Goal: Task Accomplishment & Management: Use online tool/utility

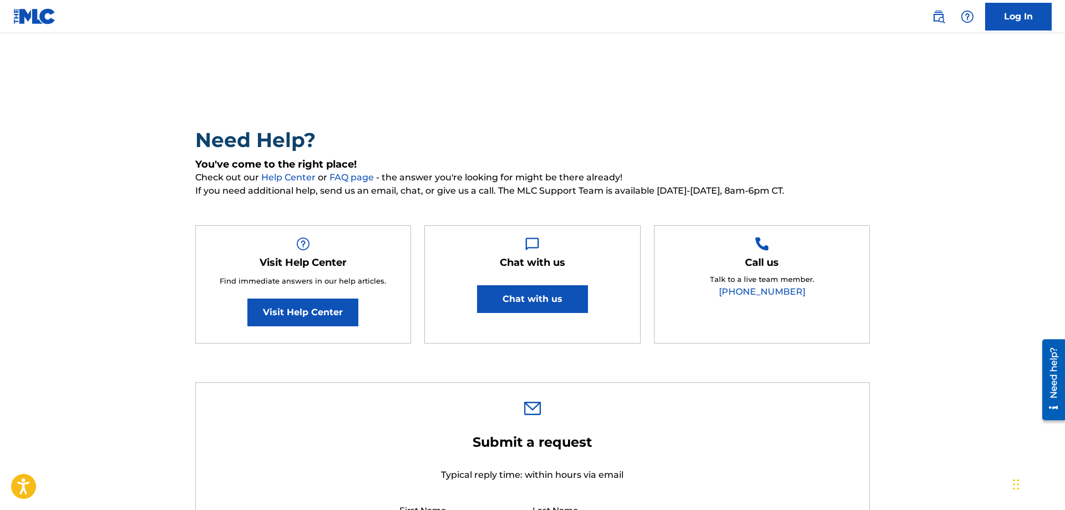
click at [1032, 28] on link "Log In" at bounding box center [1018, 17] width 67 height 28
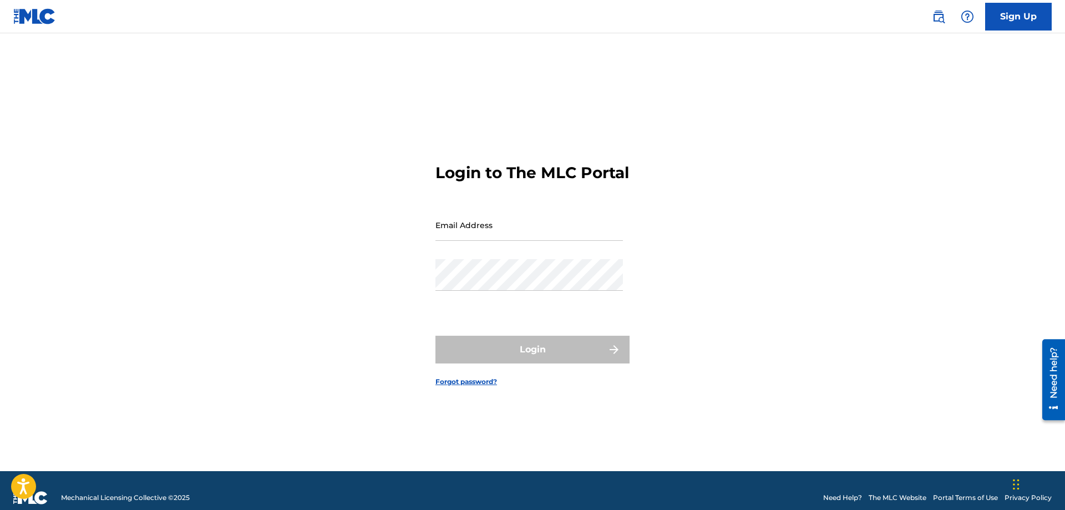
type input "[EMAIL_ADDRESS][DOMAIN_NAME]"
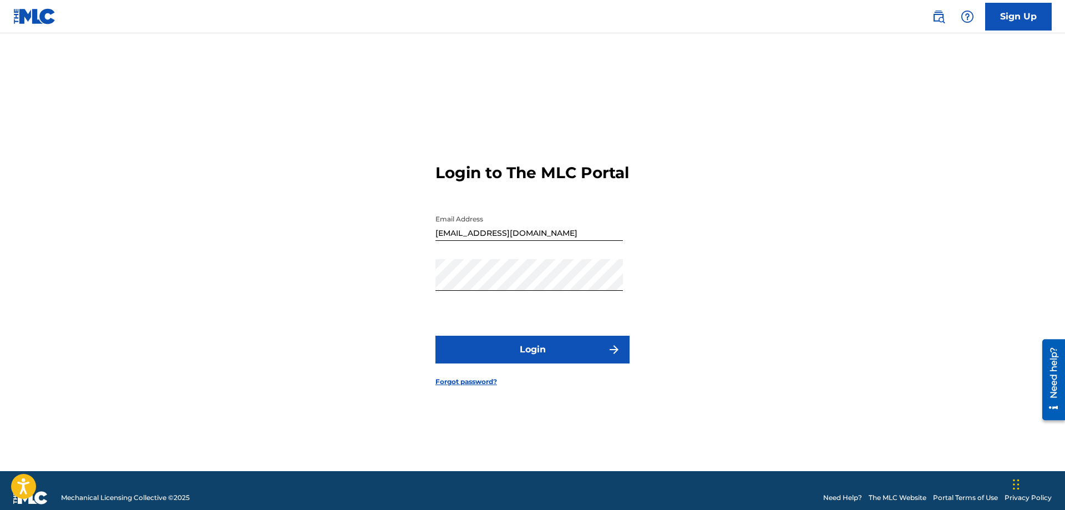
click at [555, 354] on button "Login" at bounding box center [532, 350] width 194 height 28
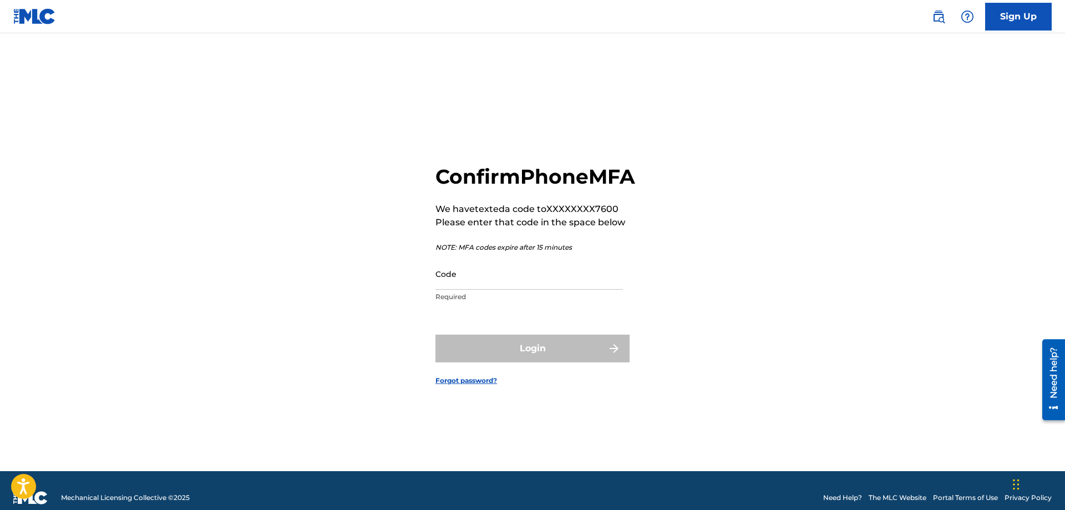
click at [581, 290] on input "Code" at bounding box center [528, 274] width 187 height 32
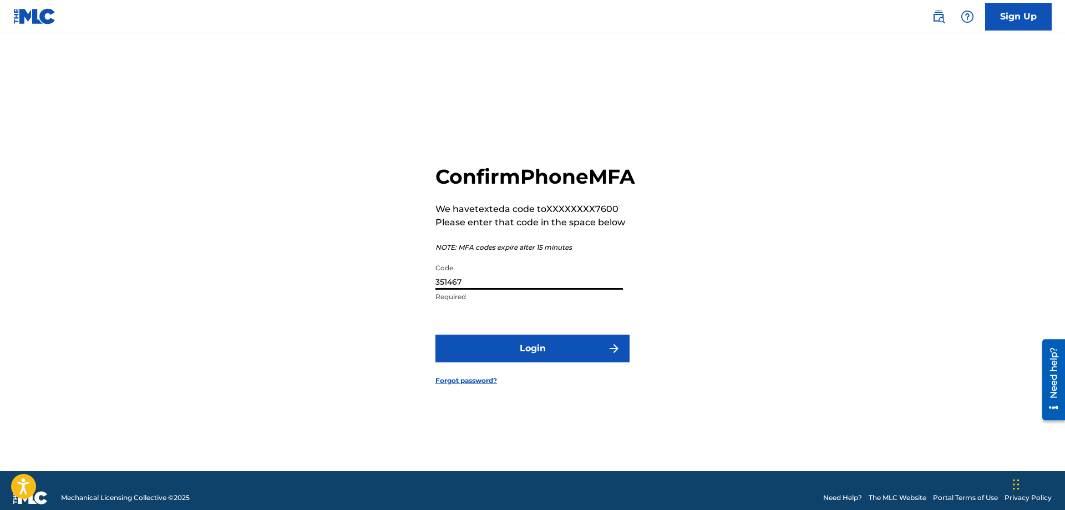
type input "351467"
click at [435, 334] on button "Login" at bounding box center [532, 348] width 194 height 28
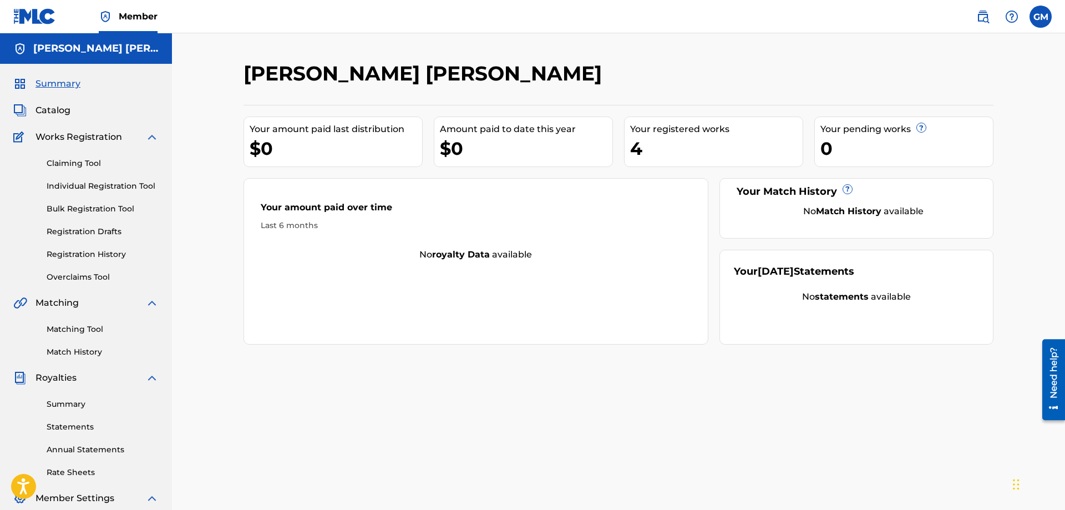
scroll to position [151, 0]
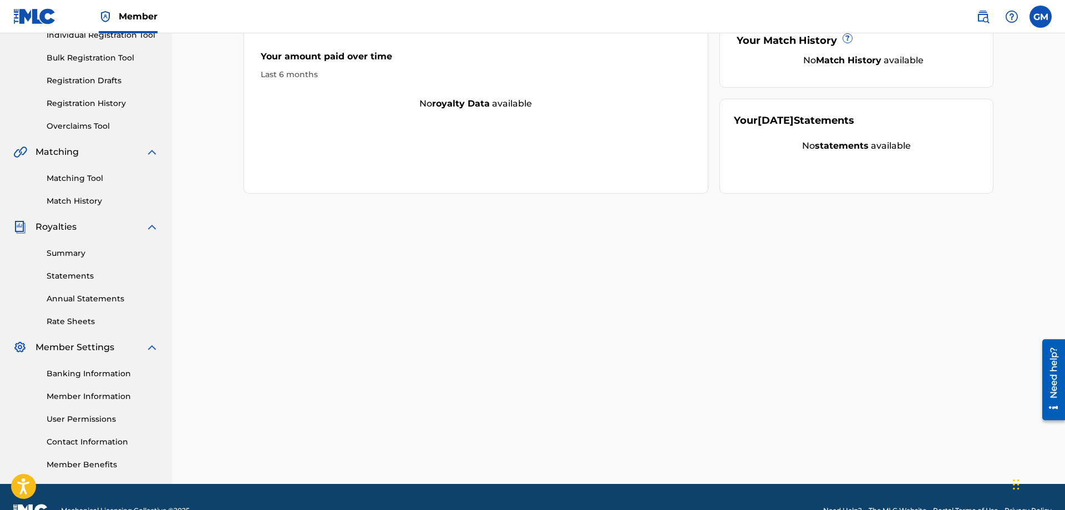
click at [1055, 21] on nav "Member GM [PERSON_NAME] [EMAIL_ADDRESS][DOMAIN_NAME] Notification Preferences P…" at bounding box center [532, 16] width 1065 height 33
click at [1049, 22] on label at bounding box center [1040, 17] width 22 height 22
click at [1040, 17] on input "[PERSON_NAME] [EMAIL_ADDRESS][DOMAIN_NAME] Notification Preferences Profile Log…" at bounding box center [1040, 17] width 0 height 0
click at [945, 73] on h3 "GM" at bounding box center [936, 70] width 27 height 19
click at [1040, 17] on input "[PERSON_NAME] [EMAIL_ADDRESS][DOMAIN_NAME] Notification Preferences Profile Log…" at bounding box center [1040, 17] width 0 height 0
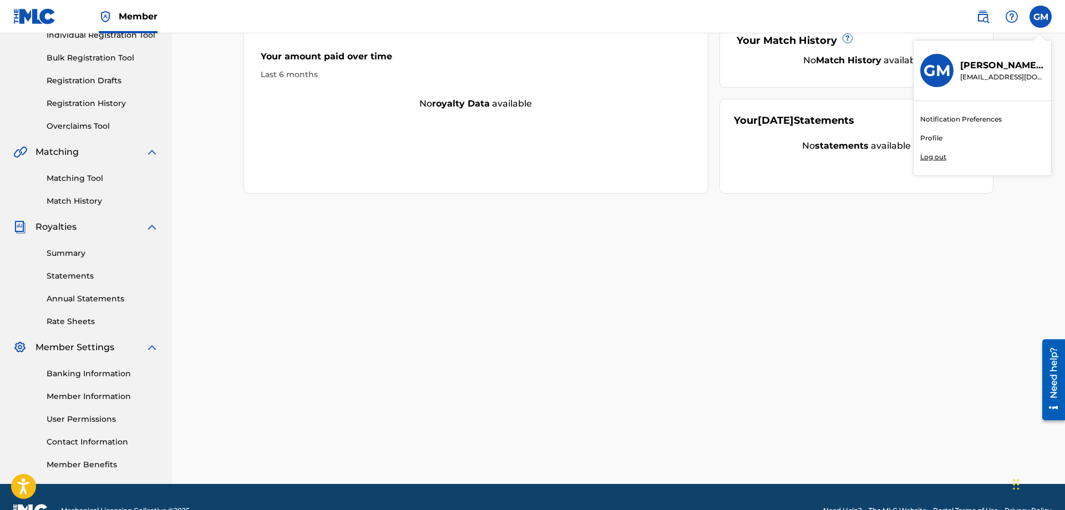
click at [932, 135] on link "Profile" at bounding box center [931, 138] width 22 height 10
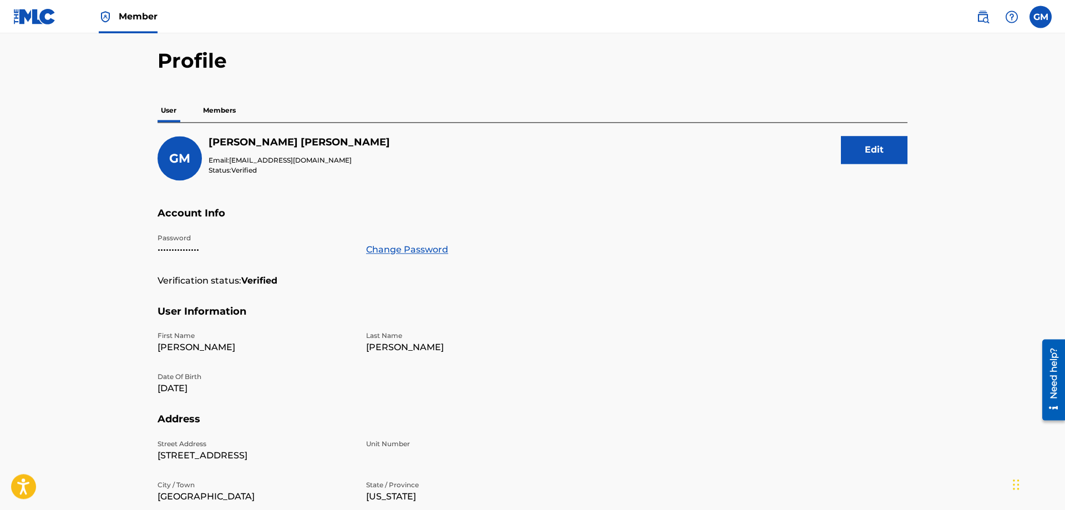
scroll to position [38, 0]
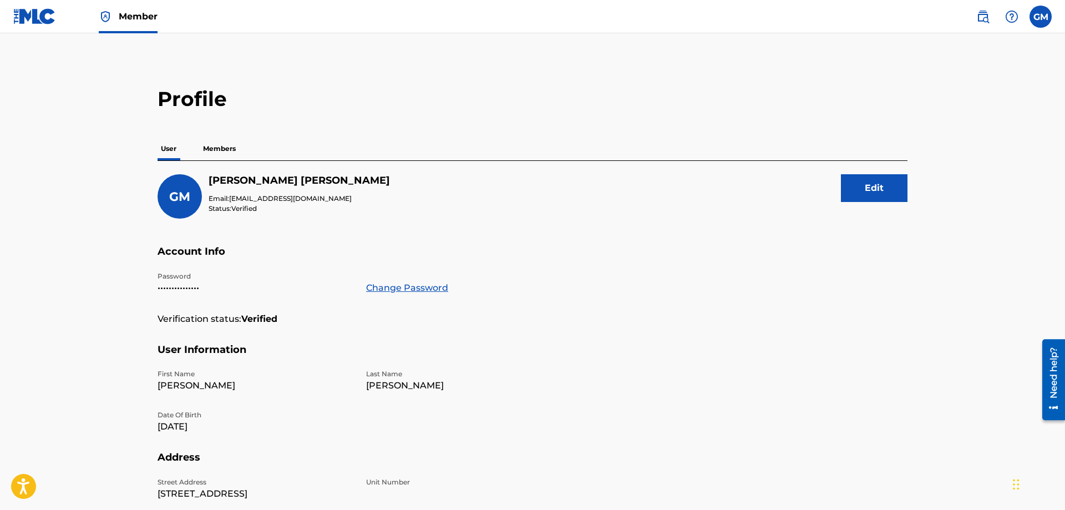
scroll to position [38, 0]
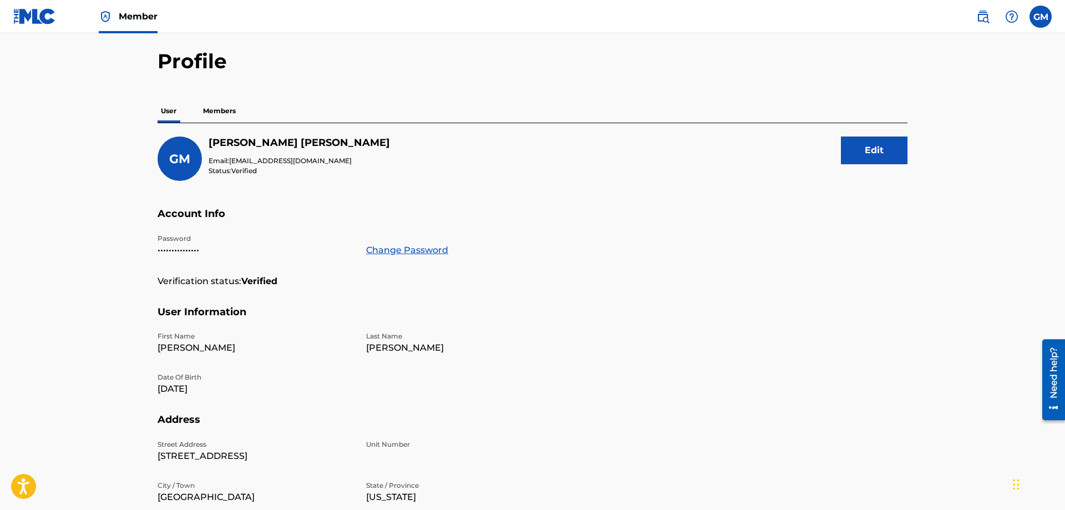
click at [209, 111] on p "Members" at bounding box center [219, 110] width 39 height 23
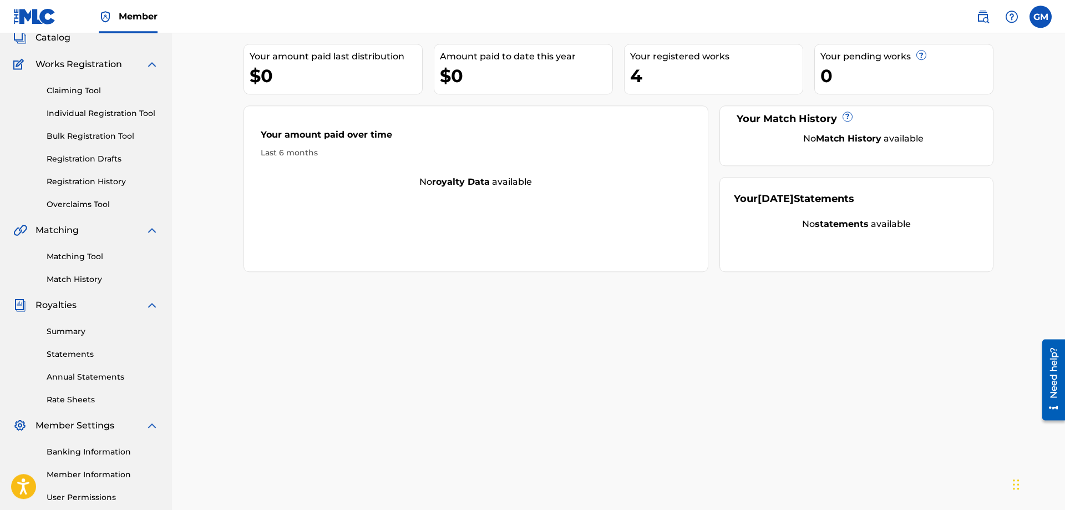
scroll to position [75, 0]
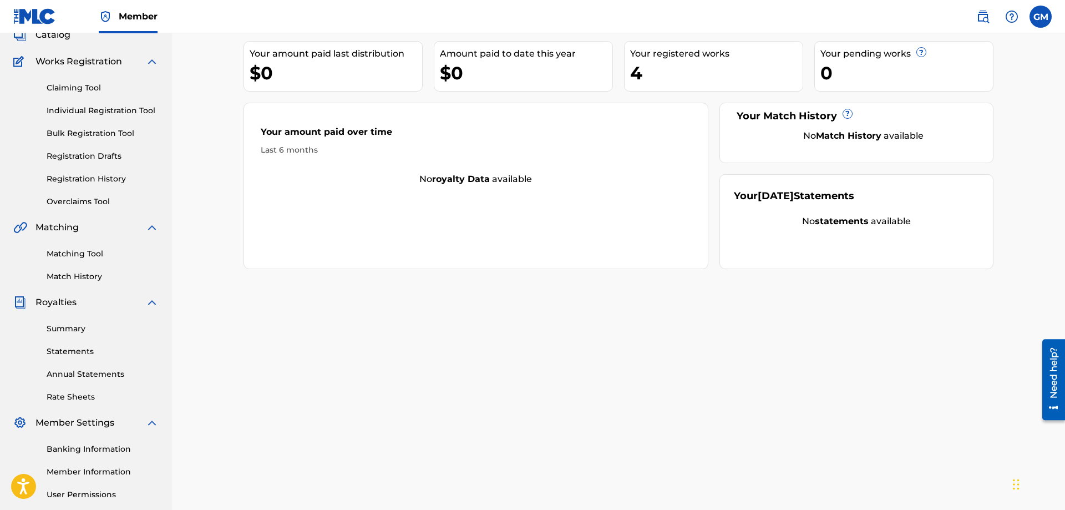
click at [100, 327] on link "Summary" at bounding box center [103, 329] width 112 height 12
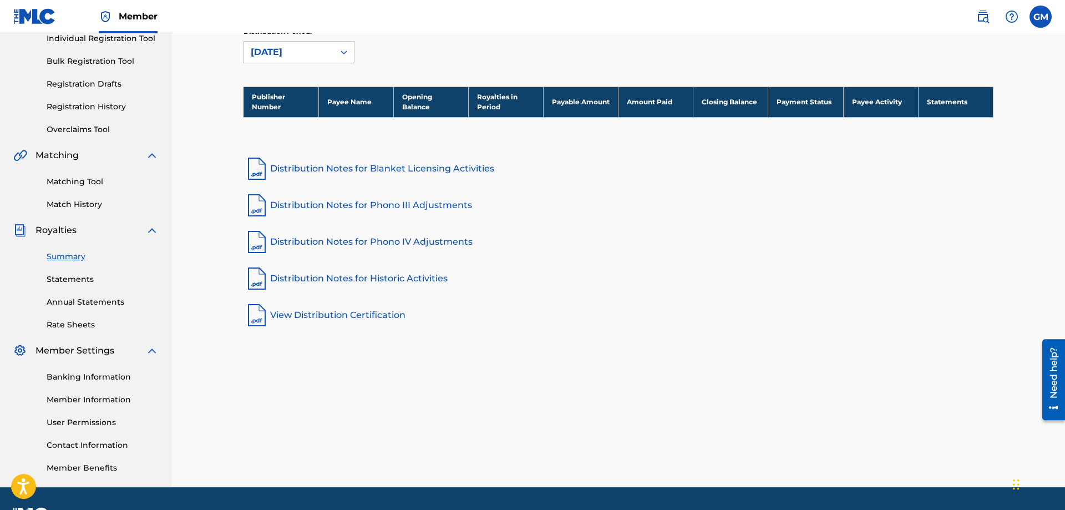
scroll to position [178, 0]
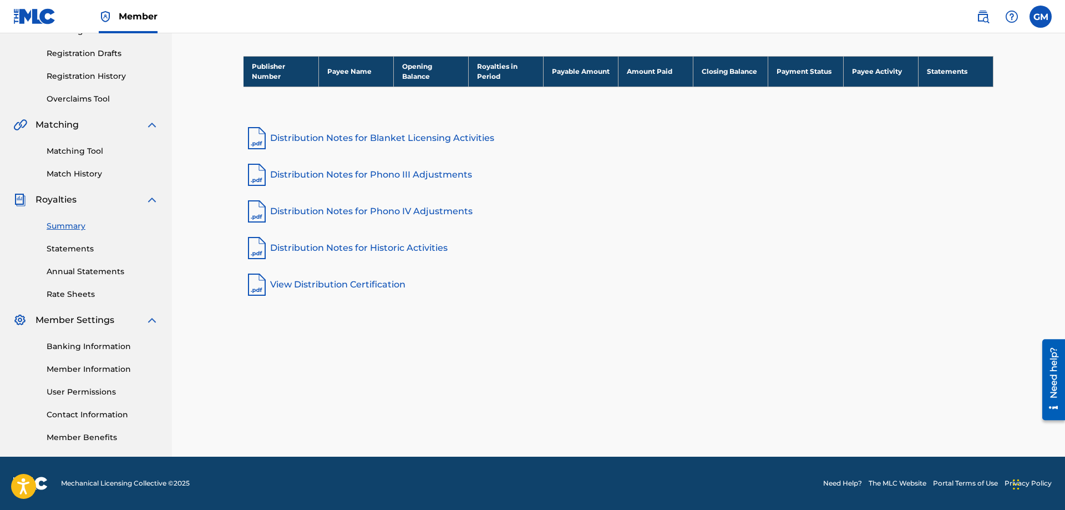
click at [113, 367] on link "Member Information" at bounding box center [103, 369] width 112 height 12
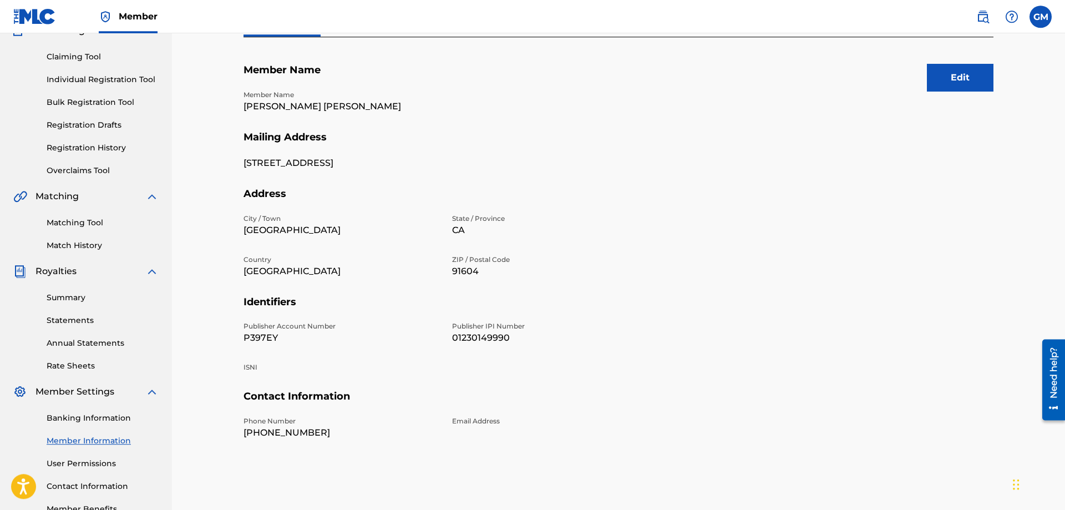
scroll to position [178, 0]
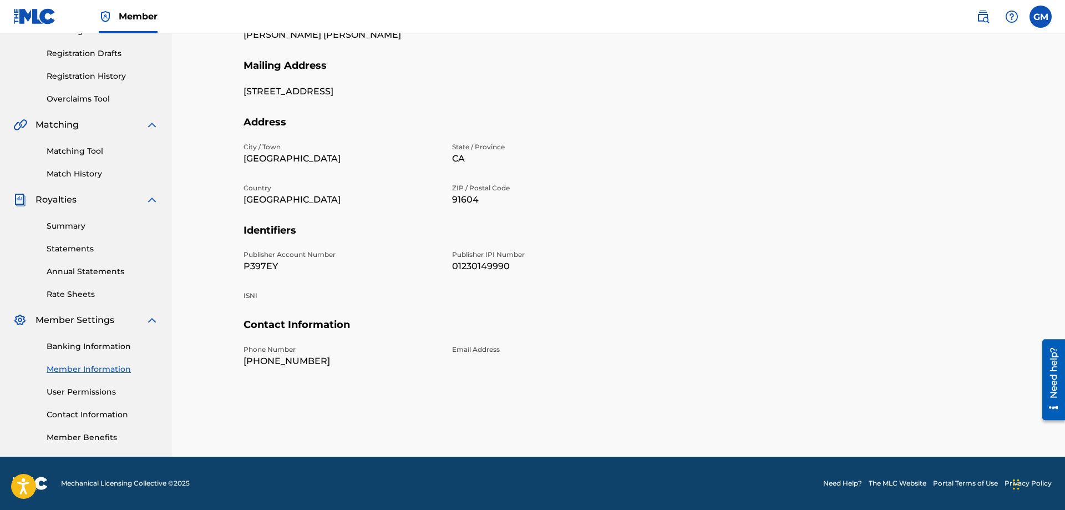
click at [111, 353] on div "Banking Information Member Information User Permissions Contact Information Mem…" at bounding box center [85, 385] width 145 height 116
click at [111, 347] on link "Banking Information" at bounding box center [103, 347] width 112 height 12
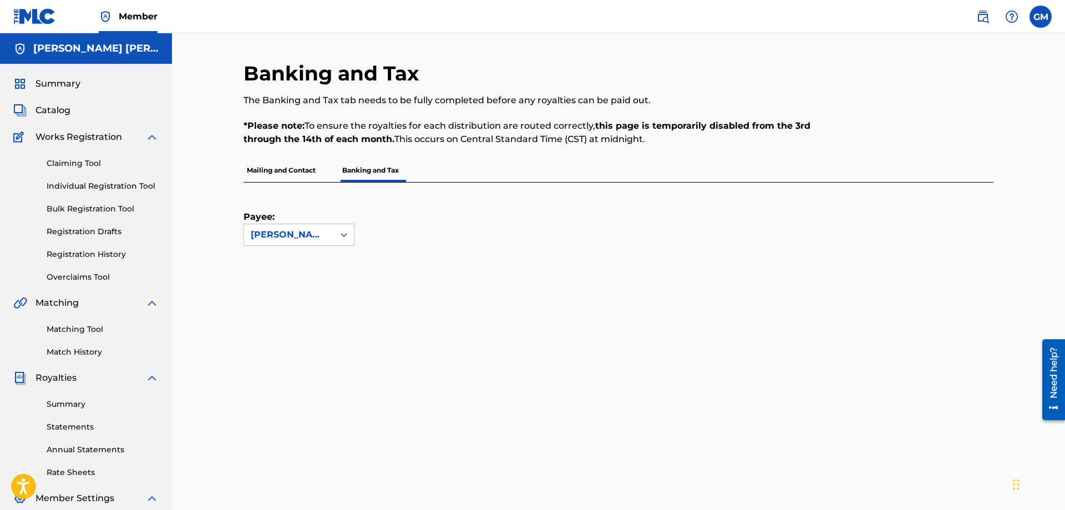
click at [292, 174] on p "Mailing and Contact" at bounding box center [280, 170] width 75 height 23
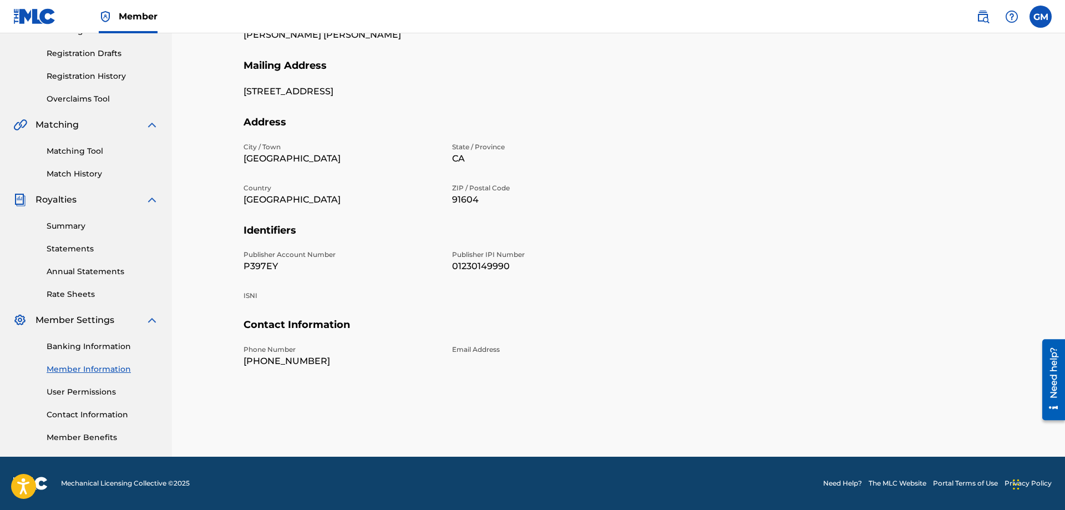
scroll to position [27, 0]
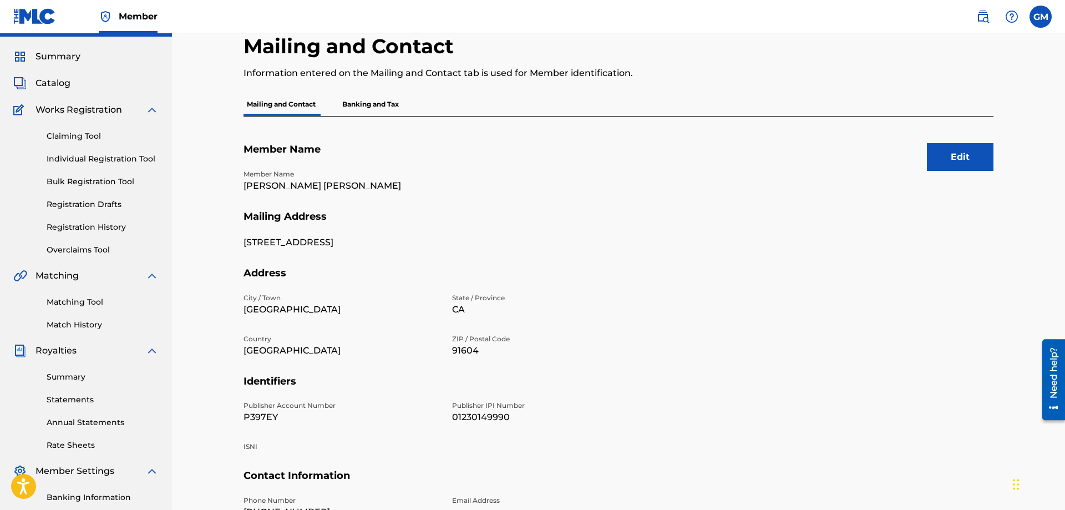
click at [370, 104] on p "Banking and Tax" at bounding box center [370, 104] width 63 height 23
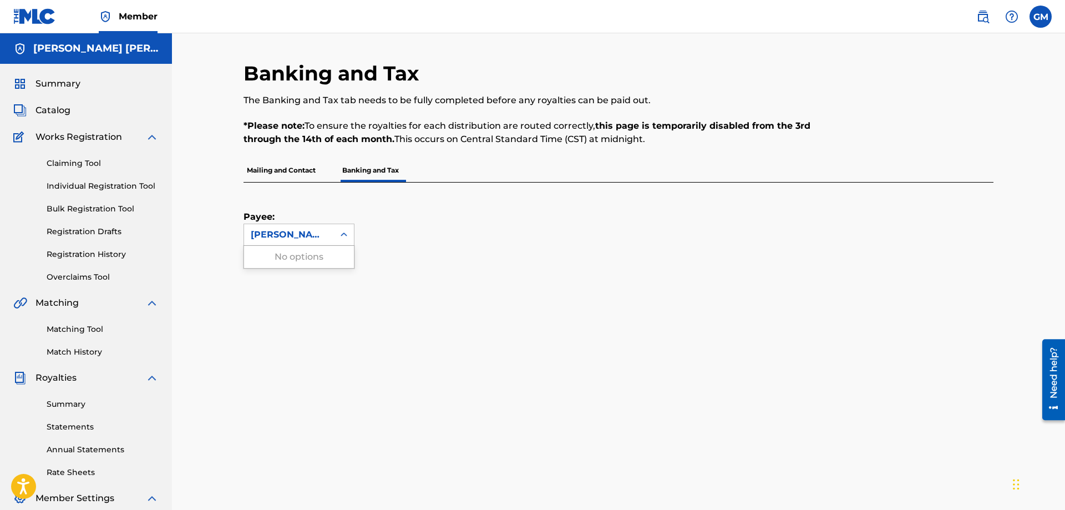
click at [346, 231] on icon at bounding box center [343, 234] width 11 height 11
click at [282, 231] on div "[PERSON_NAME] [PERSON_NAME]" at bounding box center [289, 234] width 77 height 13
click at [281, 231] on div "[PERSON_NAME] [PERSON_NAME]" at bounding box center [289, 234] width 77 height 13
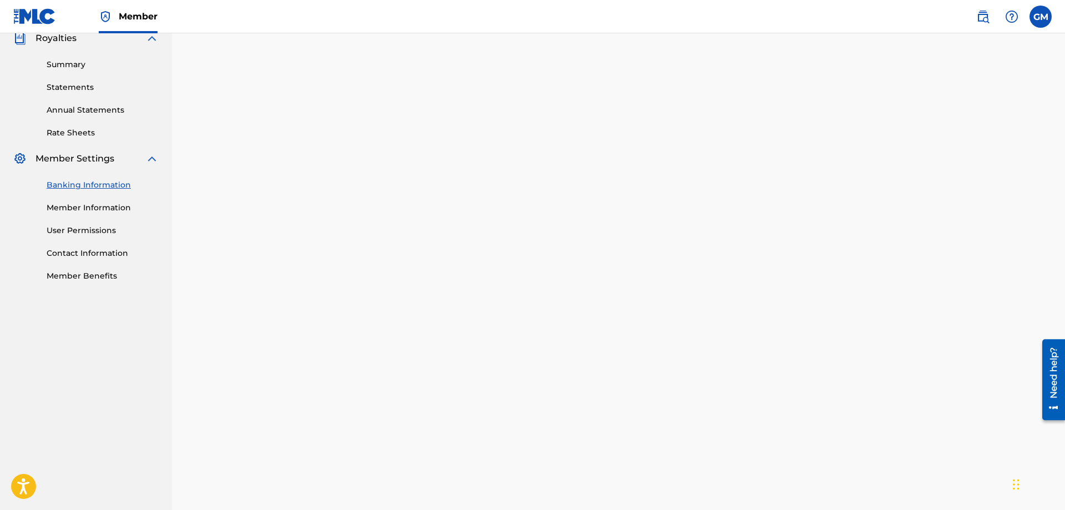
scroll to position [226, 0]
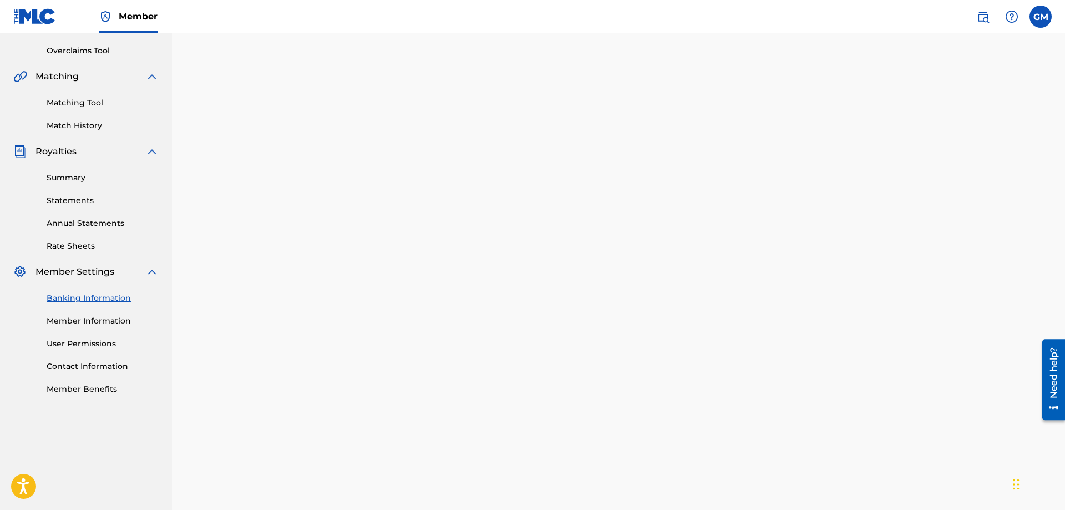
click at [100, 386] on link "Member Benefits" at bounding box center [103, 389] width 112 height 12
click at [194, 266] on div "Banking and Tax The Banking and Tax tab needs to be fully completed before any …" at bounding box center [618, 251] width 893 height 888
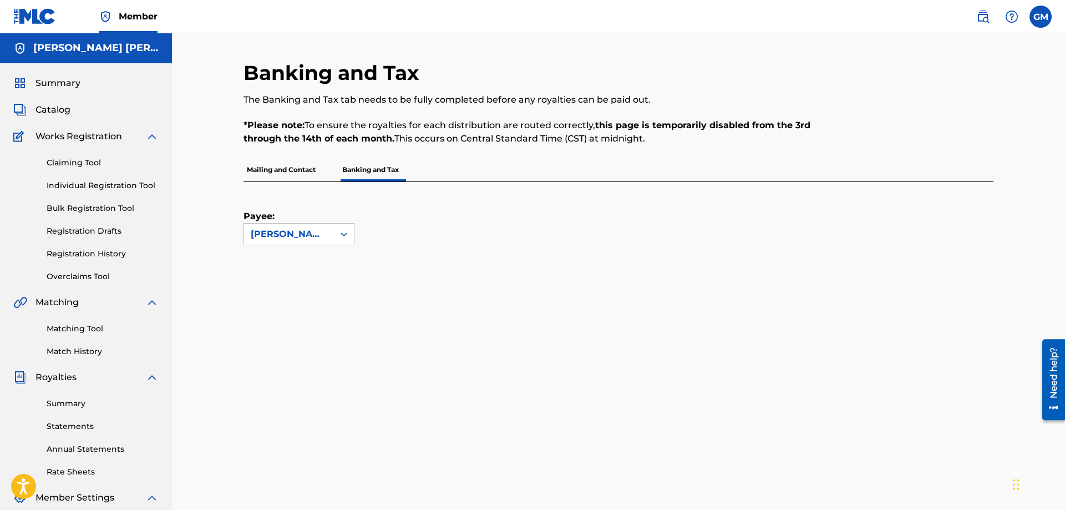
scroll to position [0, 0]
click at [59, 111] on span "Catalog" at bounding box center [52, 110] width 35 height 13
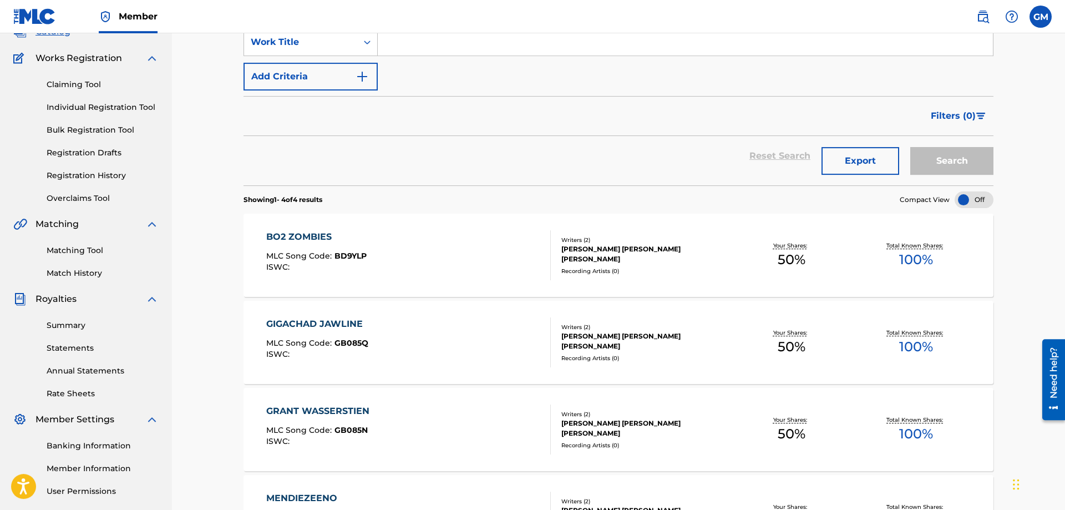
scroll to position [75, 0]
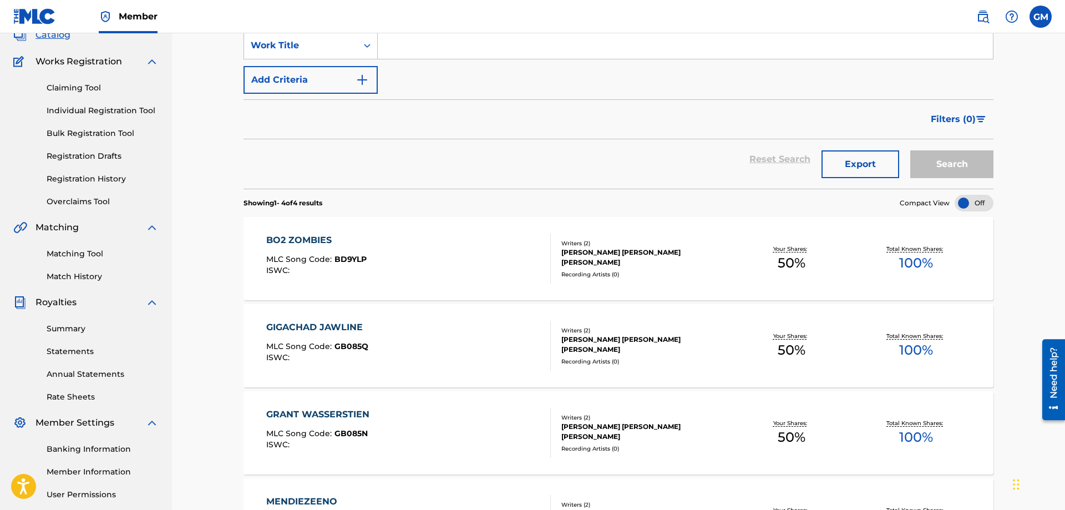
click at [76, 85] on link "Claiming Tool" at bounding box center [103, 88] width 112 height 12
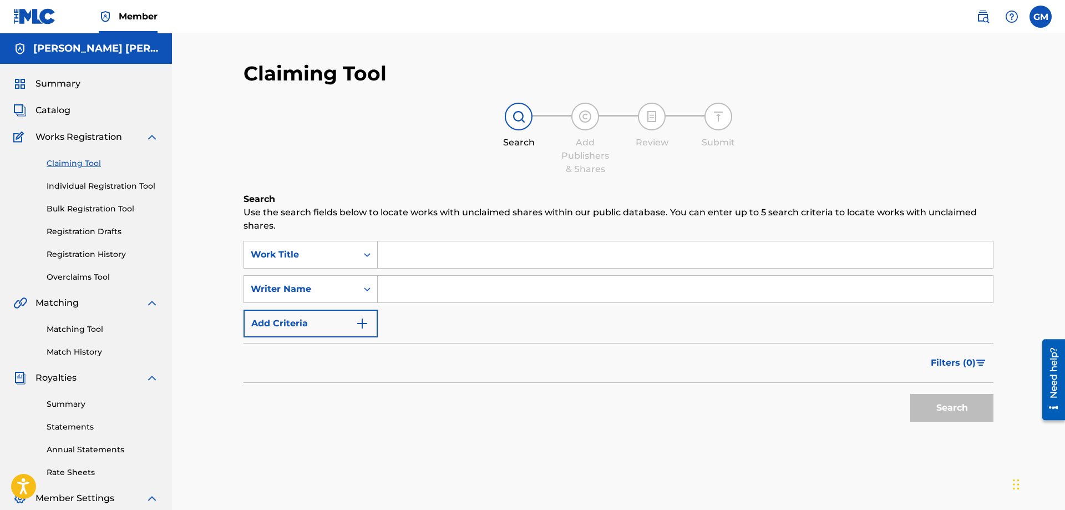
click at [74, 113] on div "Catalog" at bounding box center [85, 110] width 145 height 13
click at [57, 114] on span "Catalog" at bounding box center [52, 110] width 35 height 13
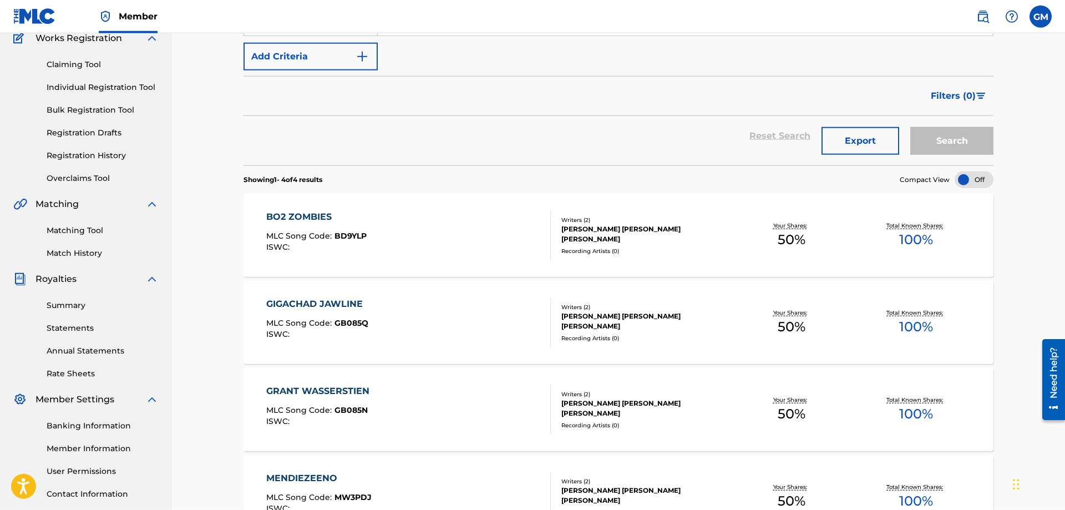
scroll to position [113, 0]
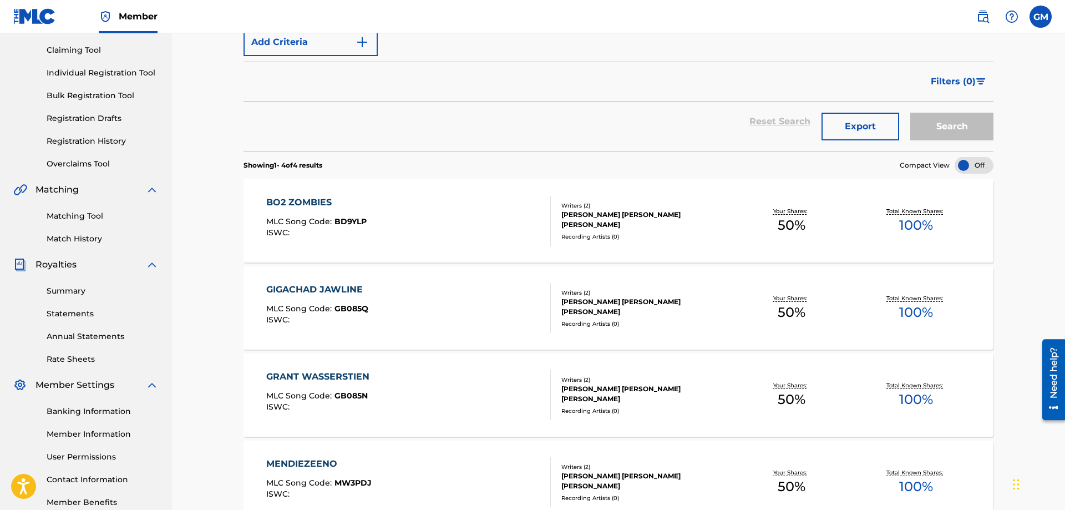
click at [99, 311] on link "Statements" at bounding box center [103, 314] width 112 height 12
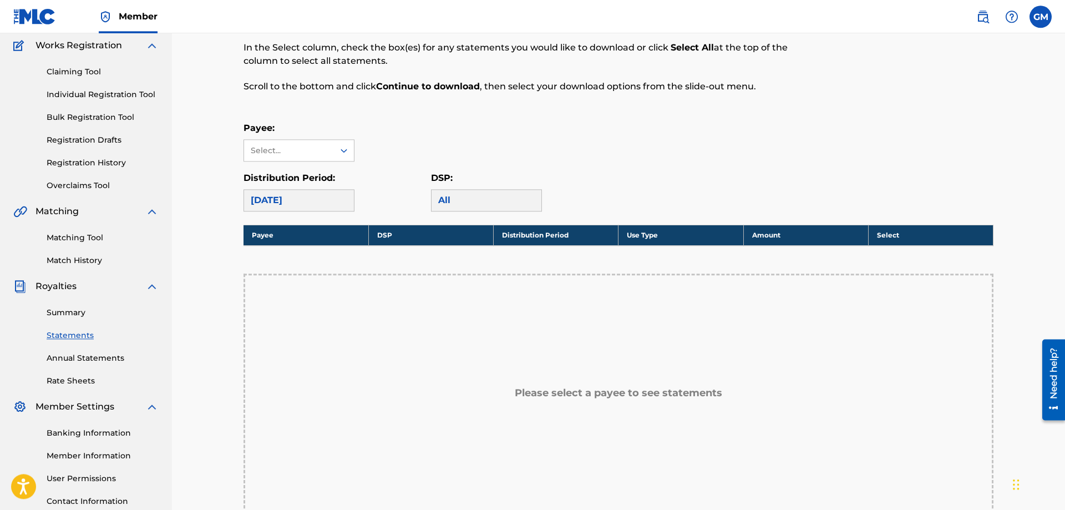
scroll to position [113, 0]
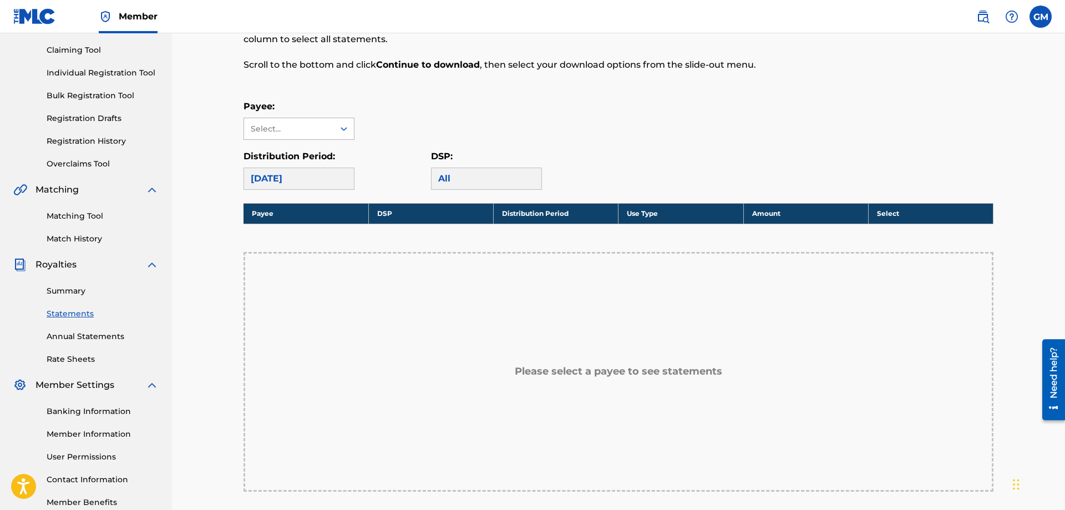
click at [296, 123] on div "Select..." at bounding box center [289, 128] width 90 height 21
click at [336, 130] on div at bounding box center [344, 129] width 20 height 20
click at [337, 130] on div at bounding box center [344, 129] width 20 height 20
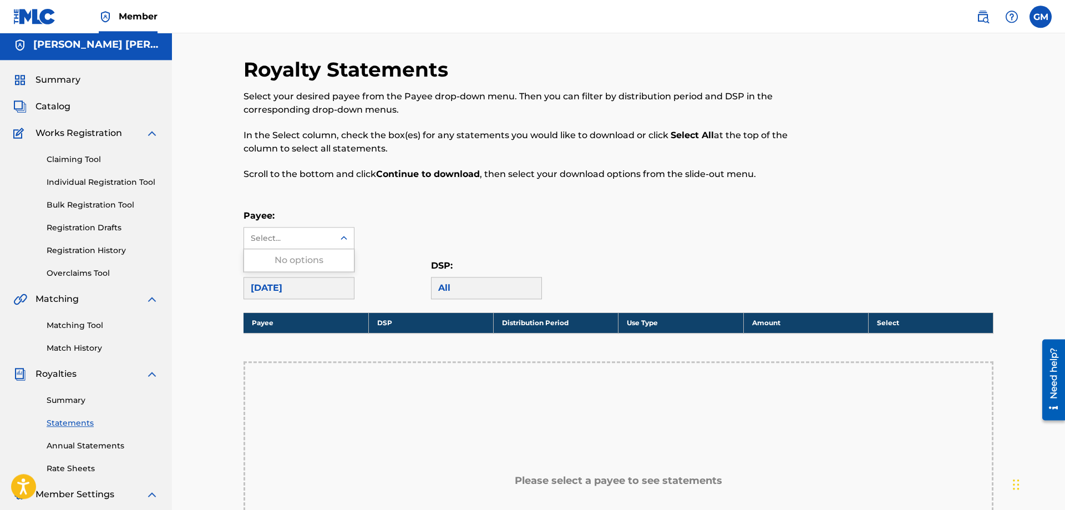
scroll to position [0, 0]
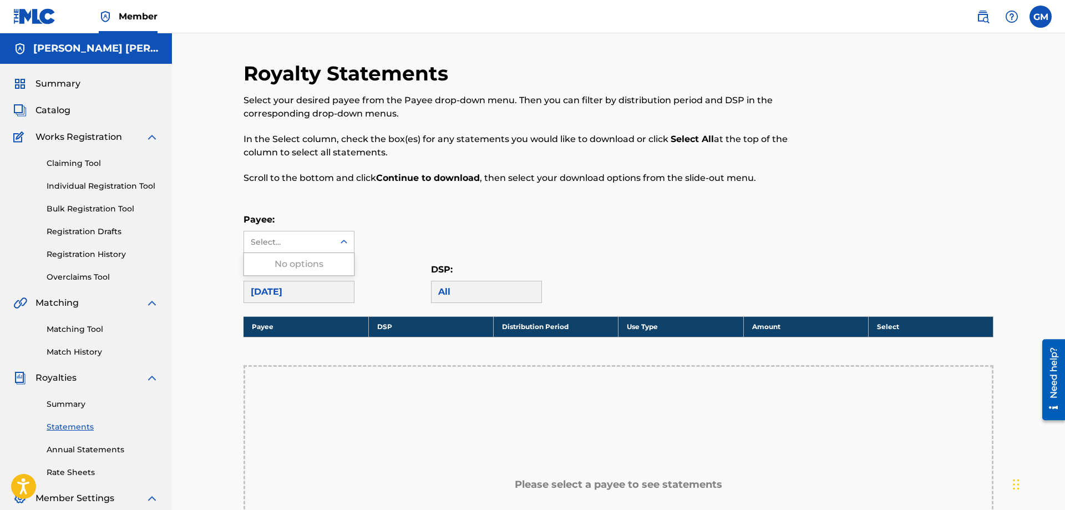
click at [385, 264] on div "Distribution Period: [DATE]" at bounding box center [336, 283] width 187 height 40
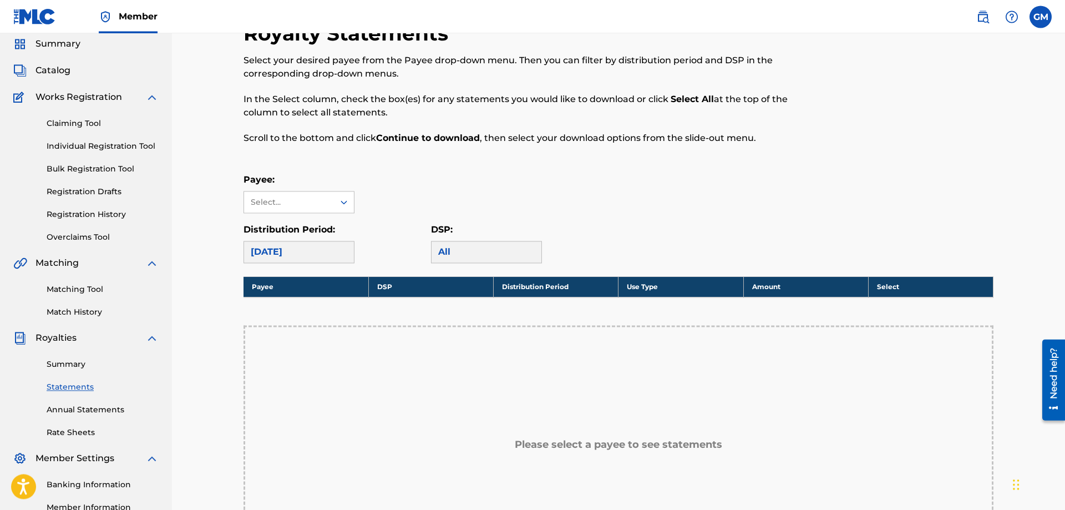
scroll to position [113, 0]
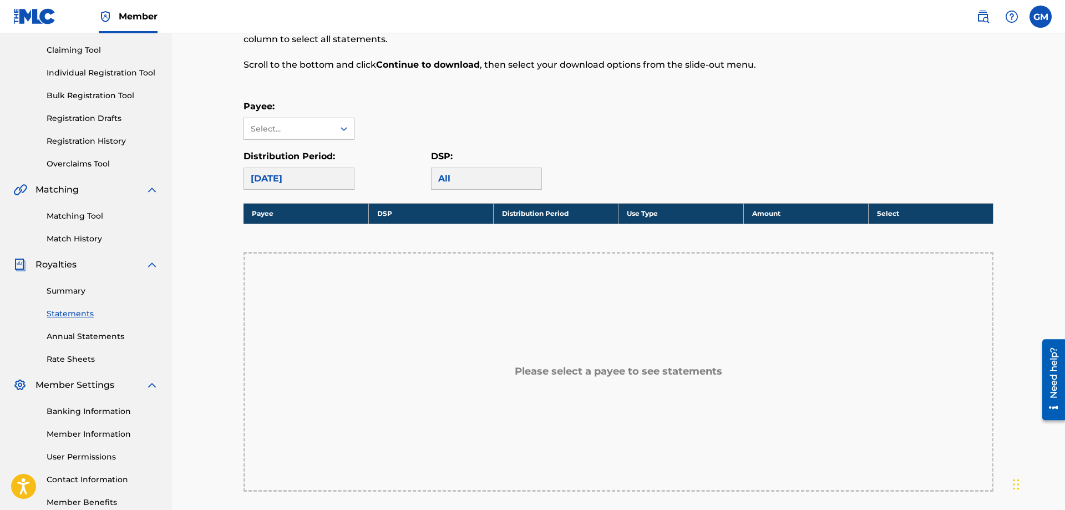
click at [83, 293] on link "Summary" at bounding box center [103, 291] width 112 height 12
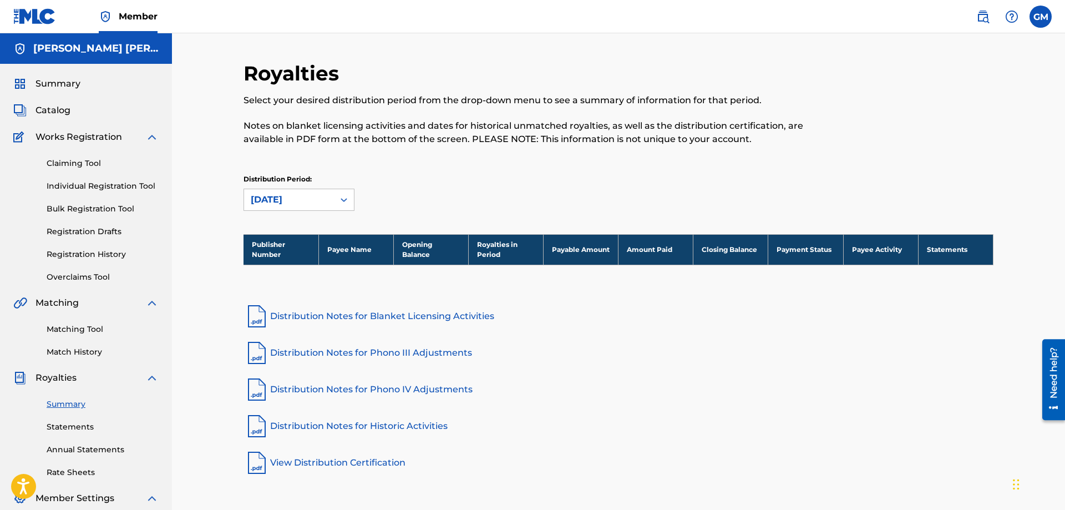
click at [89, 273] on link "Overclaims Tool" at bounding box center [103, 277] width 112 height 12
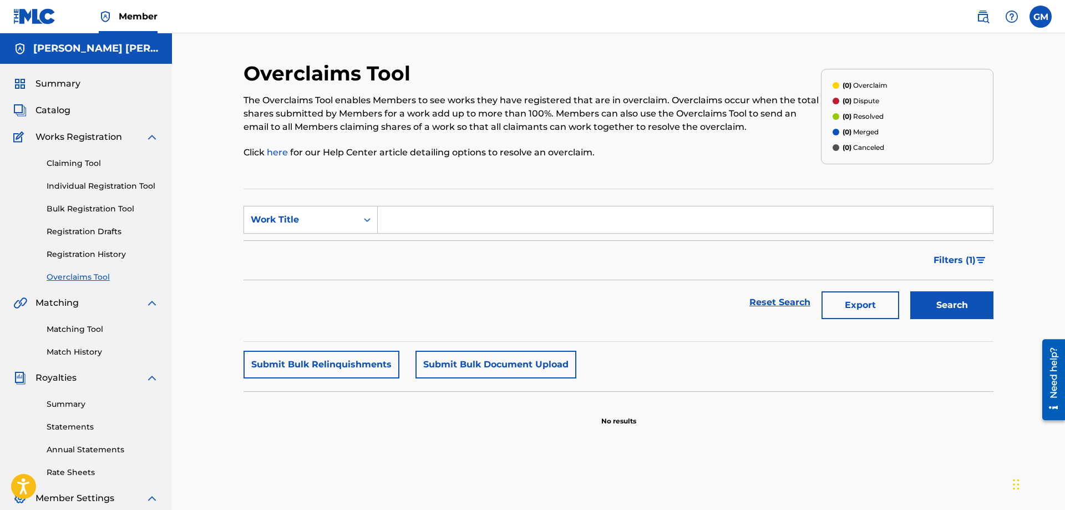
click at [92, 256] on link "Registration History" at bounding box center [103, 254] width 112 height 12
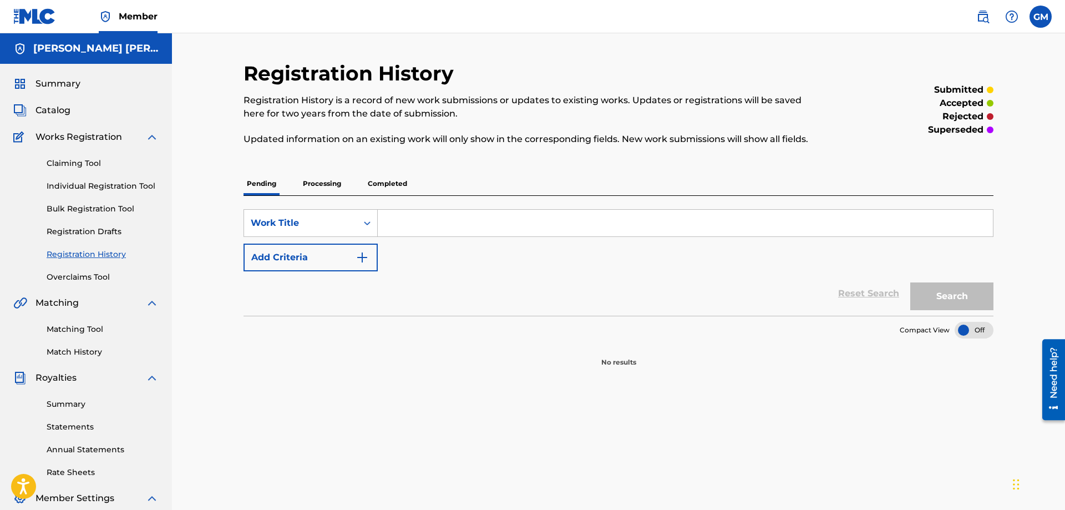
click at [104, 234] on link "Registration Drafts" at bounding box center [103, 232] width 112 height 12
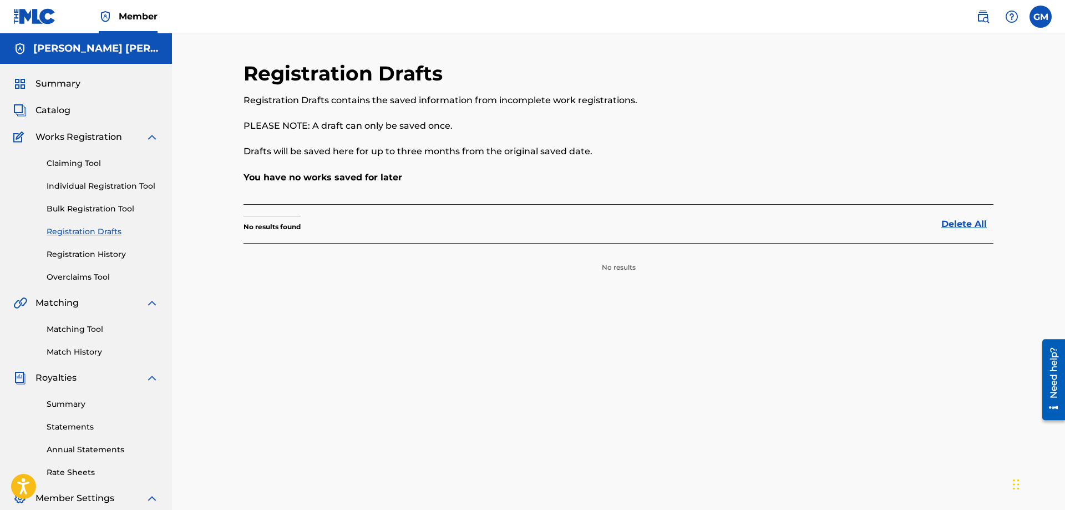
click at [104, 160] on link "Claiming Tool" at bounding box center [103, 164] width 112 height 12
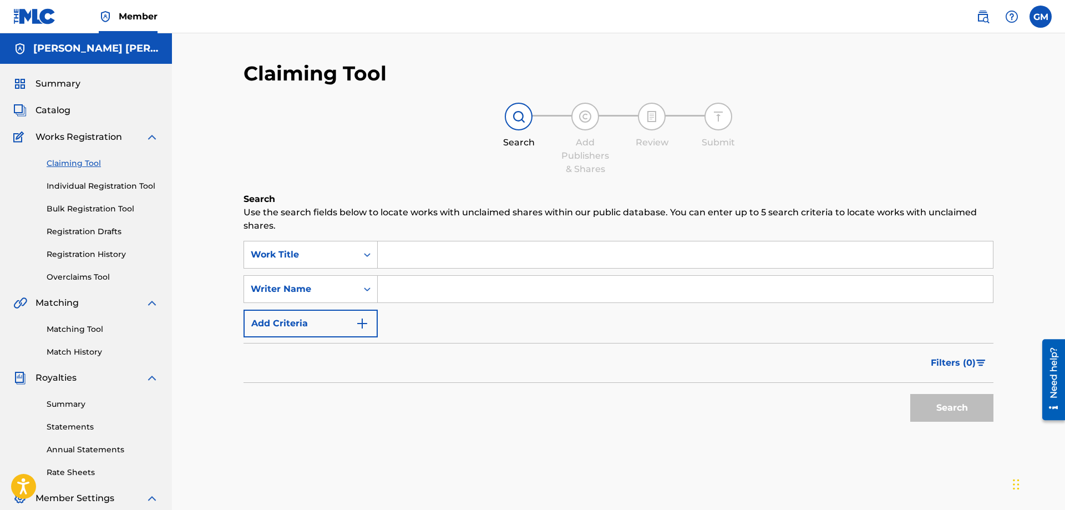
click at [66, 110] on span "Catalog" at bounding box center [52, 110] width 35 height 13
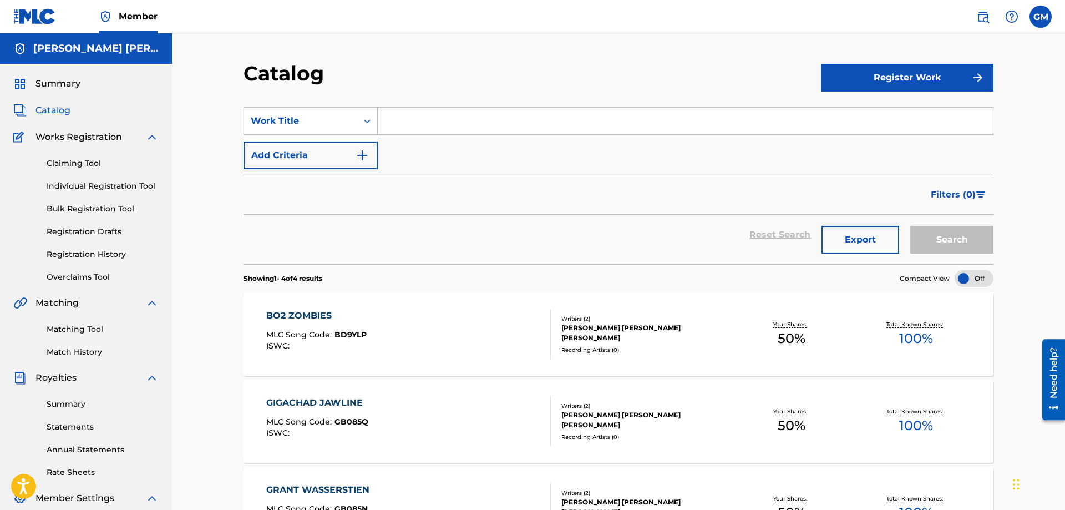
click at [125, 164] on link "Claiming Tool" at bounding box center [103, 164] width 112 height 12
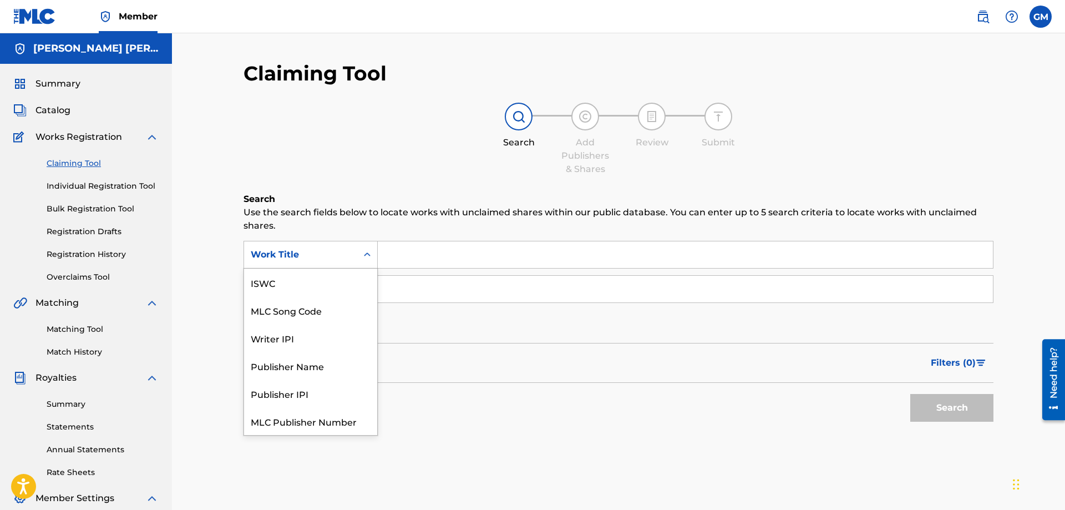
click at [341, 256] on div "Work Title" at bounding box center [301, 254] width 100 height 13
click at [395, 257] on input "Search Form" at bounding box center [685, 254] width 615 height 27
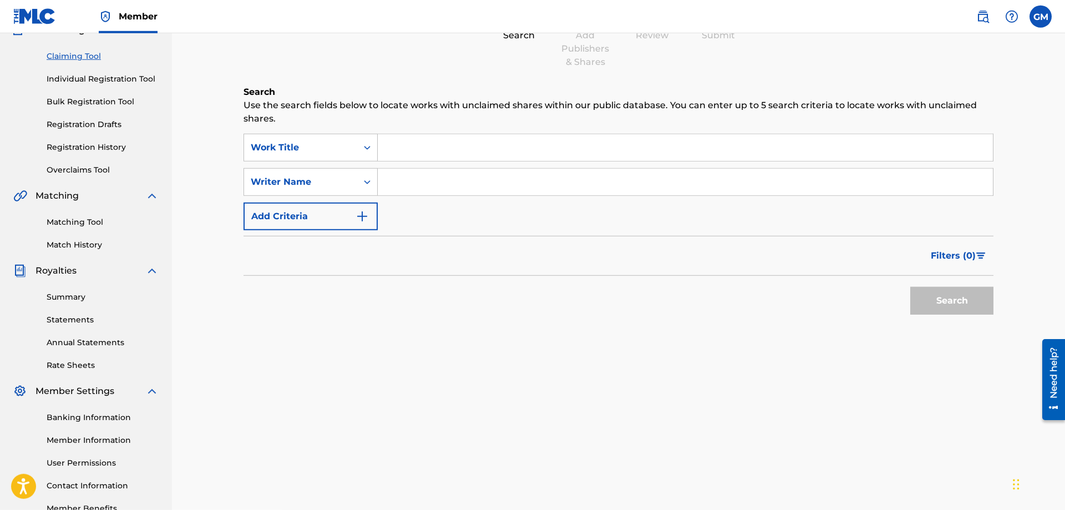
scroll to position [113, 0]
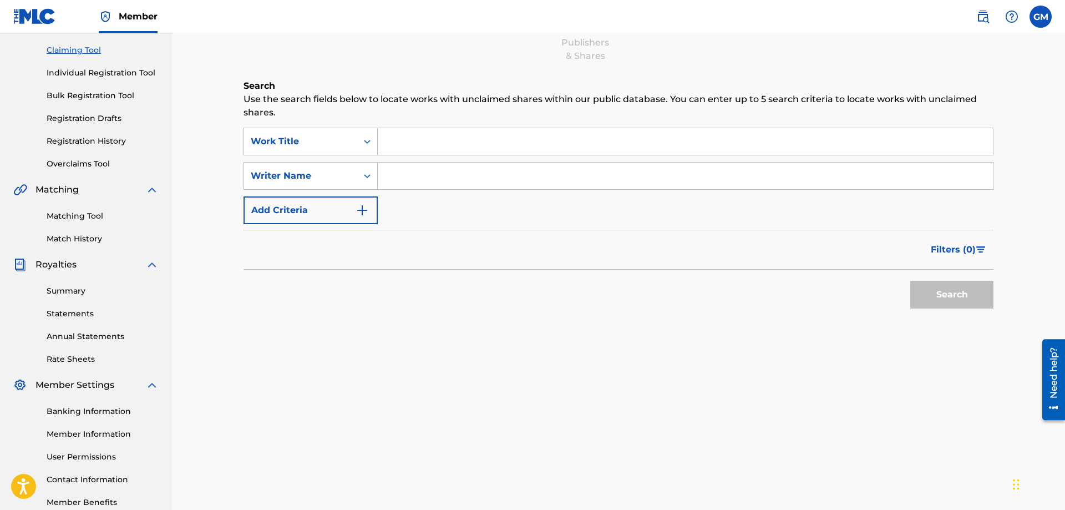
type input "+"
click at [634, 144] on input "+" at bounding box center [685, 141] width 615 height 27
click at [407, 172] on input "Search Form" at bounding box center [685, 176] width 615 height 27
type input "[PERSON_NAME] [PERSON_NAME]"
click at [910, 281] on button "Search" at bounding box center [951, 295] width 83 height 28
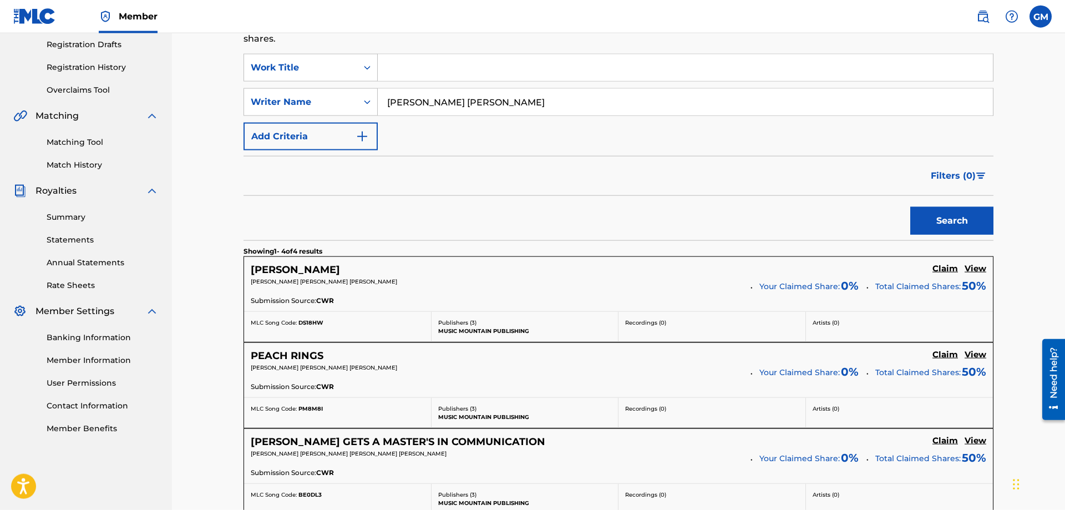
scroll to position [189, 0]
click at [945, 267] on h5 "Claim" at bounding box center [945, 267] width 26 height 11
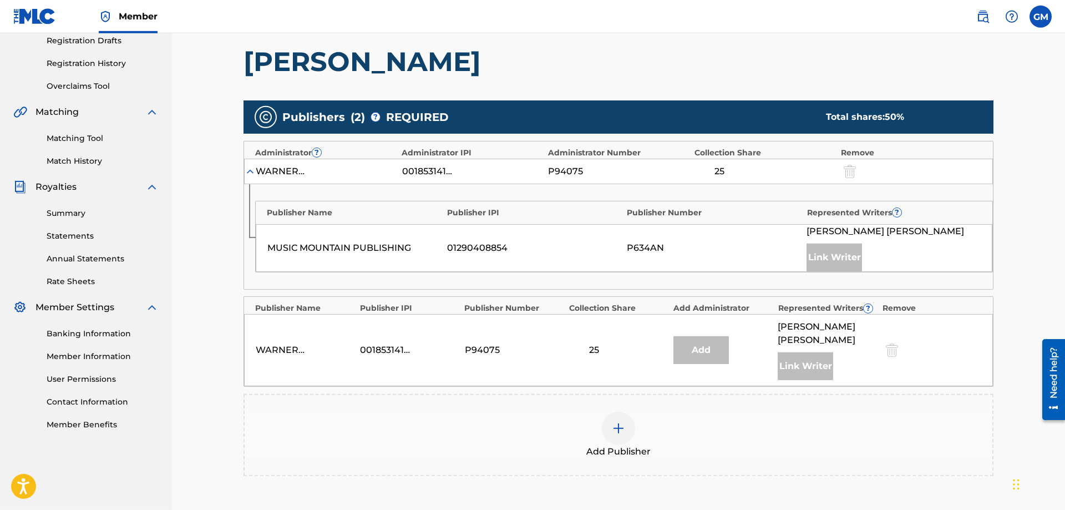
scroll to position [302, 0]
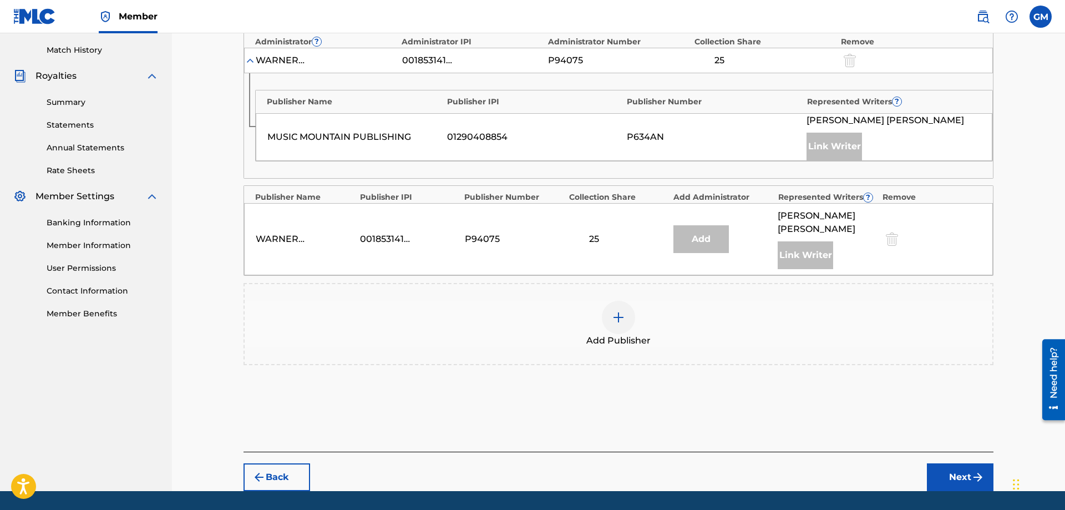
click at [610, 313] on div at bounding box center [618, 317] width 33 height 33
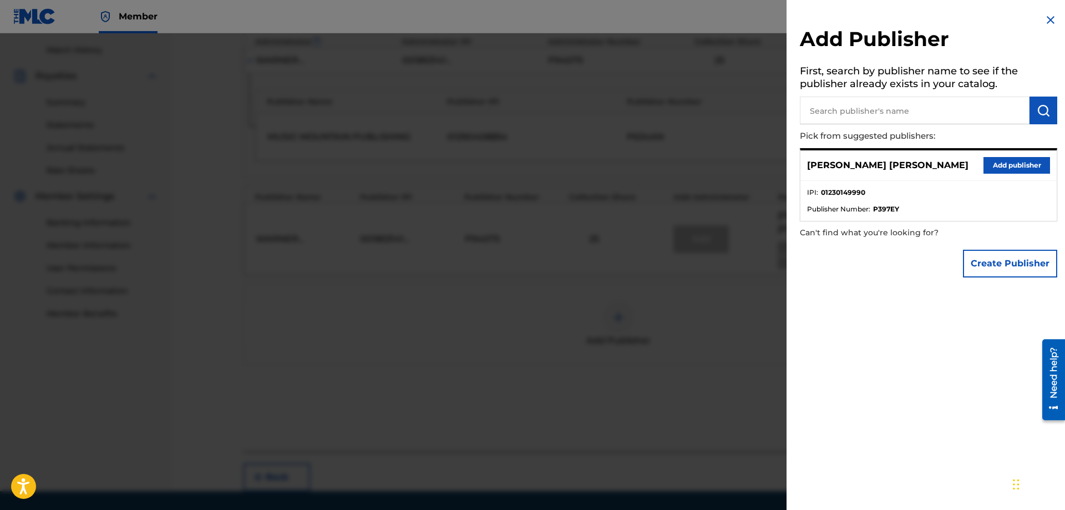
click at [866, 114] on input "text" at bounding box center [915, 111] width 230 height 28
click at [1005, 166] on button "Add publisher" at bounding box center [1016, 165] width 67 height 17
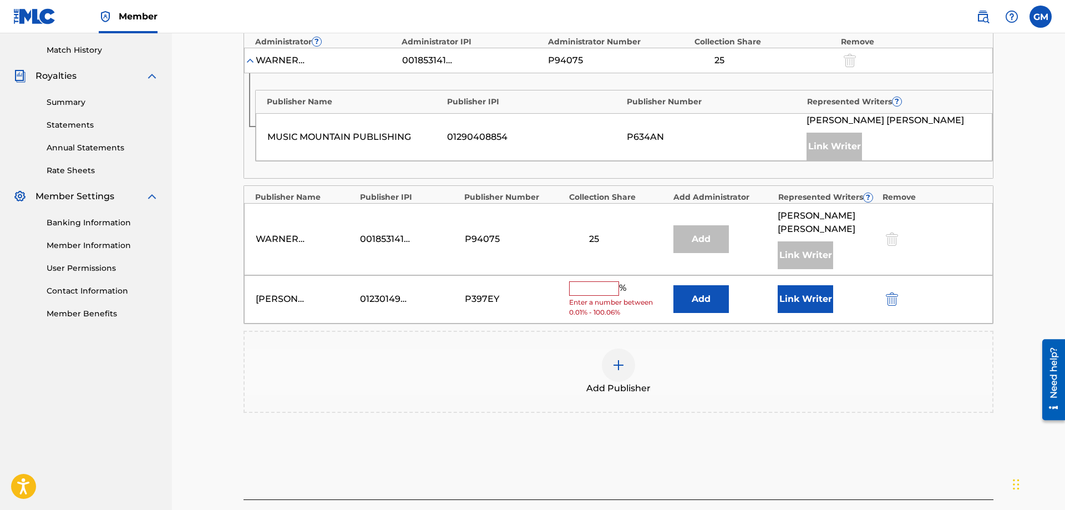
click at [597, 282] on input "text" at bounding box center [594, 288] width 50 height 14
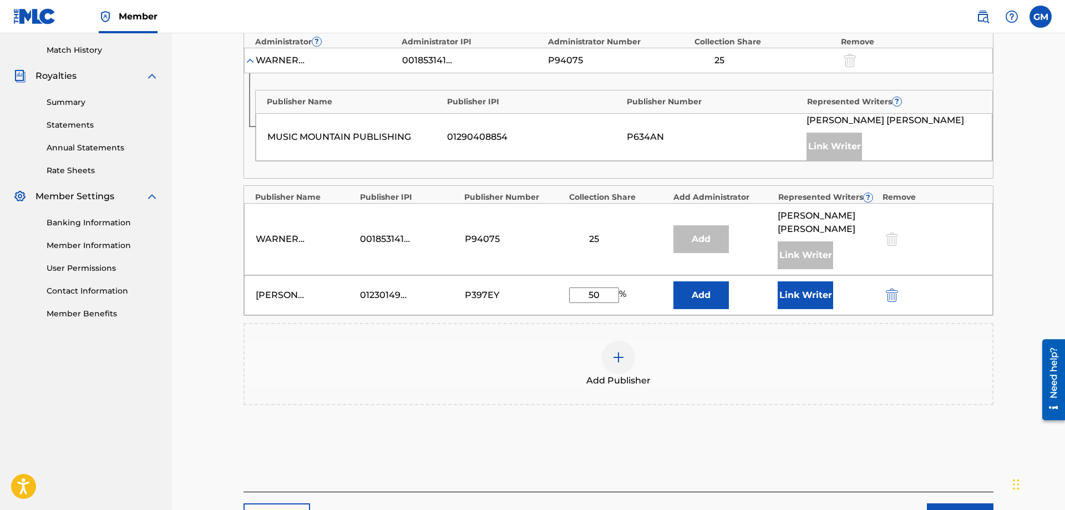
type input "50"
click at [662, 297] on div "50 %" at bounding box center [618, 295] width 99 height 16
click at [805, 304] on button "Link Writer" at bounding box center [805, 295] width 55 height 28
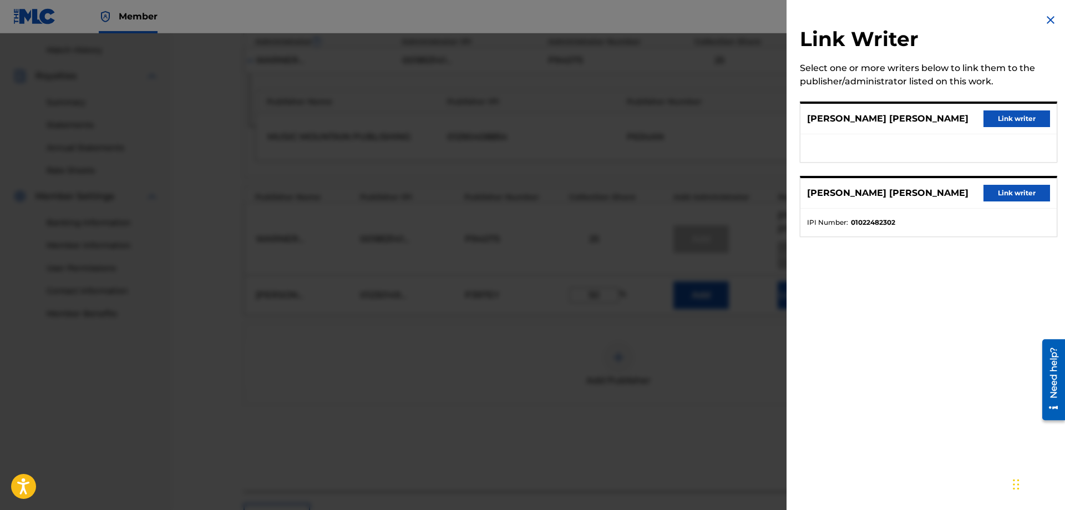
click at [998, 119] on button "Link writer" at bounding box center [1016, 118] width 67 height 17
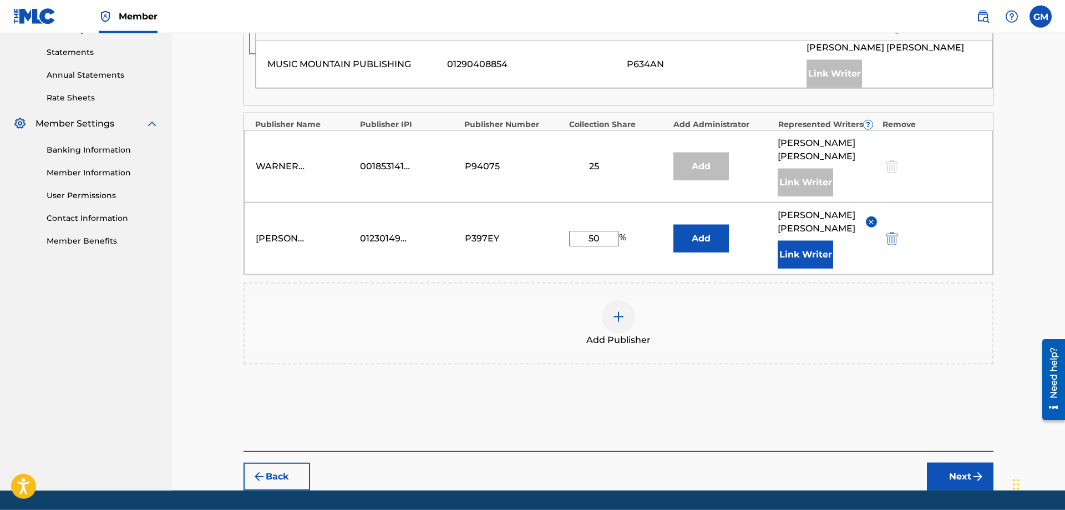
scroll to position [377, 0]
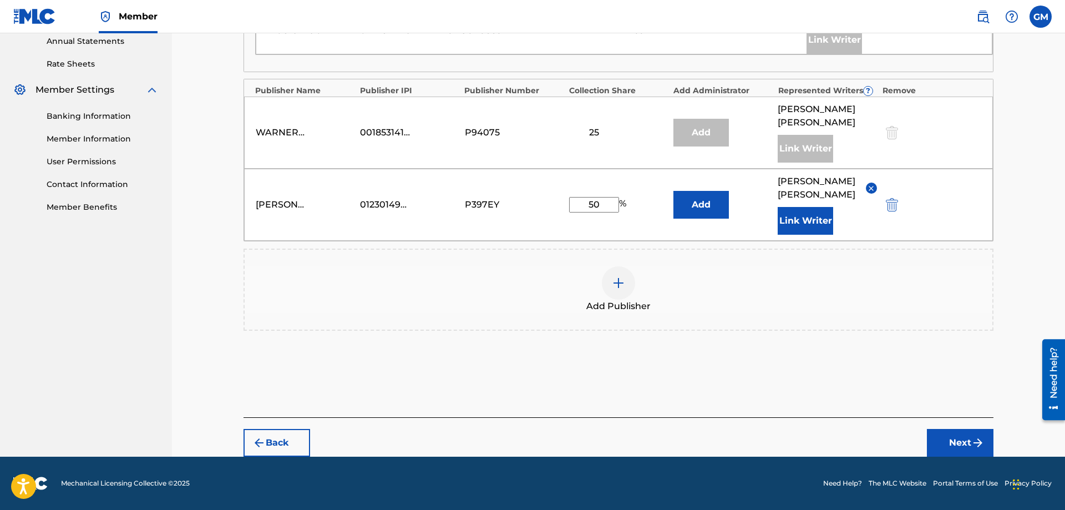
click at [943, 448] on button "Next" at bounding box center [960, 443] width 67 height 28
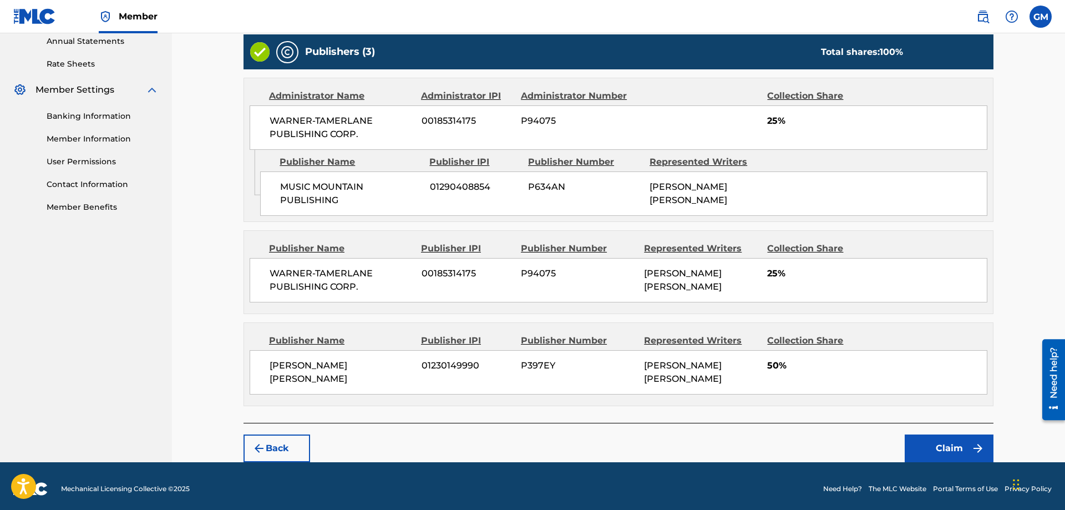
scroll to position [400, 0]
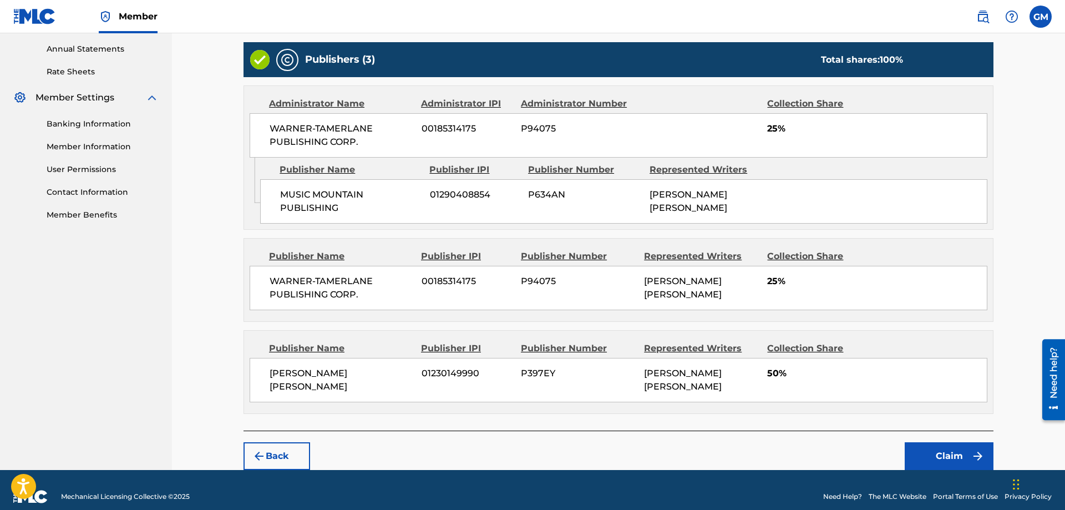
click at [938, 442] on button "Claim" at bounding box center [949, 456] width 89 height 28
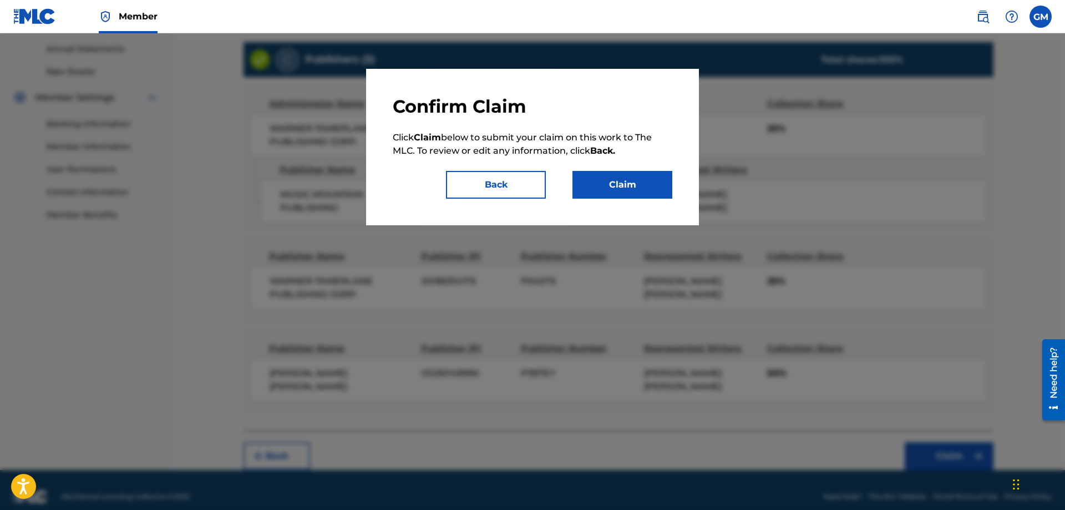
click at [636, 191] on button "Claim" at bounding box center [622, 185] width 100 height 28
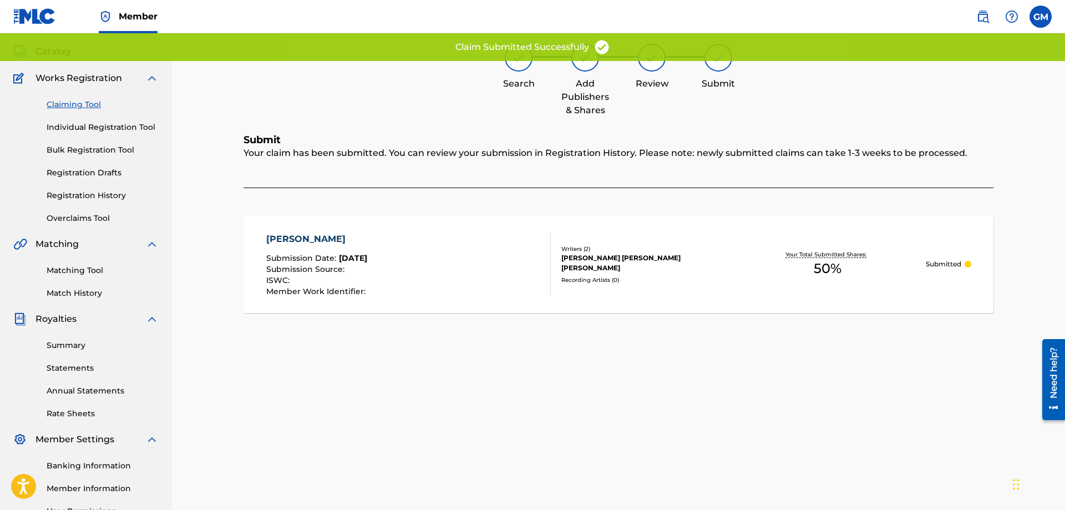
scroll to position [27, 0]
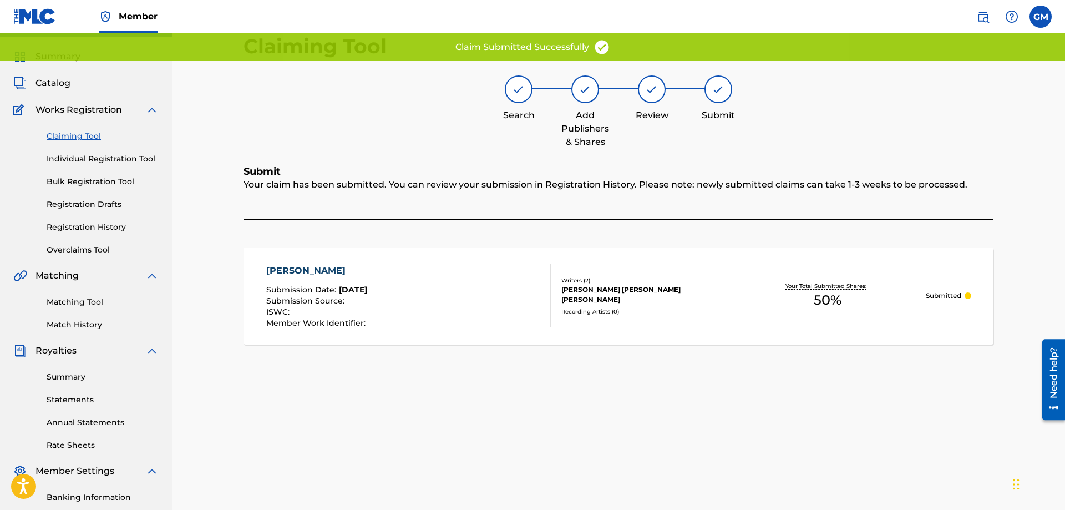
click at [92, 141] on link "Claiming Tool" at bounding box center [103, 136] width 112 height 12
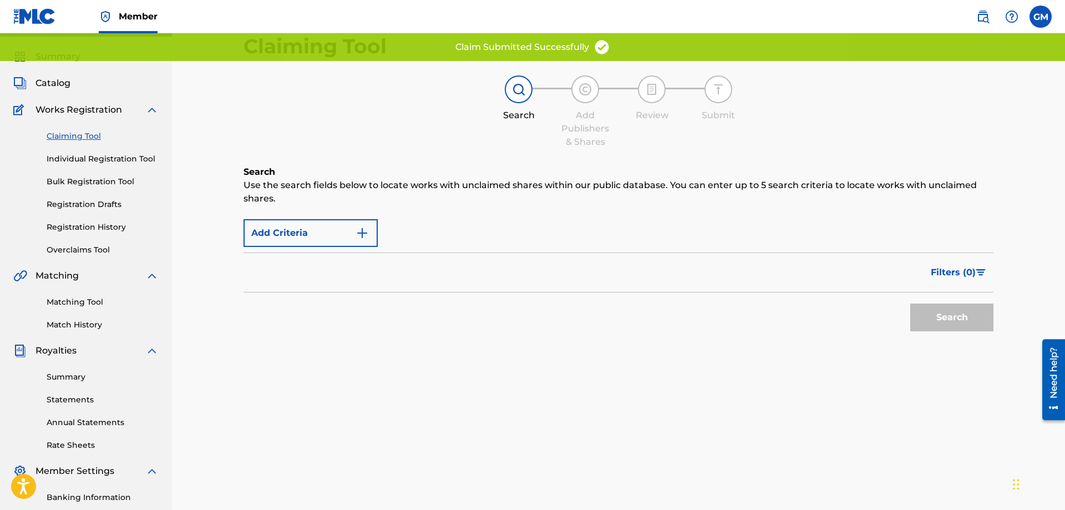
scroll to position [0, 0]
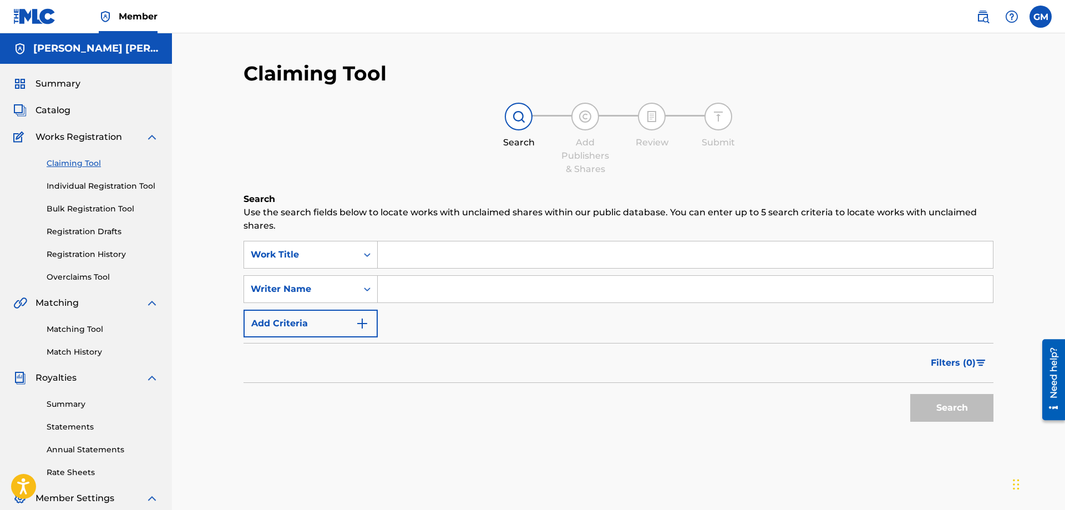
click at [430, 292] on input "Search Form" at bounding box center [685, 289] width 615 height 27
type input "[PERSON_NAME] [PERSON_NAME]"
click at [910, 394] on button "Search" at bounding box center [951, 408] width 83 height 28
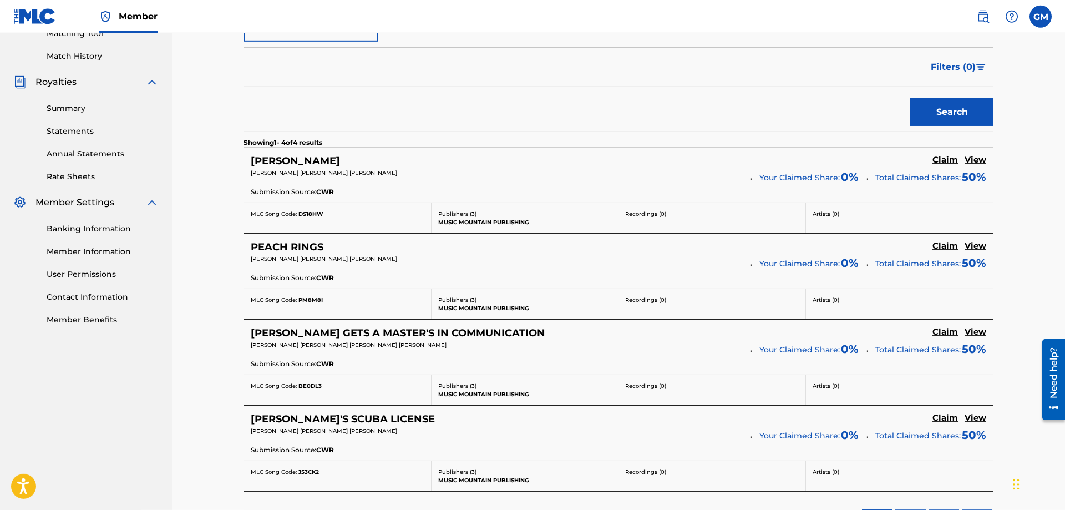
scroll to position [339, 0]
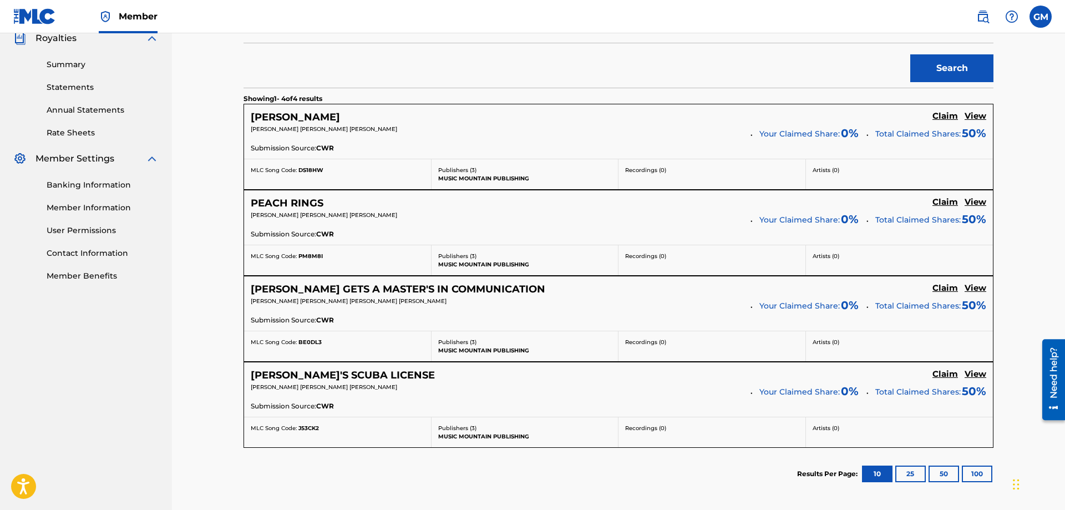
click at [945, 121] on h5 "Claim" at bounding box center [945, 116] width 26 height 11
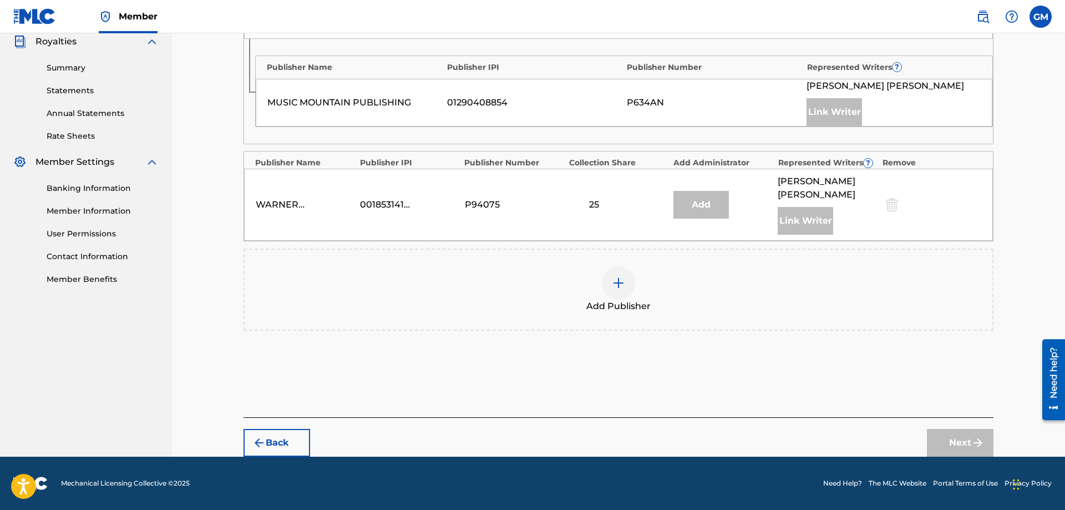
scroll to position [336, 0]
click at [605, 272] on div "Add Publisher" at bounding box center [619, 289] width 748 height 47
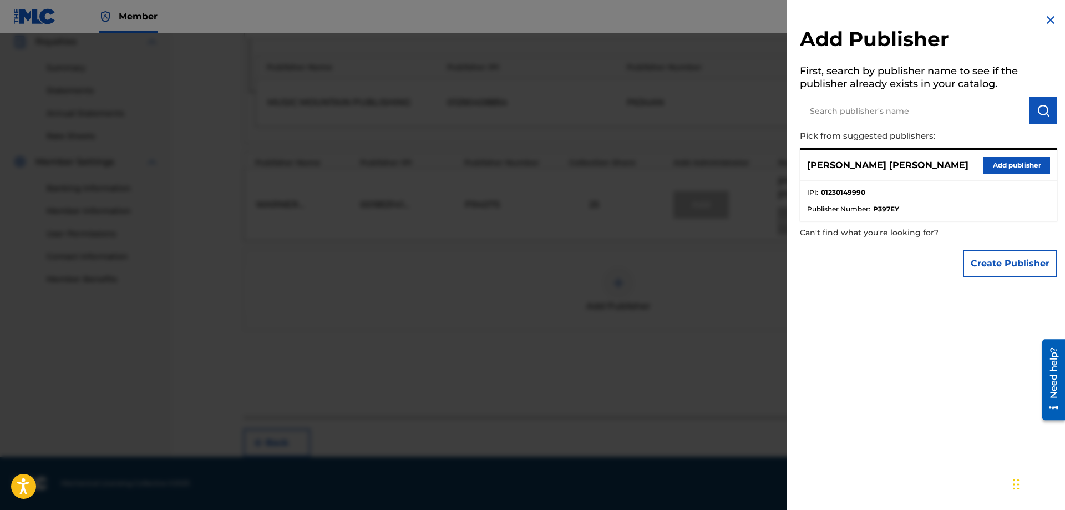
click at [999, 166] on button "Add publisher" at bounding box center [1016, 165] width 67 height 17
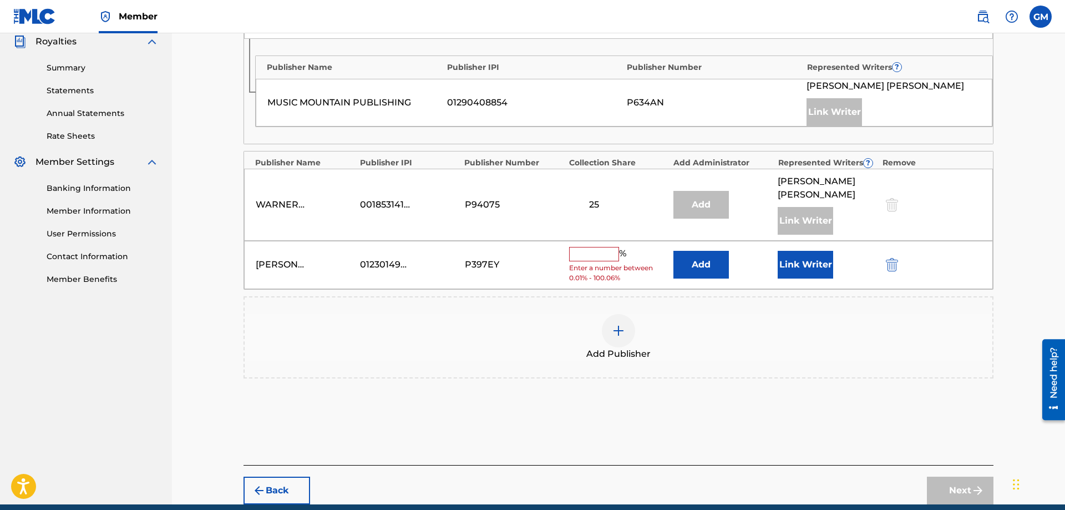
click at [593, 252] on input "text" at bounding box center [594, 254] width 50 height 14
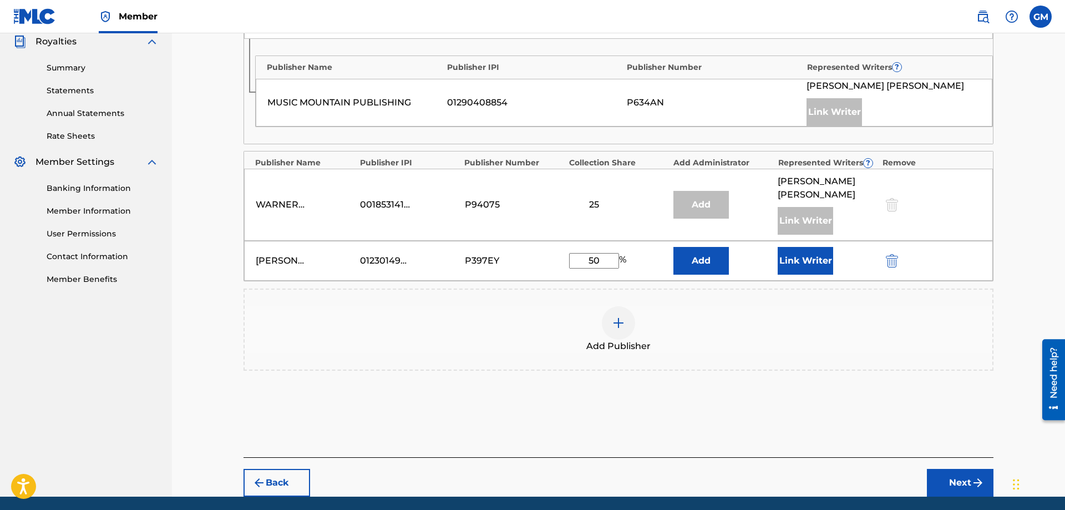
type input "50"
click at [723, 313] on div "Add Publisher" at bounding box center [619, 329] width 748 height 47
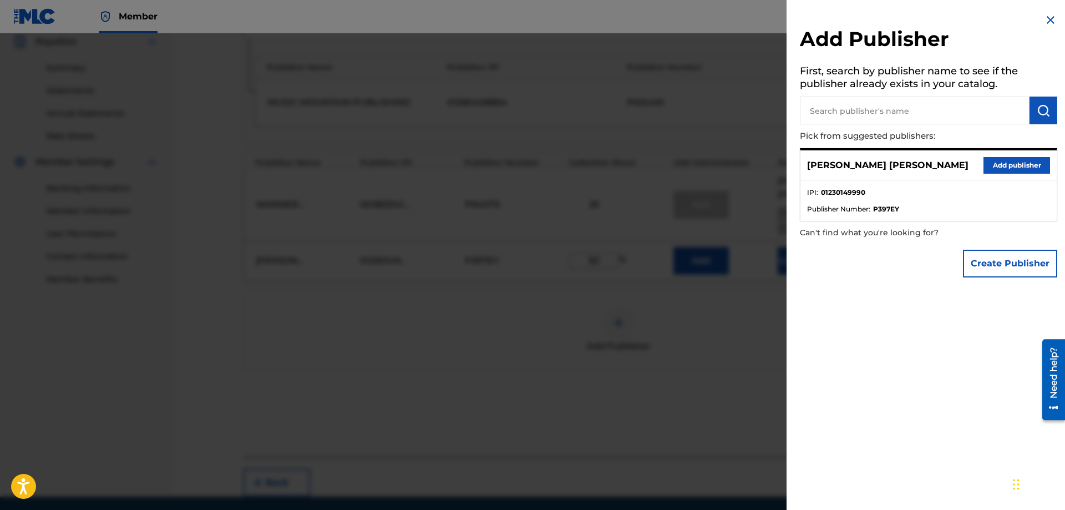
click at [775, 347] on div at bounding box center [532, 288] width 1065 height 510
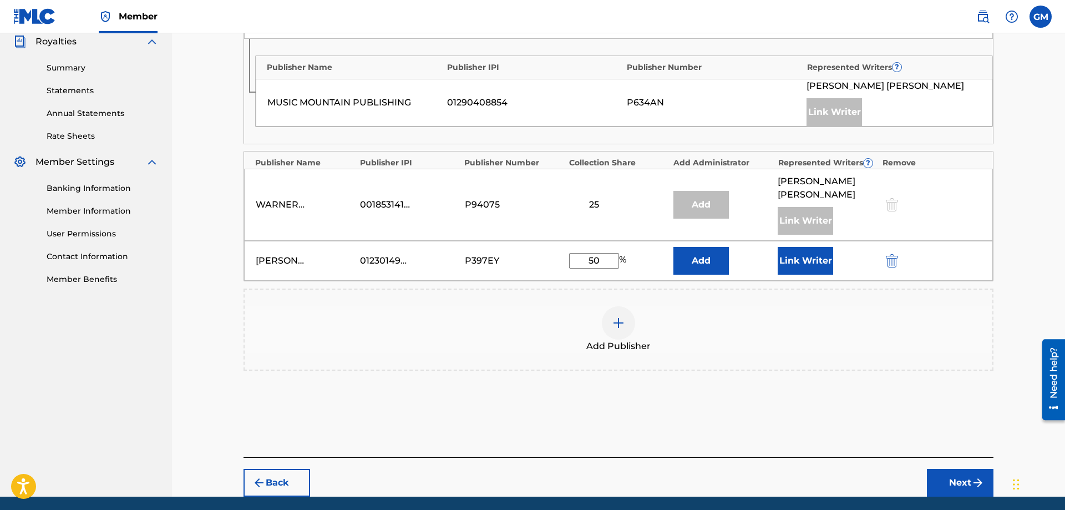
click at [809, 263] on button "Link Writer" at bounding box center [805, 261] width 55 height 28
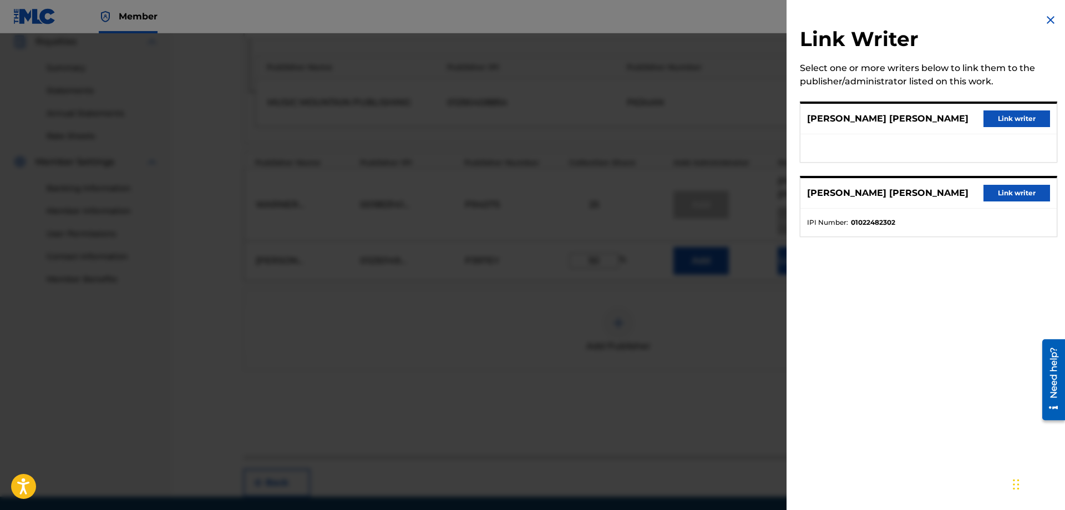
click at [998, 126] on button "Link writer" at bounding box center [1016, 118] width 67 height 17
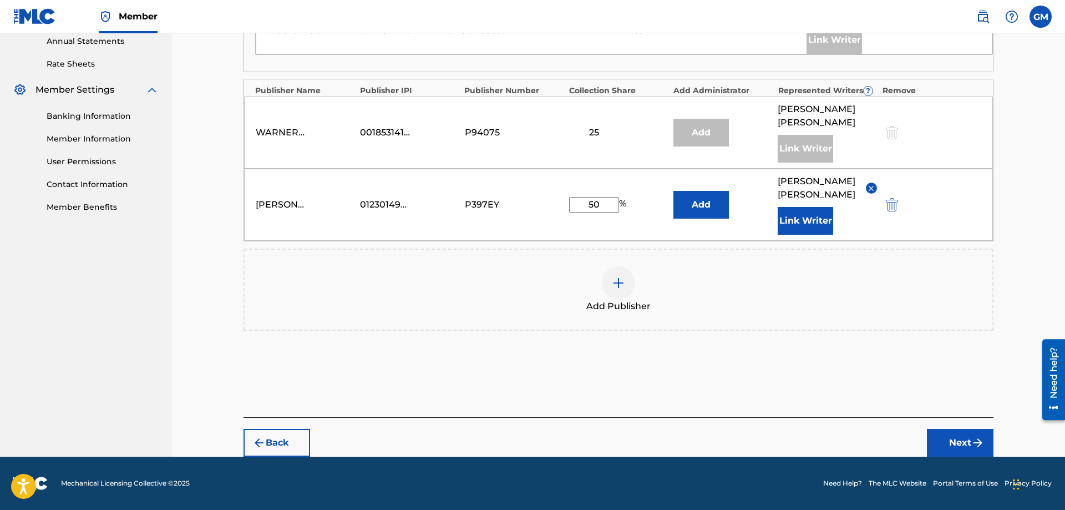
click at [954, 438] on button "Next" at bounding box center [960, 443] width 67 height 28
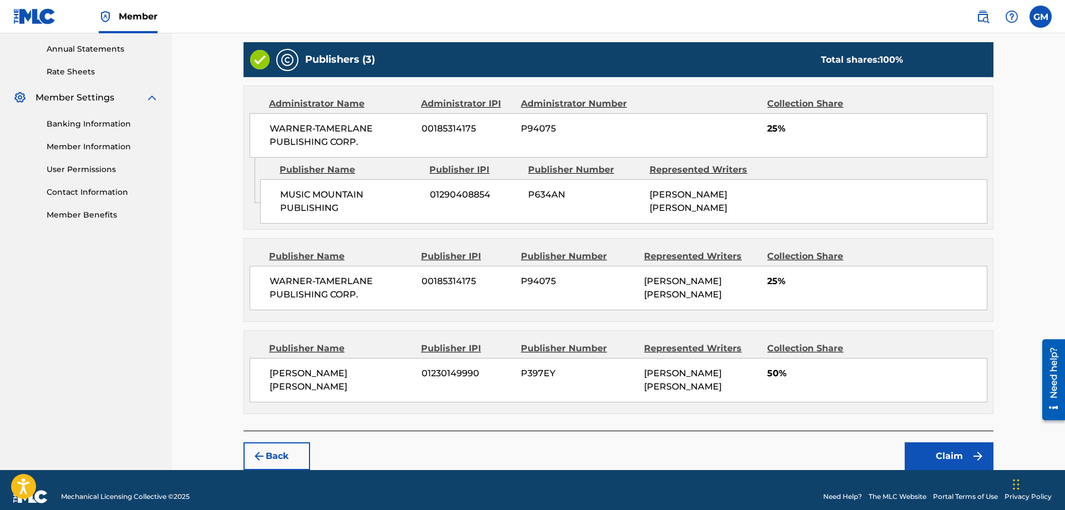
click at [918, 442] on button "Claim" at bounding box center [949, 456] width 89 height 28
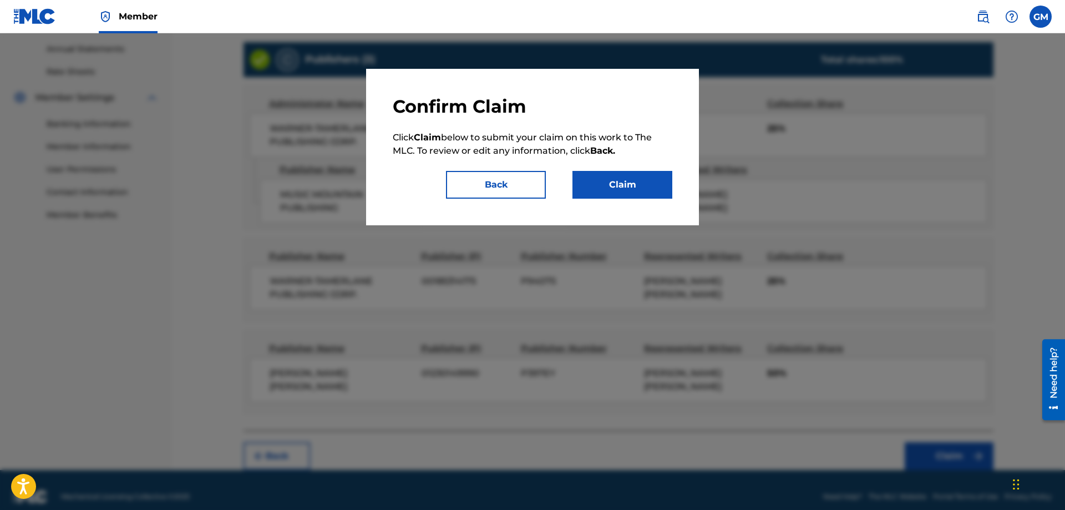
click at [640, 178] on button "Claim" at bounding box center [622, 185] width 100 height 28
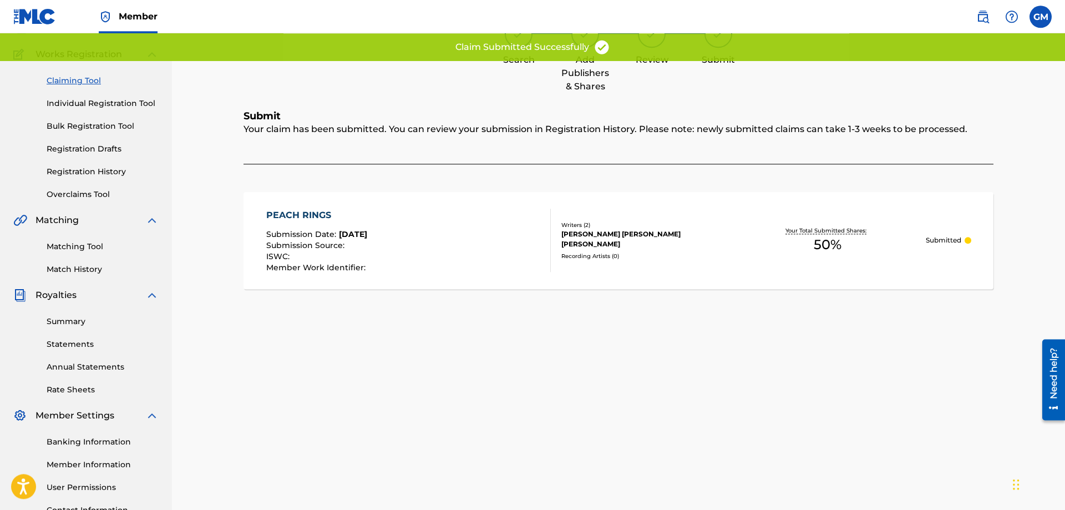
scroll to position [27, 0]
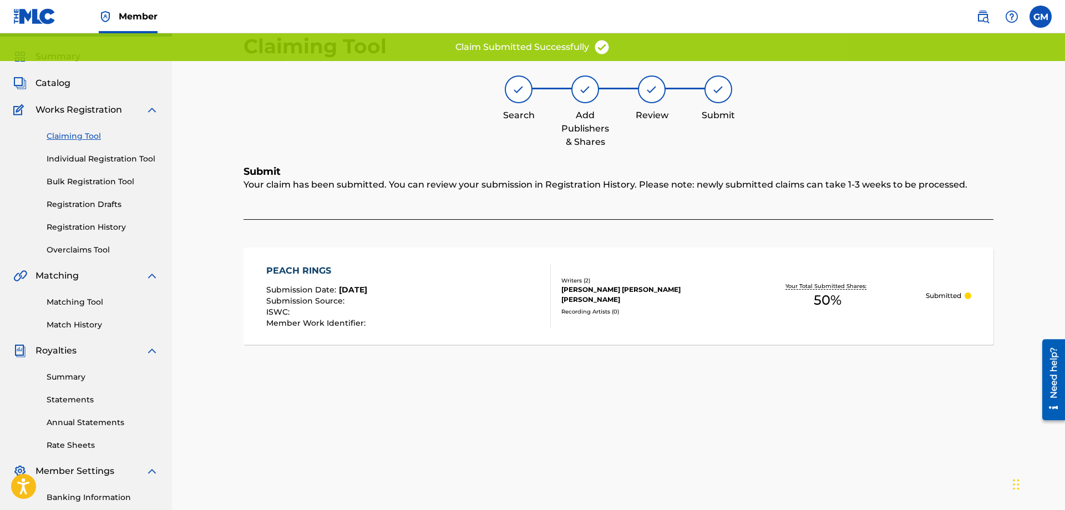
click at [93, 133] on link "Claiming Tool" at bounding box center [103, 136] width 112 height 12
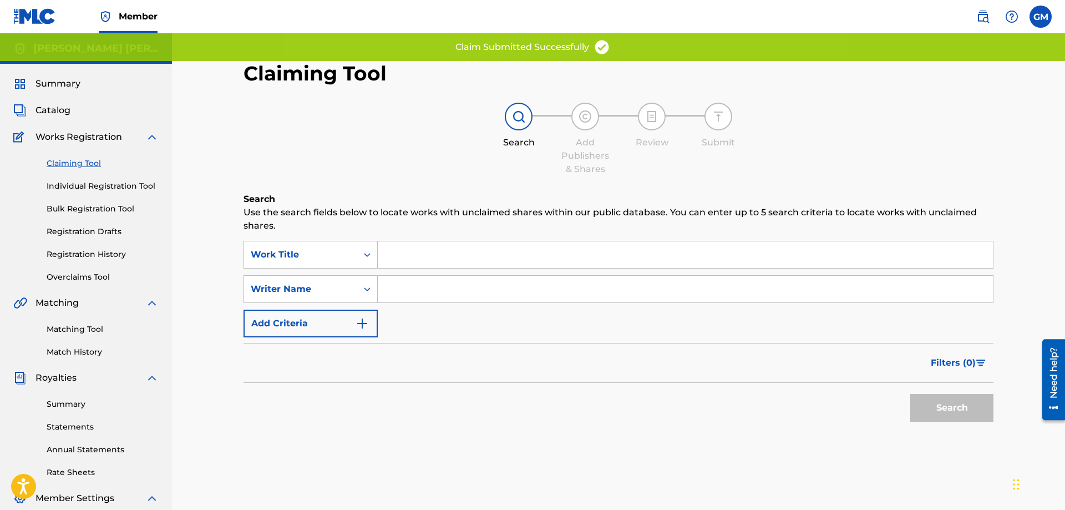
click at [470, 289] on input "Search Form" at bounding box center [685, 289] width 615 height 27
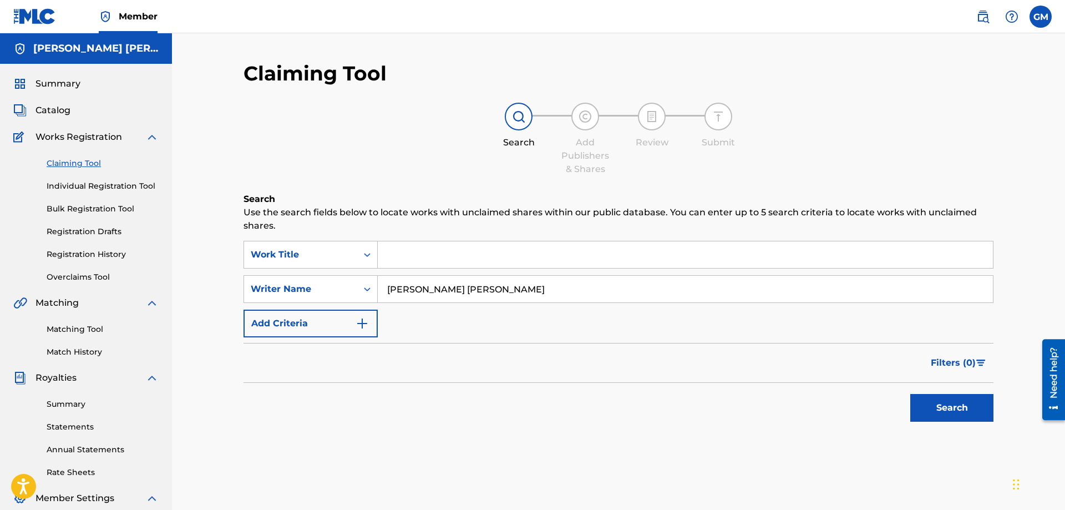
type input "[PERSON_NAME] [PERSON_NAME]"
click at [957, 410] on button "Search" at bounding box center [951, 408] width 83 height 28
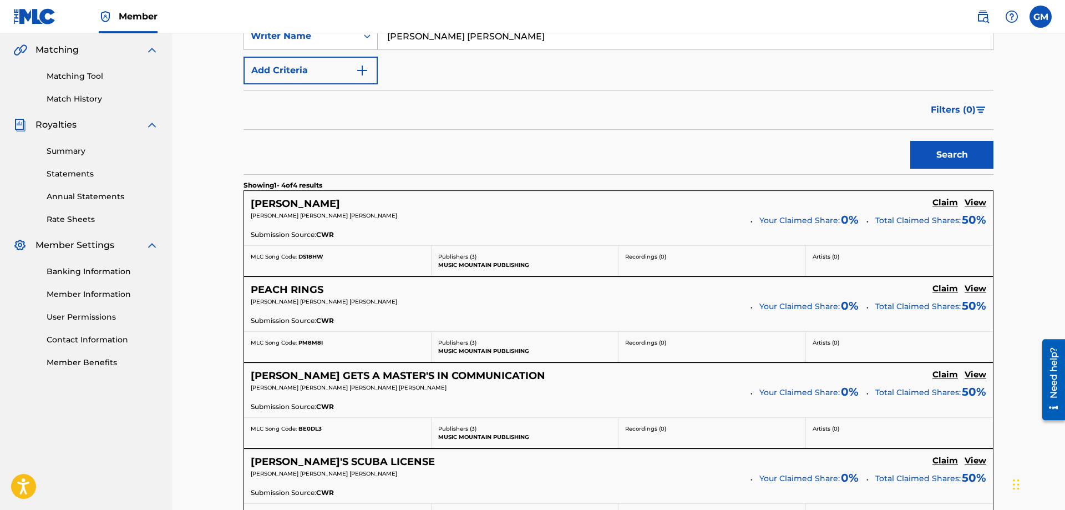
scroll to position [377, 0]
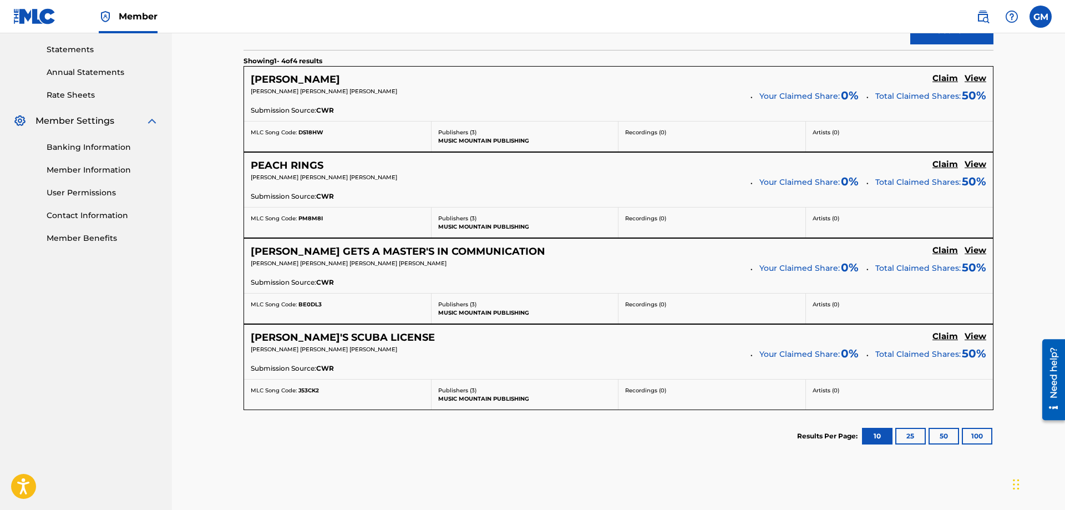
click at [941, 84] on h5 "Claim" at bounding box center [945, 78] width 26 height 11
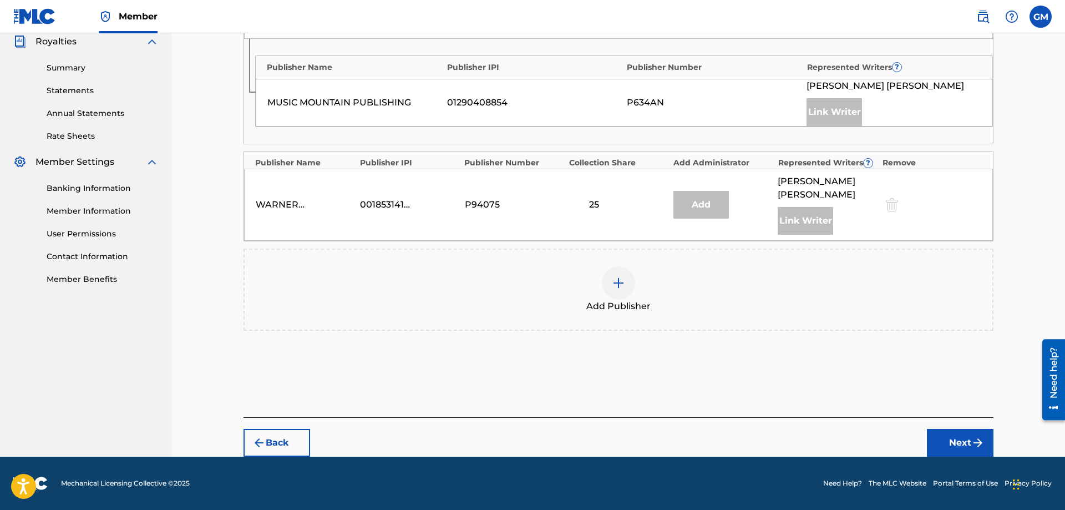
scroll to position [336, 0]
click at [603, 294] on div "Add Publisher" at bounding box center [619, 289] width 748 height 47
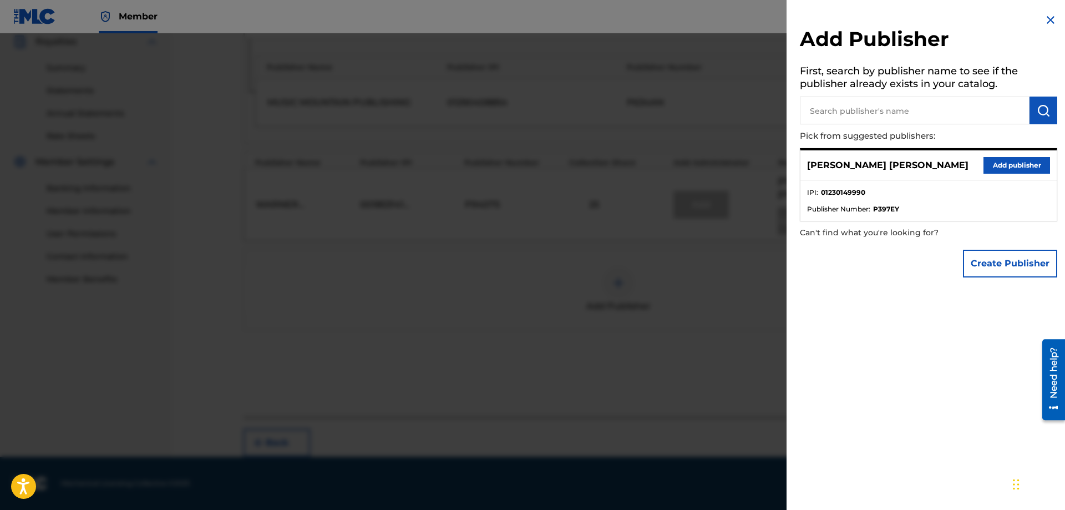
click at [1012, 163] on button "Add publisher" at bounding box center [1016, 165] width 67 height 17
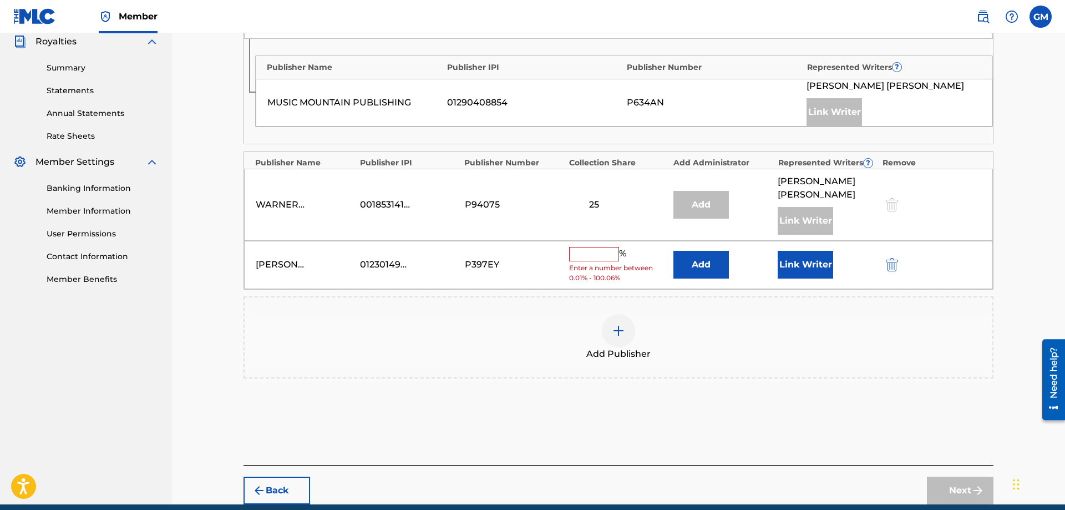
click at [813, 273] on button "Link Writer" at bounding box center [805, 265] width 55 height 28
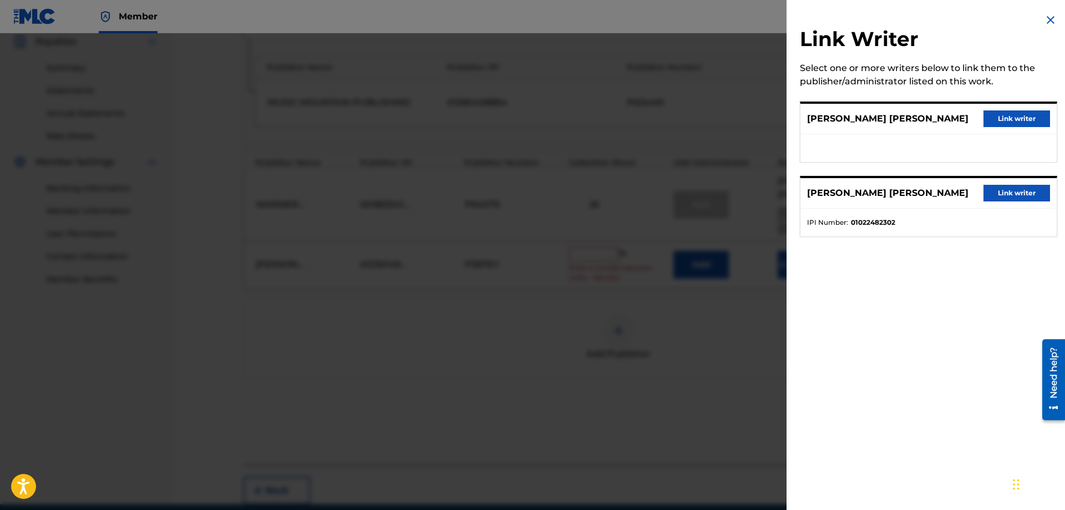
click at [1018, 116] on button "Link writer" at bounding box center [1016, 118] width 67 height 17
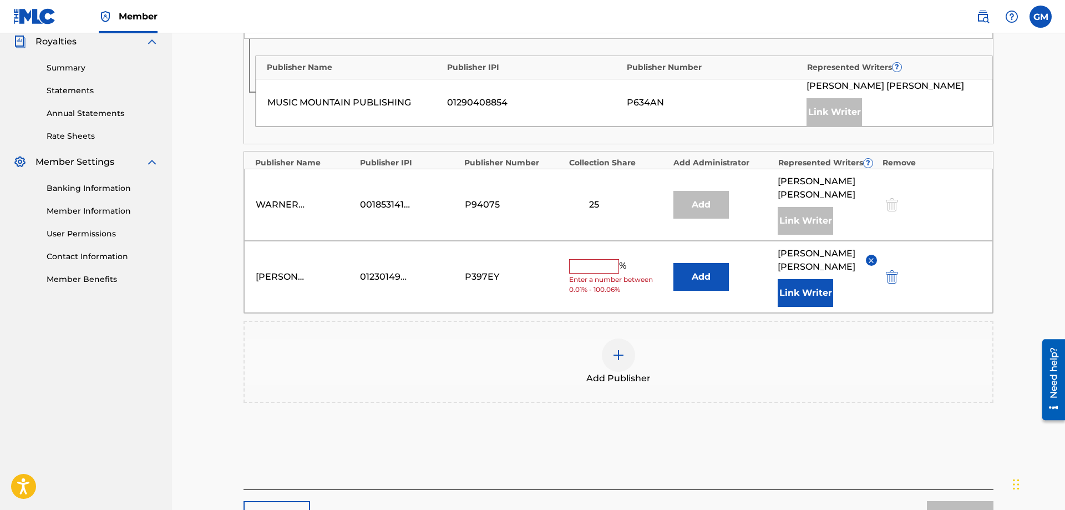
click at [593, 257] on div "[PERSON_NAME] [PERSON_NAME] 01230149990 P397EY % Enter a number between 0.01% -…" at bounding box center [618, 277] width 749 height 72
click at [592, 262] on input "text" at bounding box center [594, 266] width 50 height 14
type input "50"
click at [773, 430] on div "Publishers ( 3 ) ? REQUIRED Total shares: 100 % Administrator ? Administrator I…" at bounding box center [618, 195] width 750 height 491
click at [954, 504] on button "Next" at bounding box center [960, 515] width 67 height 28
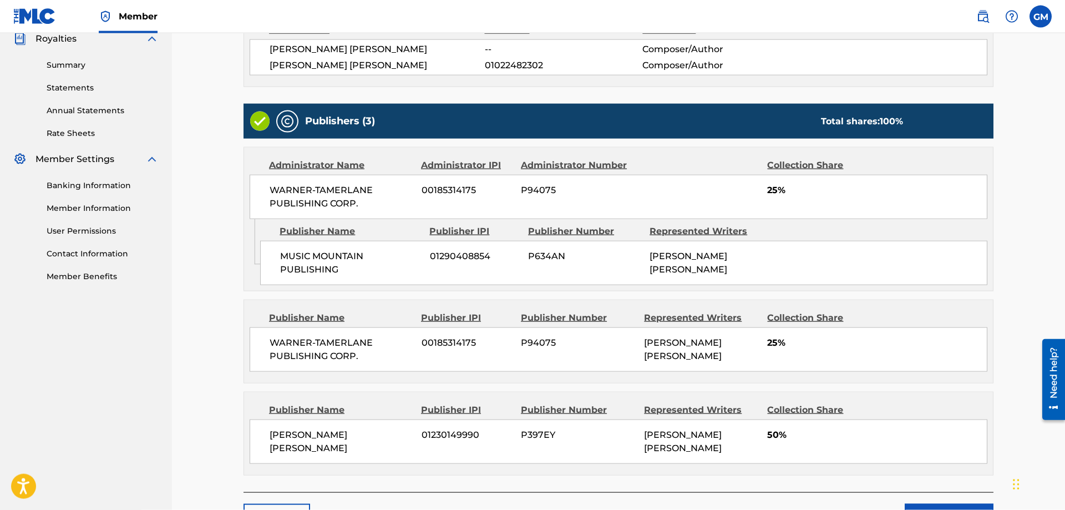
scroll to position [400, 0]
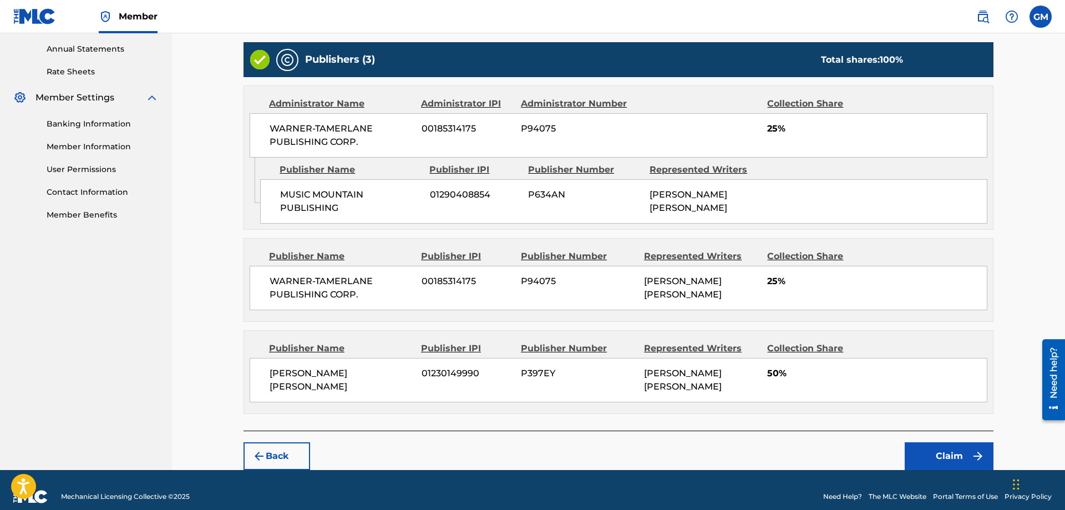
click at [926, 442] on button "Claim" at bounding box center [949, 456] width 89 height 28
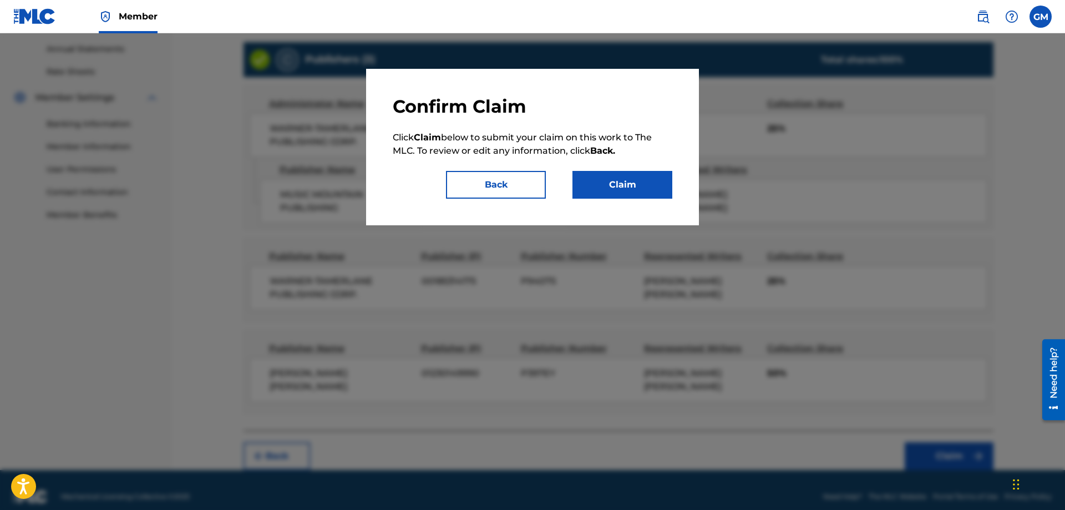
click at [632, 190] on button "Claim" at bounding box center [622, 185] width 100 height 28
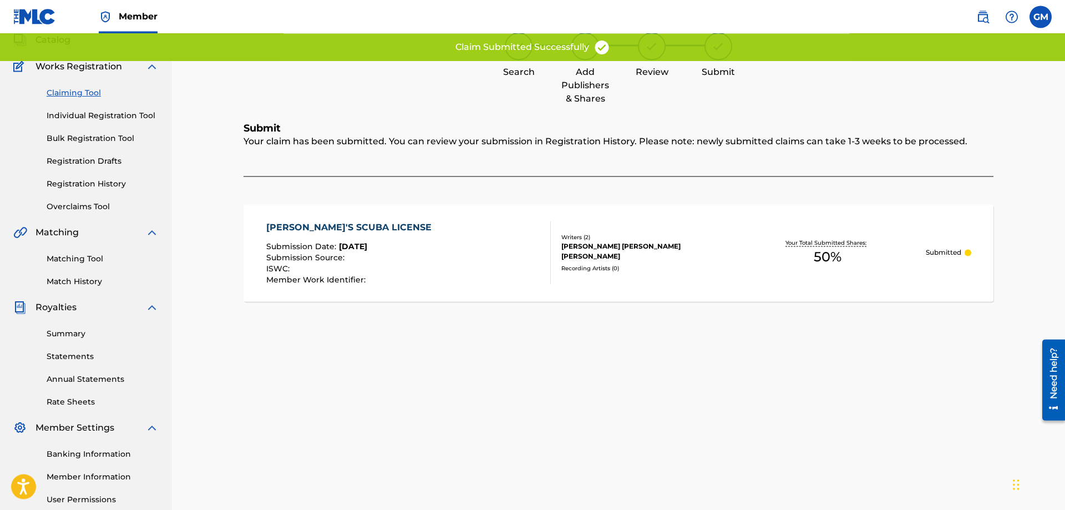
scroll to position [27, 0]
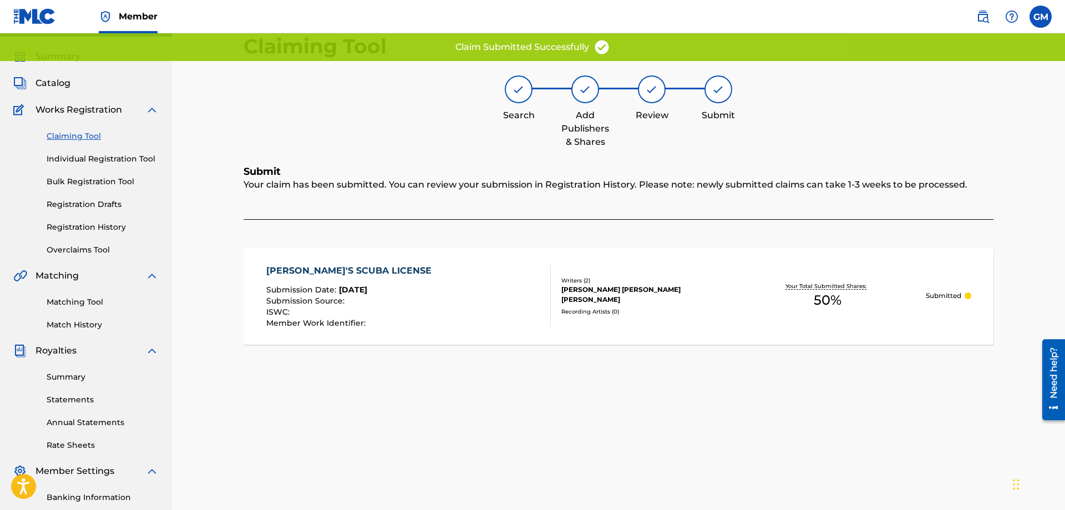
click at [87, 133] on link "Claiming Tool" at bounding box center [103, 136] width 112 height 12
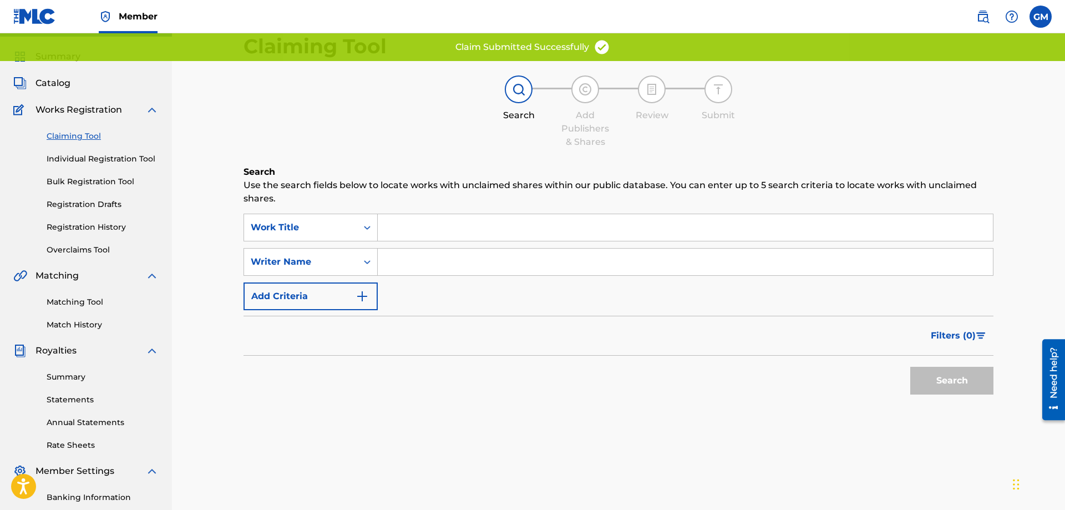
scroll to position [0, 0]
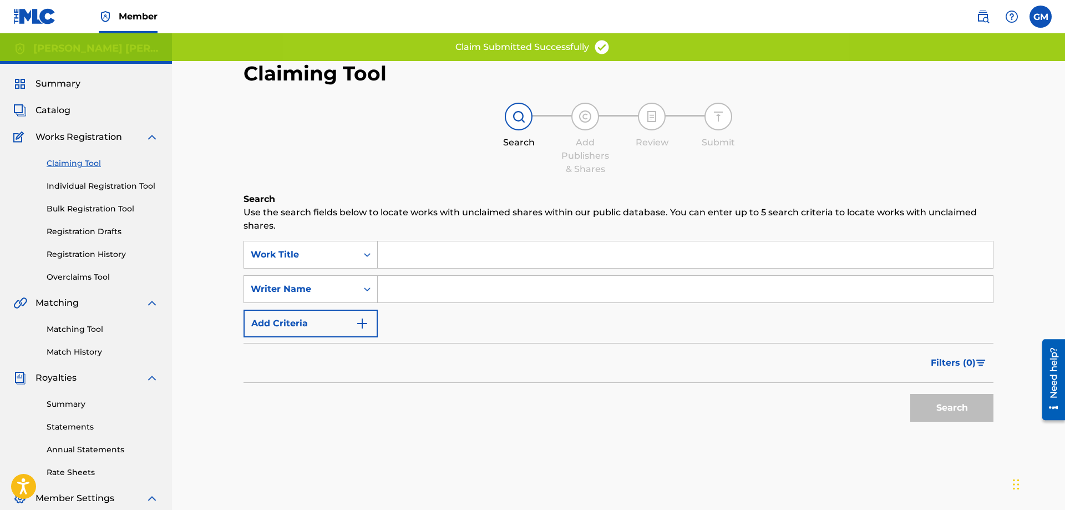
click at [453, 288] on input "Search Form" at bounding box center [685, 289] width 615 height 27
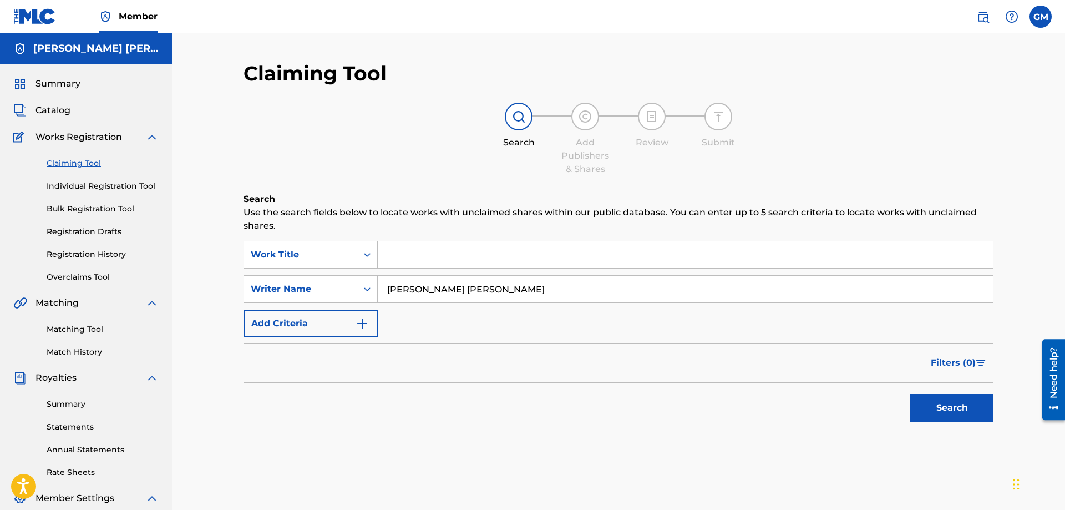
type input "[PERSON_NAME] [PERSON_NAME]"
click at [950, 414] on button "Search" at bounding box center [951, 408] width 83 height 28
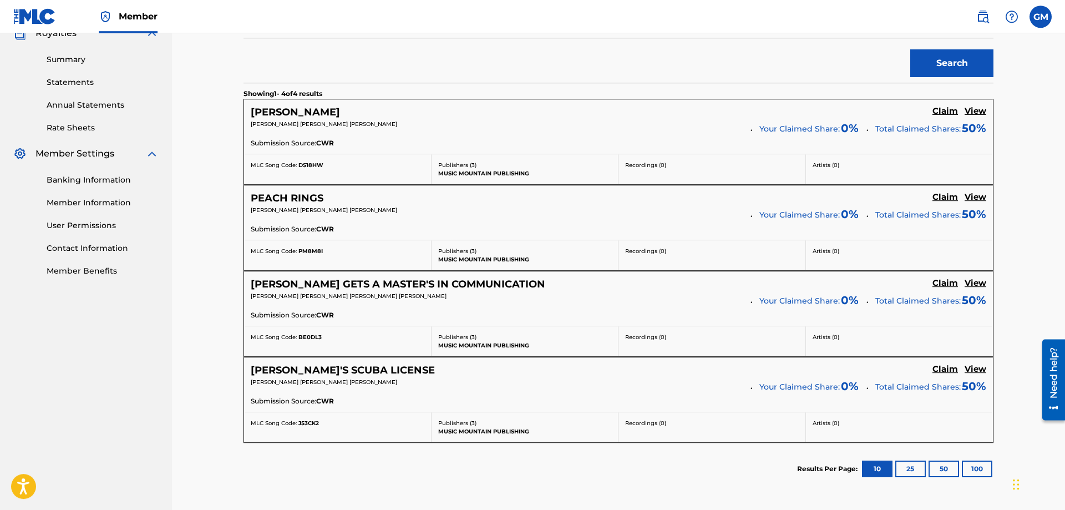
scroll to position [415, 0]
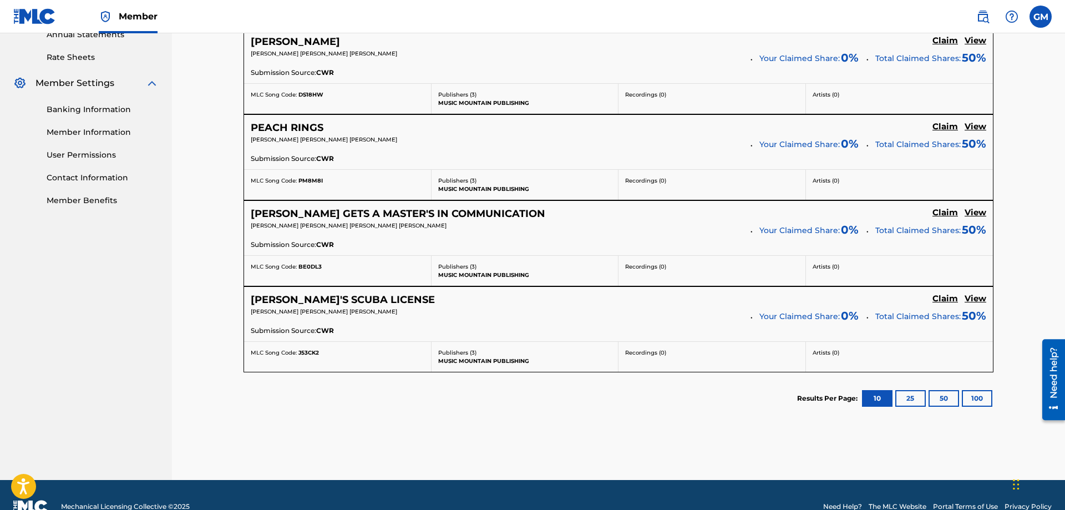
click at [946, 46] on h5 "Claim" at bounding box center [945, 40] width 26 height 11
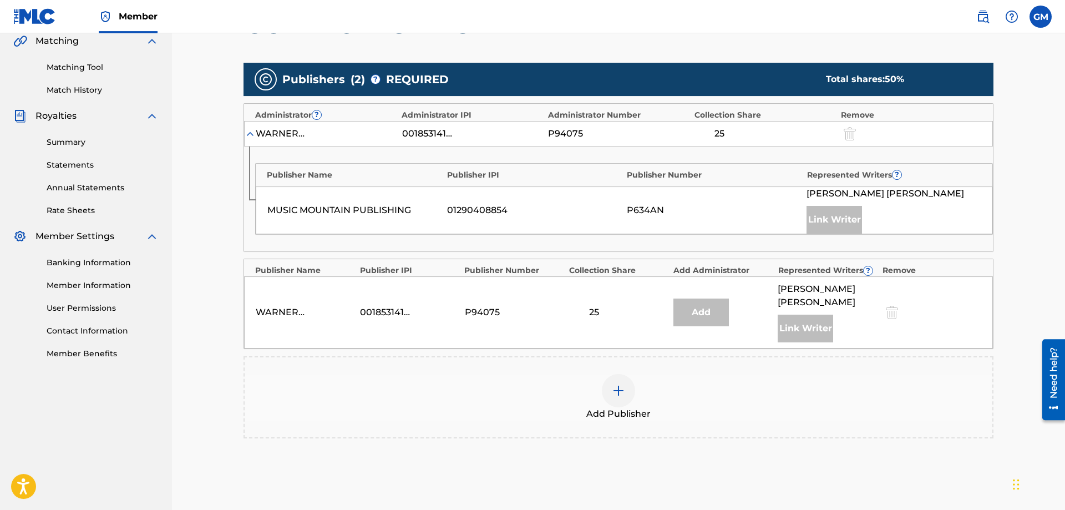
scroll to position [261, 0]
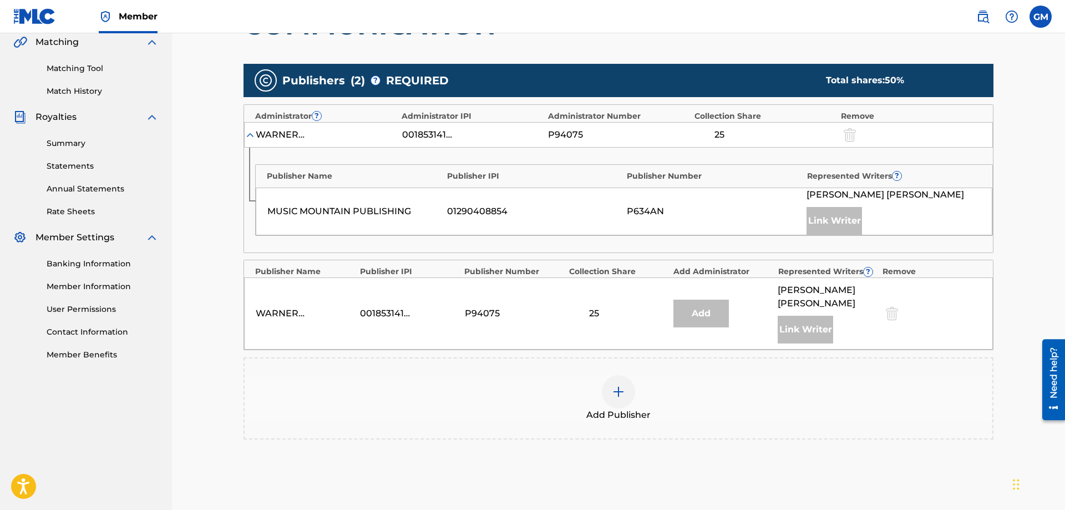
click at [615, 375] on div at bounding box center [618, 391] width 33 height 33
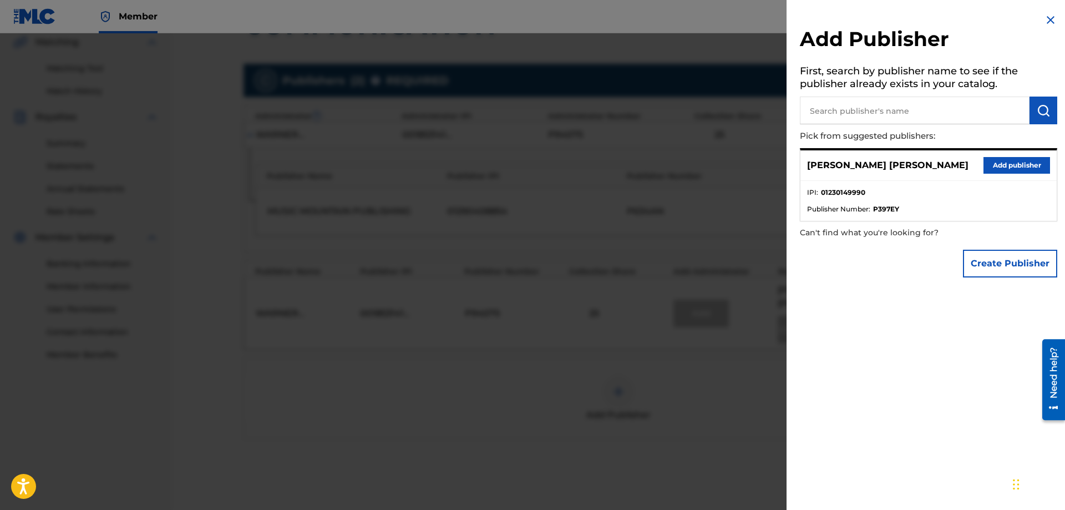
click at [1028, 166] on button "Add publisher" at bounding box center [1016, 165] width 67 height 17
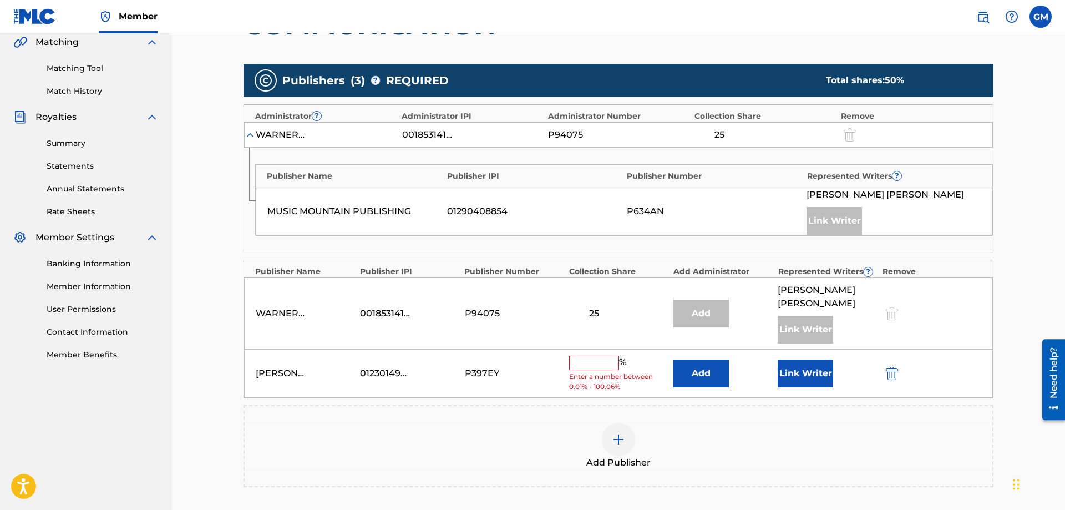
click at [601, 356] on input "text" at bounding box center [594, 363] width 50 height 14
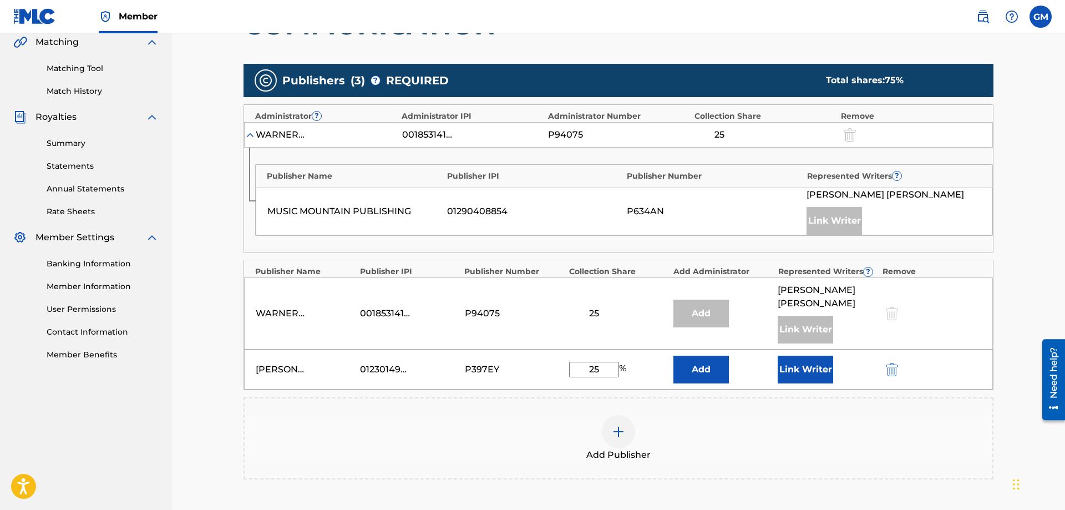
type input "25"
click at [659, 478] on div "Publishers ( 3 ) ? REQUIRED Total shares: 75 % Administrator ? Administrator IP…" at bounding box center [618, 287] width 750 height 459
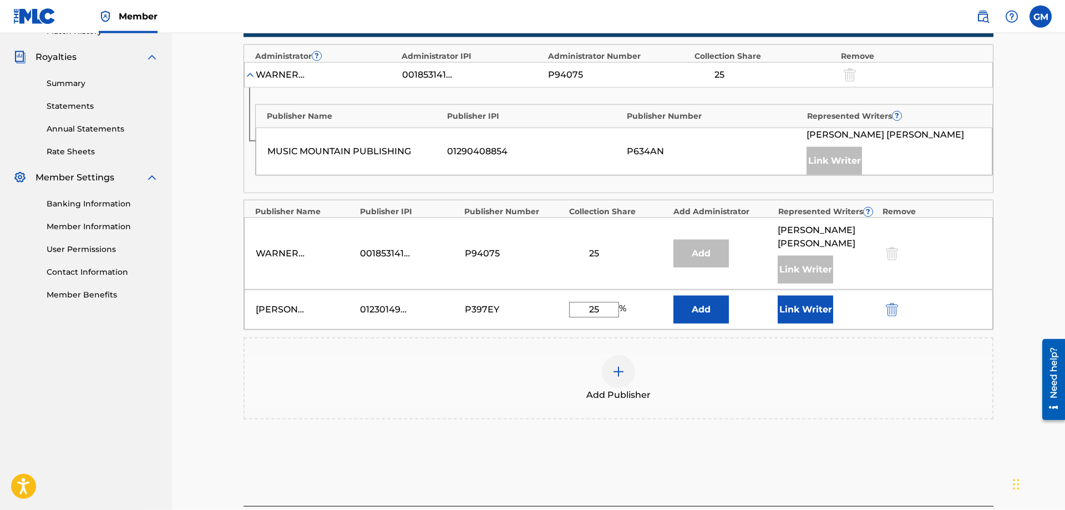
scroll to position [336, 0]
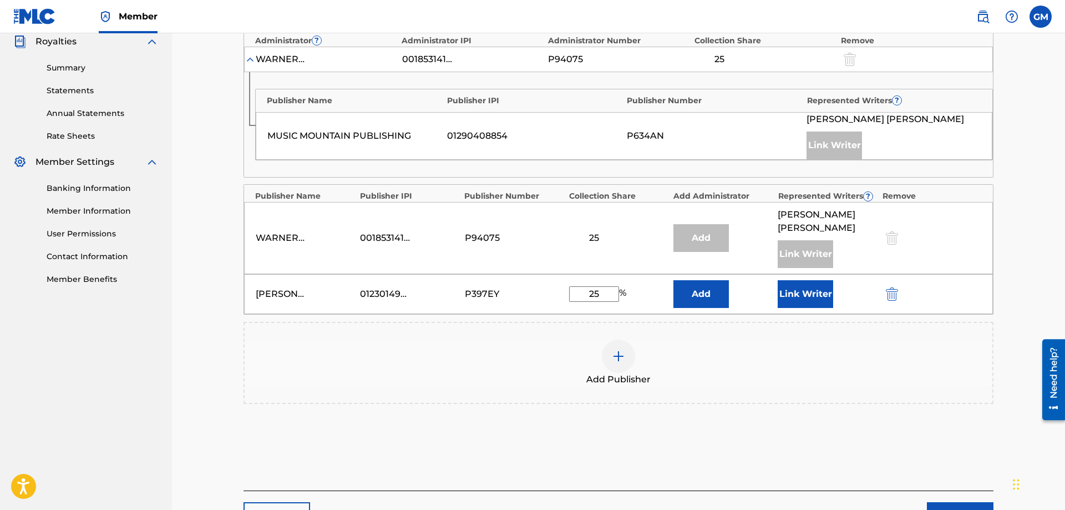
click at [814, 280] on button "Link Writer" at bounding box center [805, 294] width 55 height 28
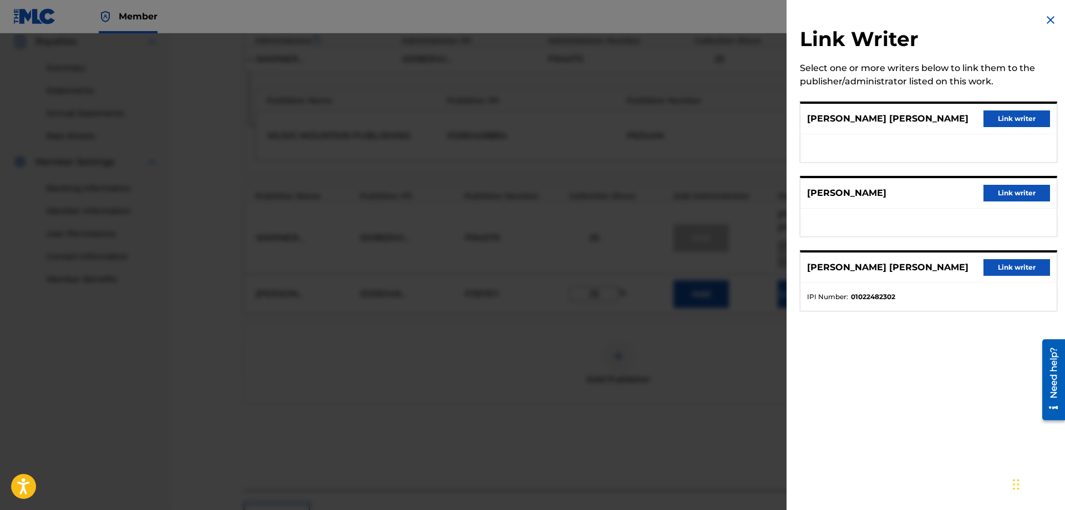
click at [1019, 124] on button "Link writer" at bounding box center [1016, 118] width 67 height 17
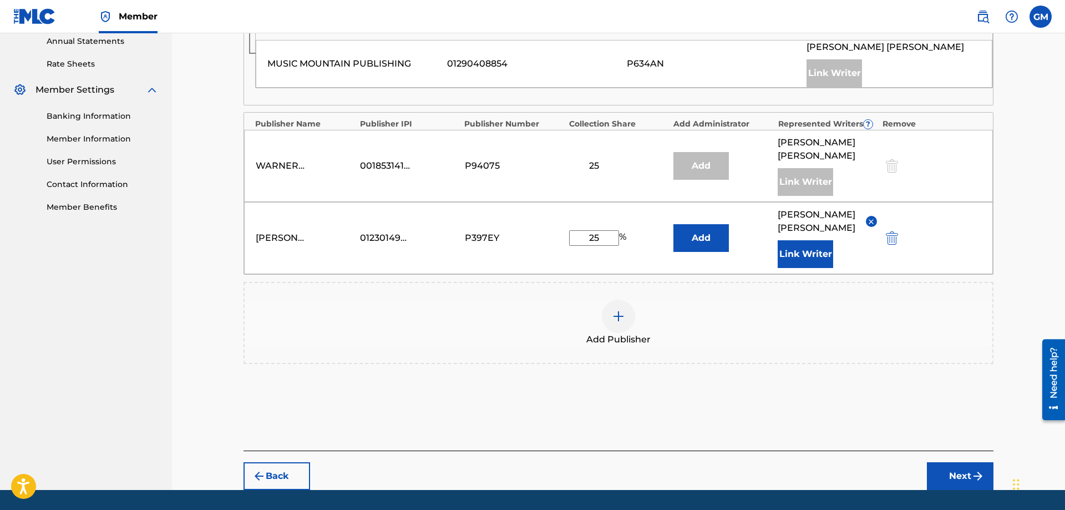
click at [943, 462] on button "Next" at bounding box center [960, 476] width 67 height 28
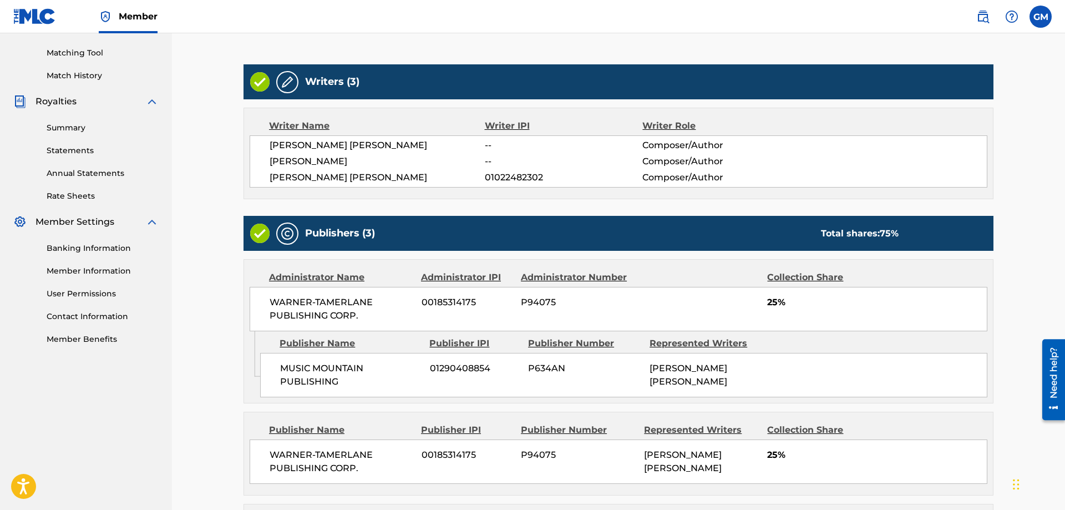
scroll to position [417, 0]
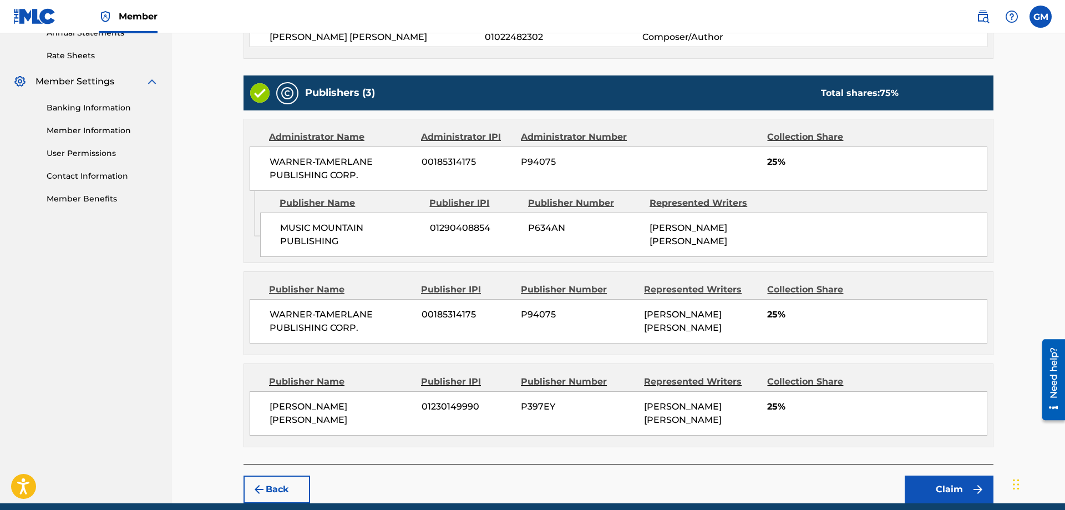
click at [914, 475] on button "Claim" at bounding box center [949, 489] width 89 height 28
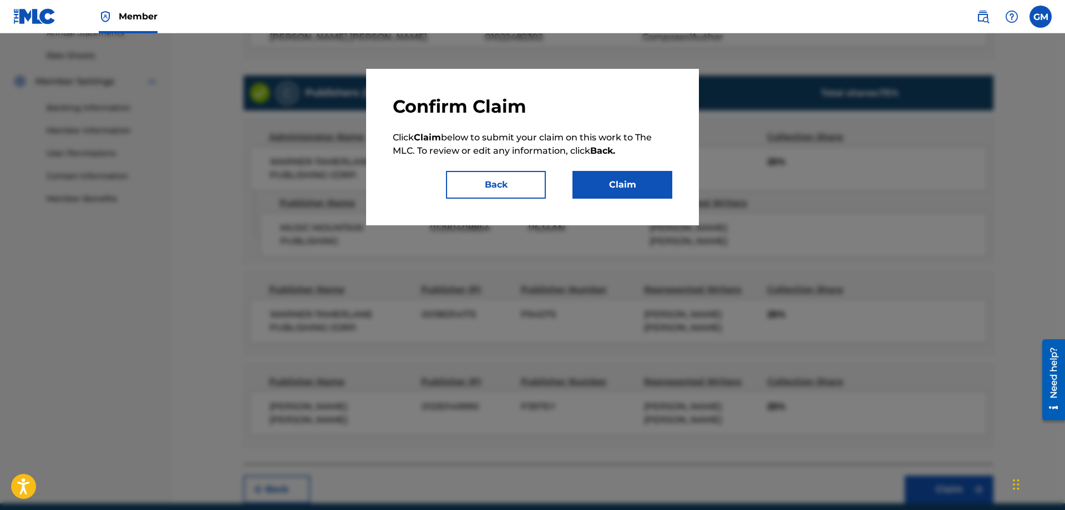
click at [618, 185] on button "Claim" at bounding box center [622, 185] width 100 height 28
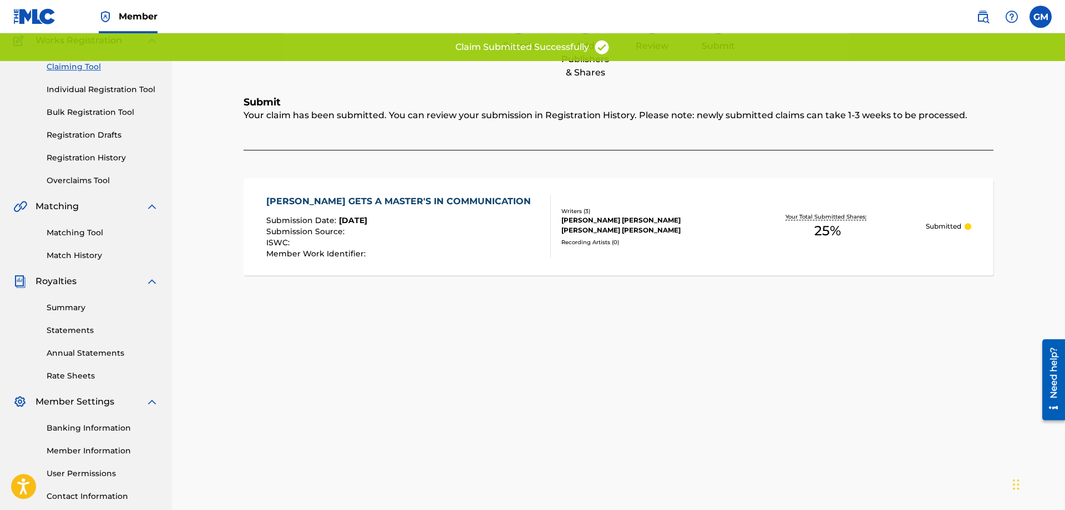
scroll to position [65, 0]
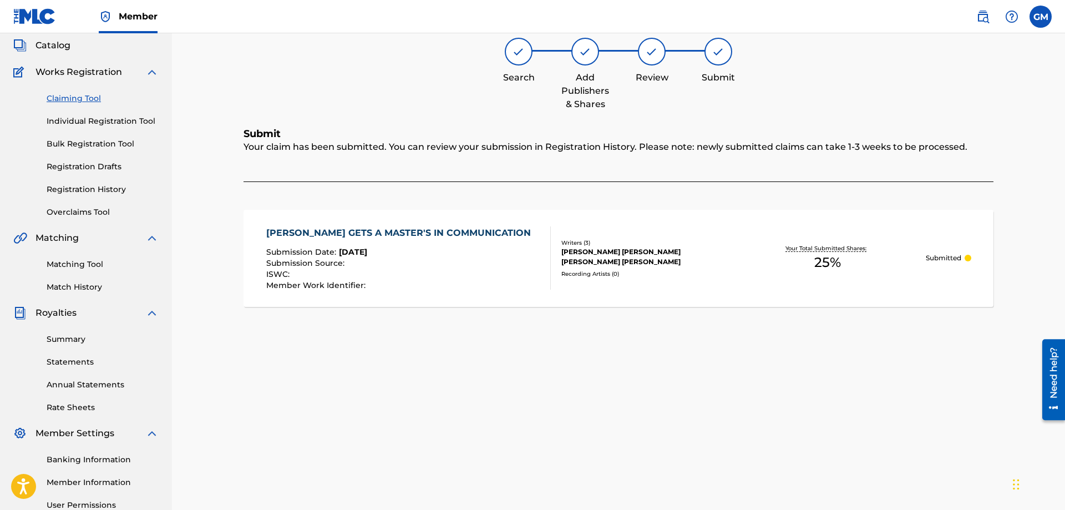
click at [84, 101] on link "Claiming Tool" at bounding box center [103, 99] width 112 height 12
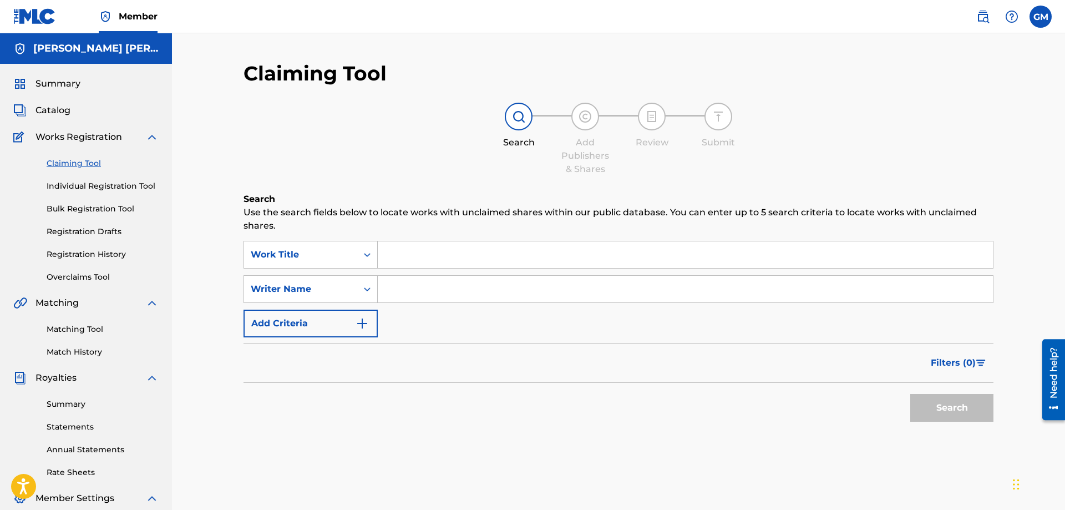
click at [416, 285] on input "Search Form" at bounding box center [685, 289] width 615 height 27
type input "[PERSON_NAME] [PERSON_NAME]"
click at [958, 410] on button "Search" at bounding box center [951, 408] width 83 height 28
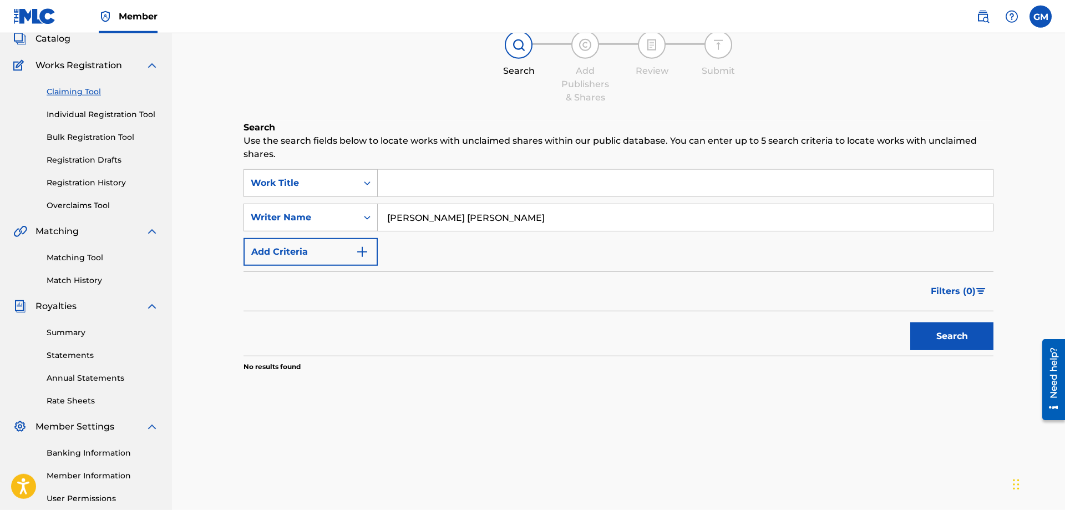
scroll to position [65, 0]
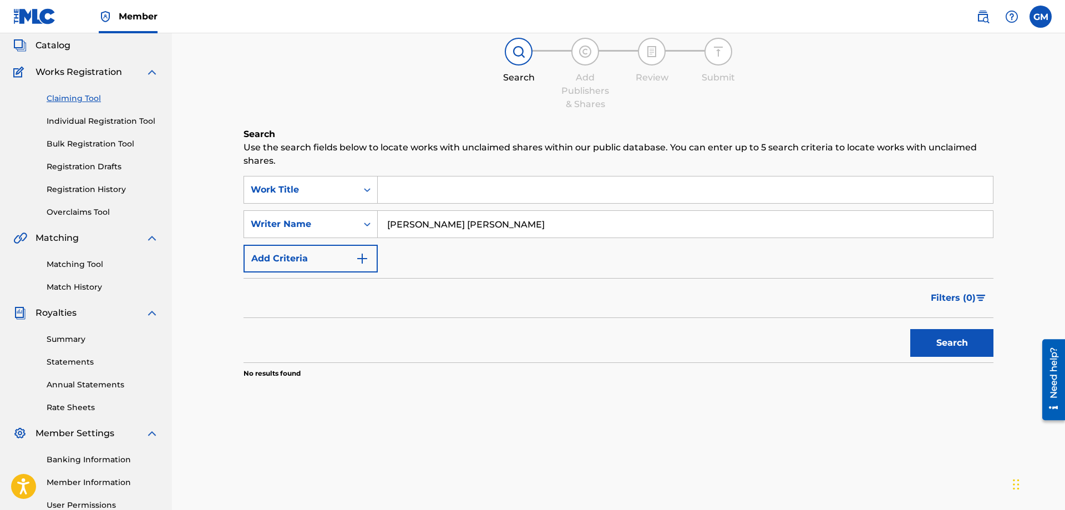
click at [466, 230] on input "[PERSON_NAME] [PERSON_NAME]" at bounding box center [685, 224] width 615 height 27
click at [527, 222] on input "Search Form" at bounding box center [685, 224] width 615 height 27
type input "[PERSON_NAME] [PERSON_NAME]"
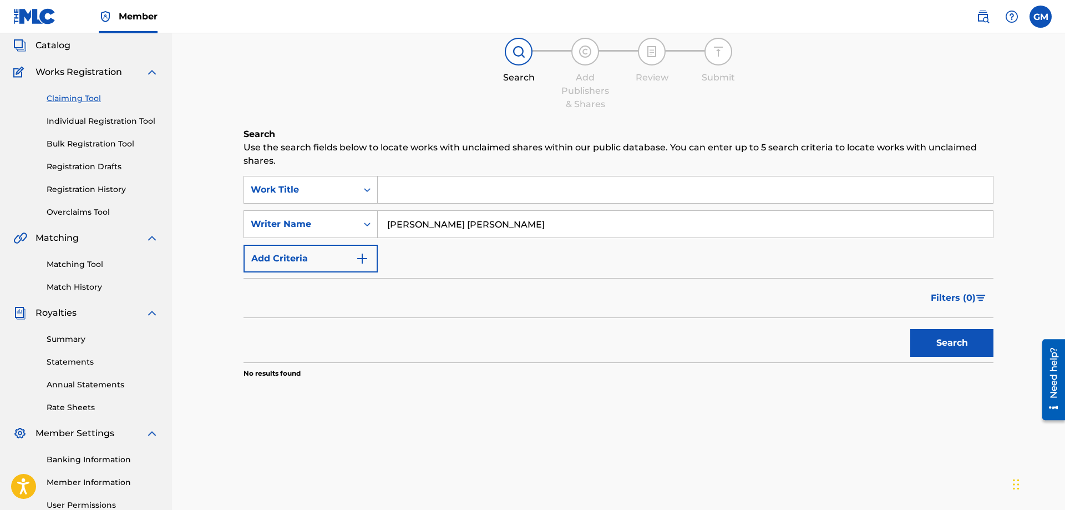
click at [957, 338] on button "Search" at bounding box center [951, 343] width 83 height 28
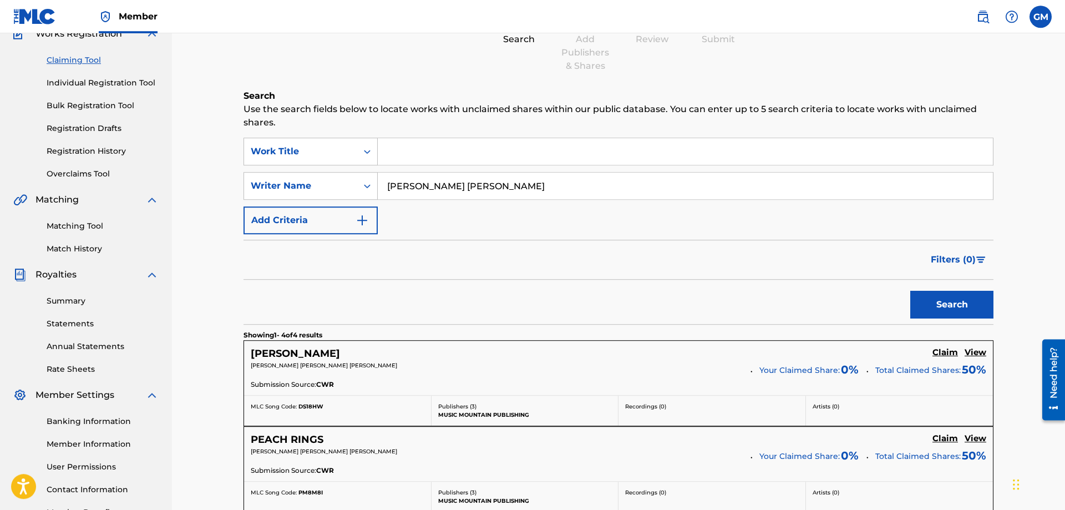
scroll to position [103, 0]
click at [463, 182] on input "[PERSON_NAME] [PERSON_NAME]" at bounding box center [685, 186] width 615 height 27
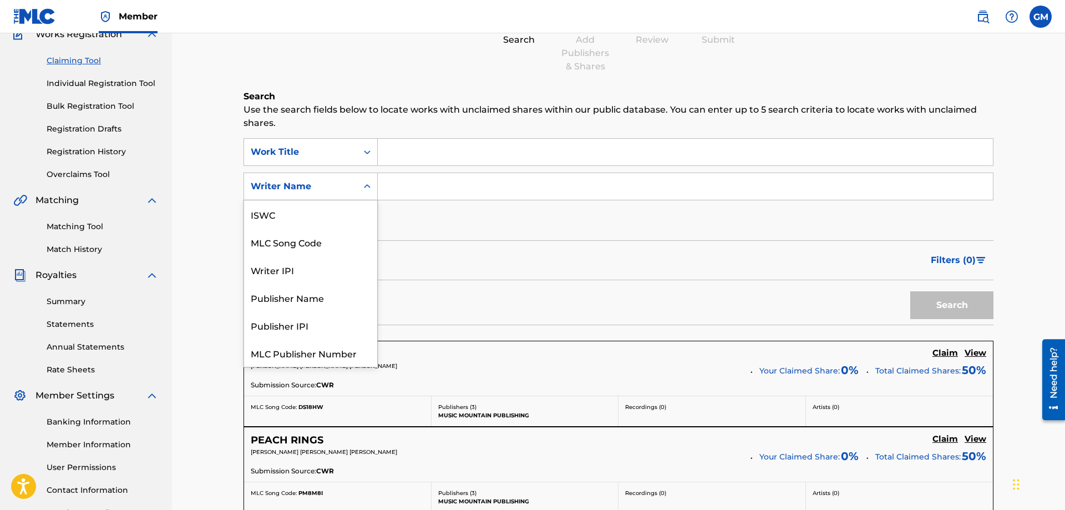
click at [334, 181] on div "Writer Name" at bounding box center [301, 186] width 100 height 13
click at [316, 244] on div "Writer IPI" at bounding box center [310, 242] width 133 height 28
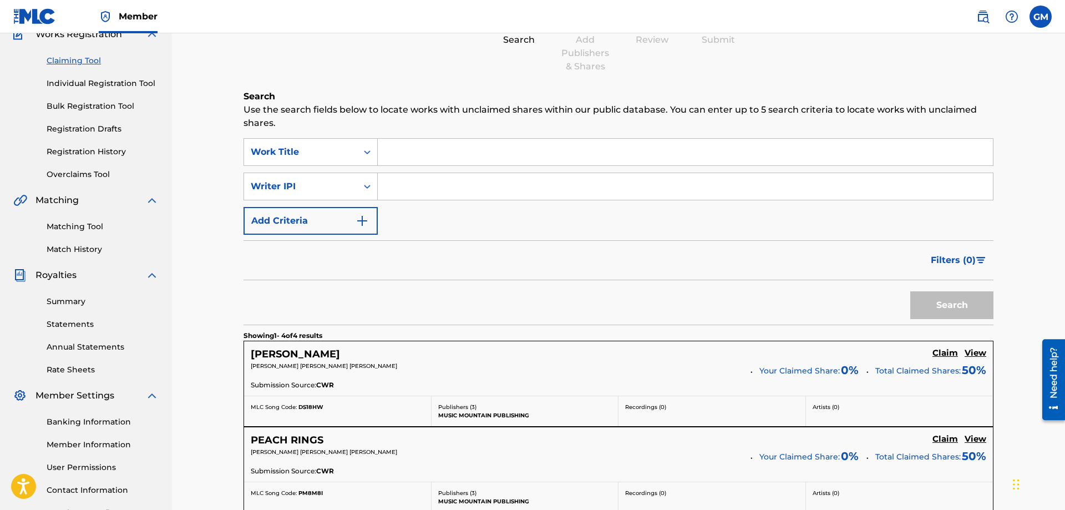
click at [478, 186] on input "Search Form" at bounding box center [685, 186] width 615 height 27
paste input "01230149990"
type input "01230149990"
click at [941, 301] on button "Search" at bounding box center [951, 305] width 83 height 28
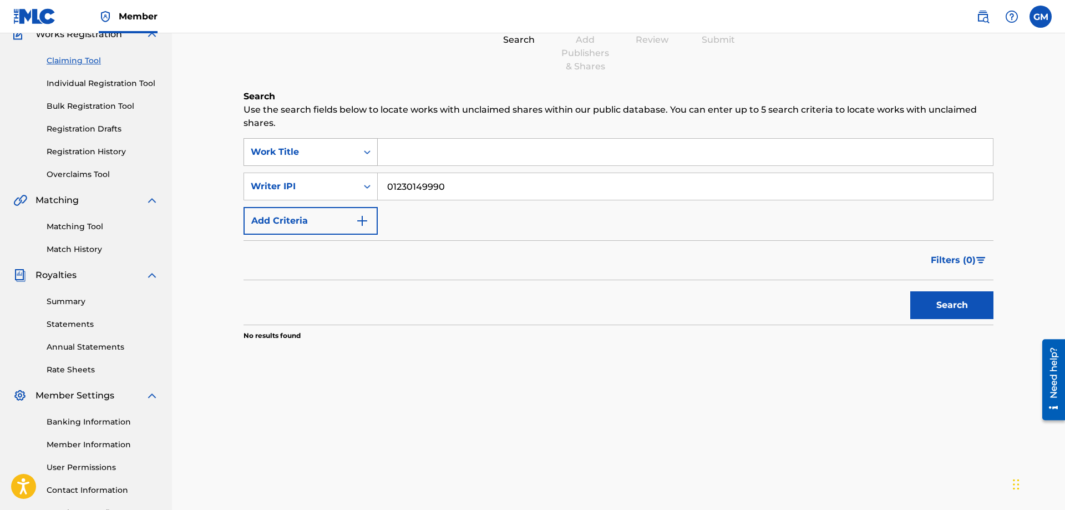
click at [338, 156] on div "Work Title" at bounding box center [301, 151] width 100 height 13
click at [337, 155] on div "Work Title" at bounding box center [301, 151] width 100 height 13
drag, startPoint x: 493, startPoint y: 186, endPoint x: 369, endPoint y: 178, distance: 124.5
click at [378, 181] on input "01230149990" at bounding box center [685, 186] width 615 height 27
click at [492, 159] on input "Search Form" at bounding box center [685, 152] width 615 height 27
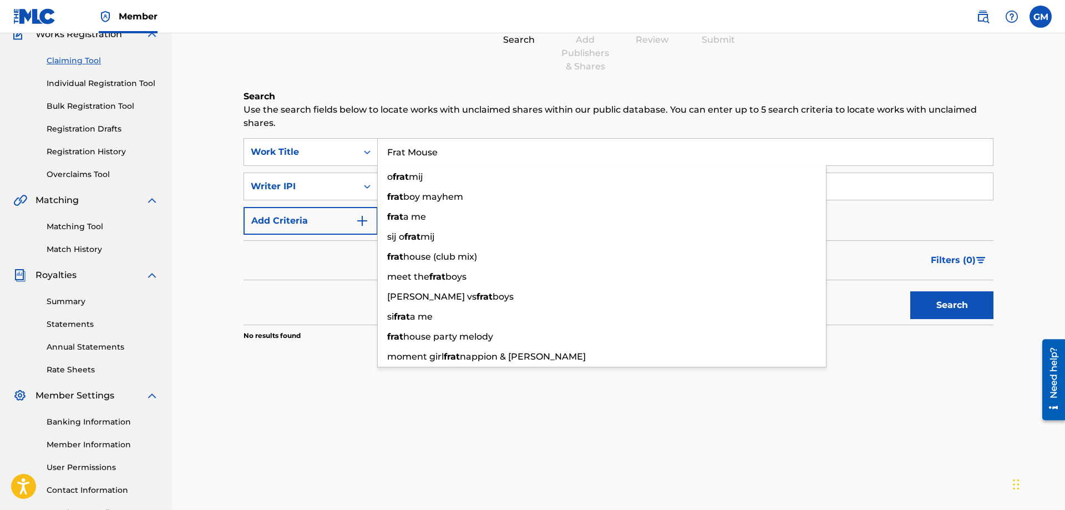
type input "Frat Mouse"
click at [910, 291] on button "Search" at bounding box center [951, 305] width 83 height 28
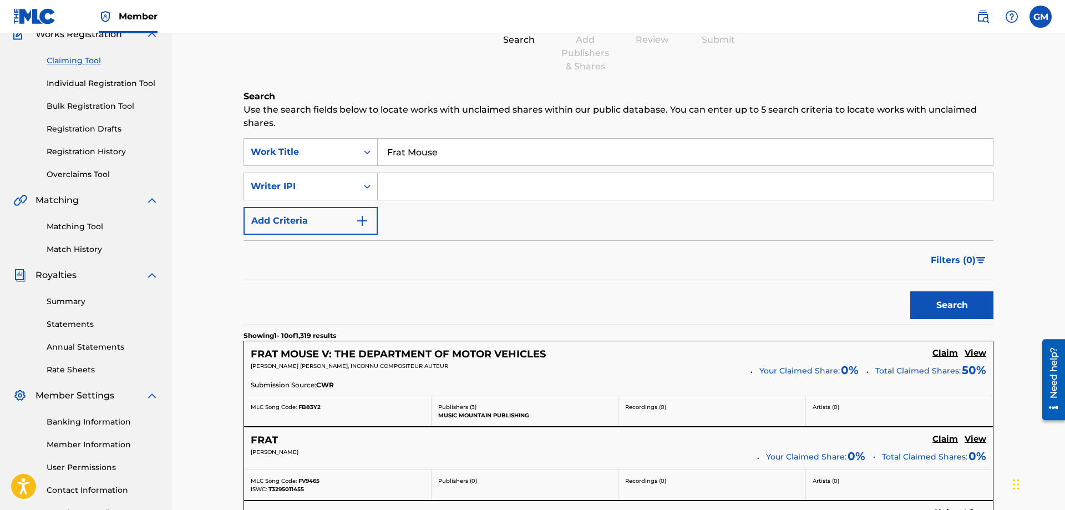
click at [356, 369] on p "[PERSON_NAME] [PERSON_NAME], INCONNU COMPOSITEUR AUTEUR" at bounding box center [497, 366] width 492 height 8
click at [356, 356] on h5 "FRAT MOUSE V: THE DEPARTMENT OF MOTOR VEHICLES" at bounding box center [398, 354] width 295 height 13
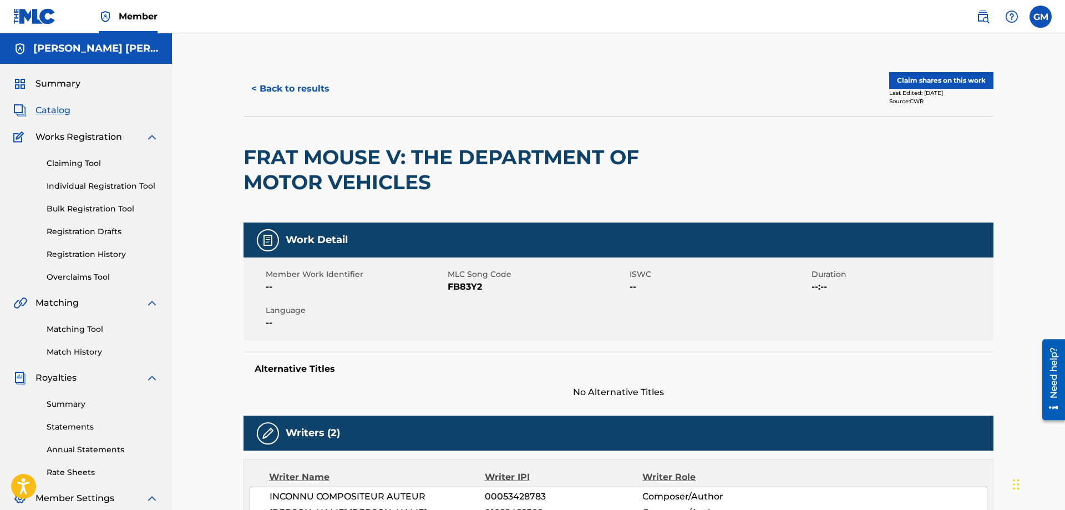
click at [908, 75] on button "Claim shares on this work" at bounding box center [941, 80] width 104 height 17
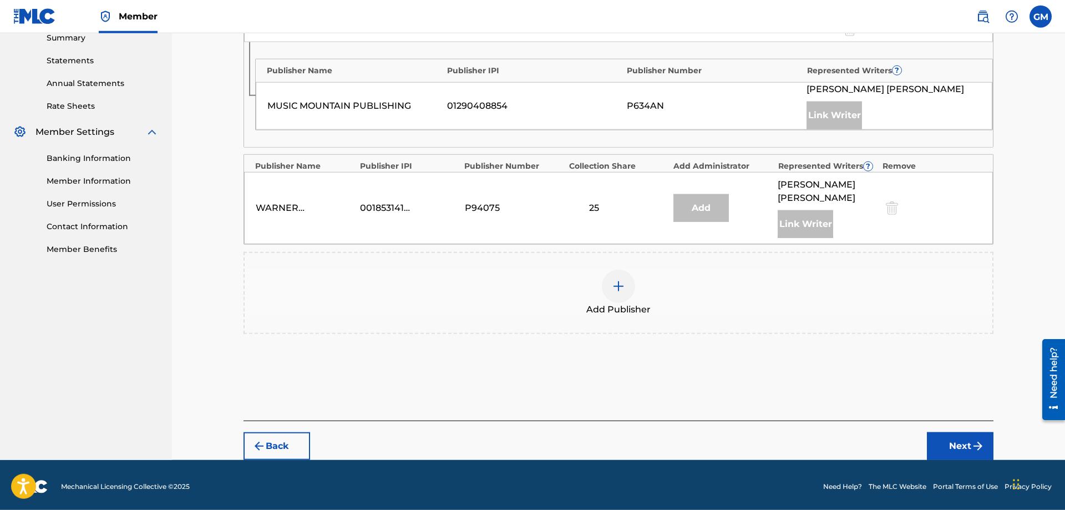
scroll to position [369, 0]
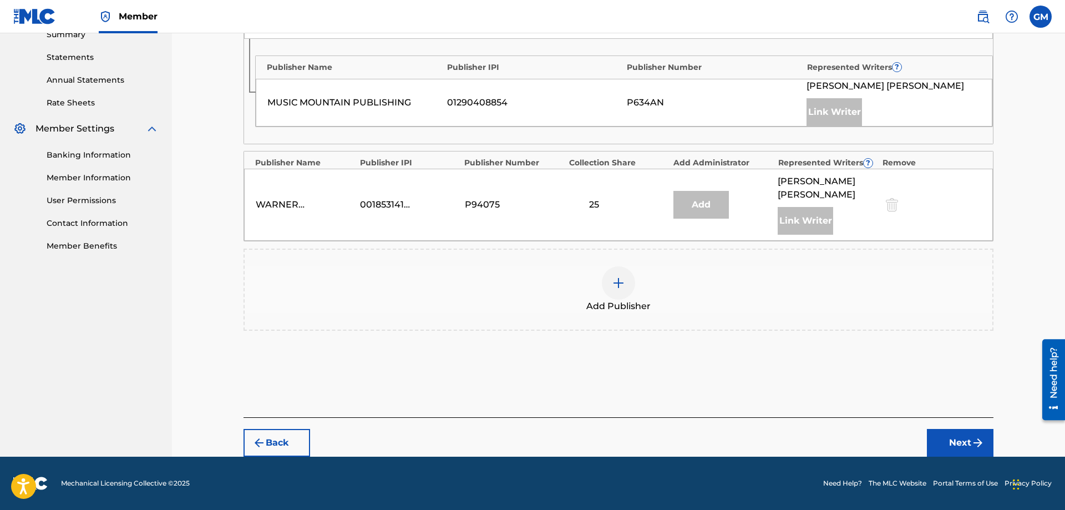
click at [611, 273] on div at bounding box center [618, 282] width 33 height 33
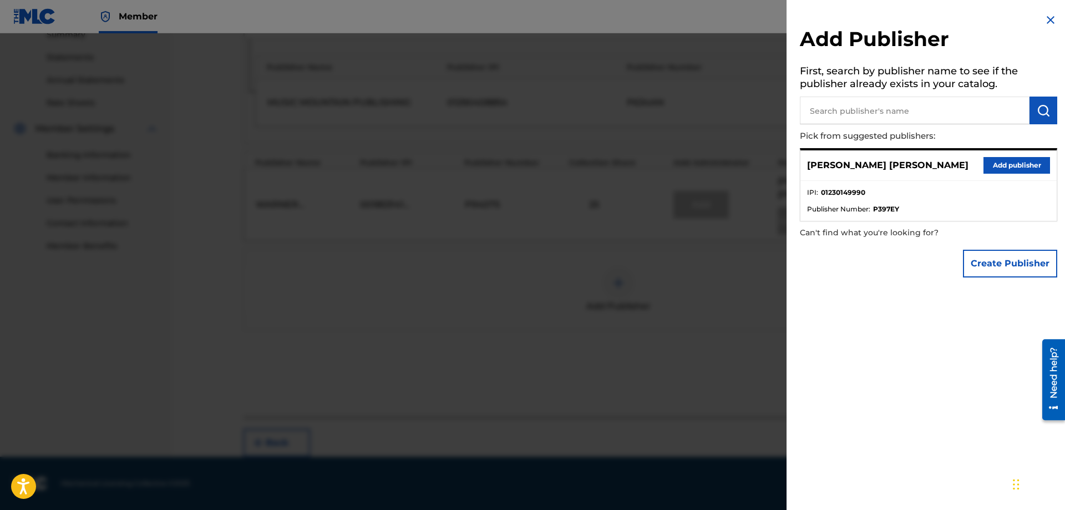
click at [1005, 162] on button "Add publisher" at bounding box center [1016, 165] width 67 height 17
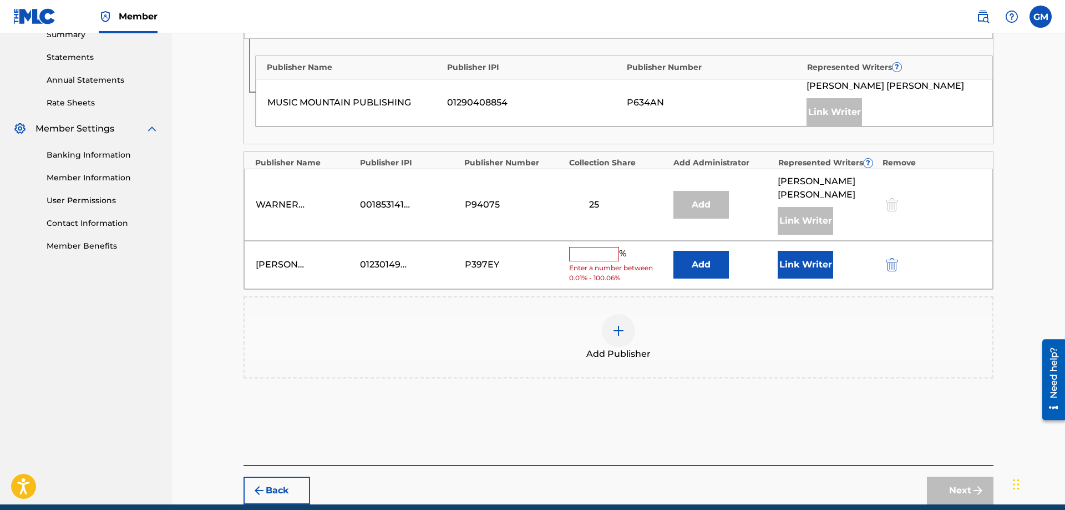
click at [795, 275] on button "Link Writer" at bounding box center [805, 265] width 55 height 28
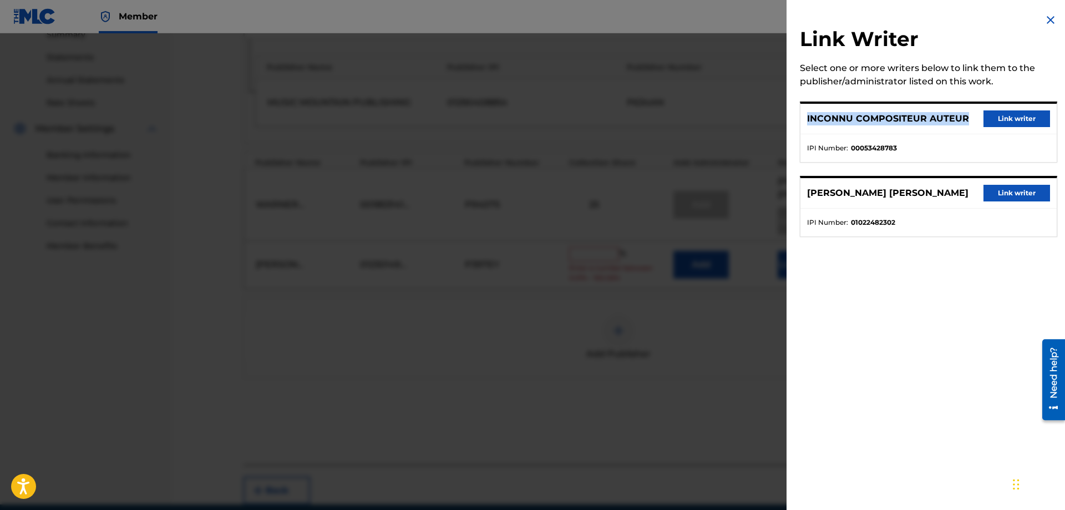
drag, startPoint x: 964, startPoint y: 118, endPoint x: 803, endPoint y: 118, distance: 160.8
click at [803, 118] on div "INCONNU COMPOSITEUR AUTEUR Link writer" at bounding box center [928, 119] width 256 height 31
copy p "INCONNU COMPOSITEUR AUTEUR"
click at [709, 154] on div at bounding box center [532, 288] width 1065 height 510
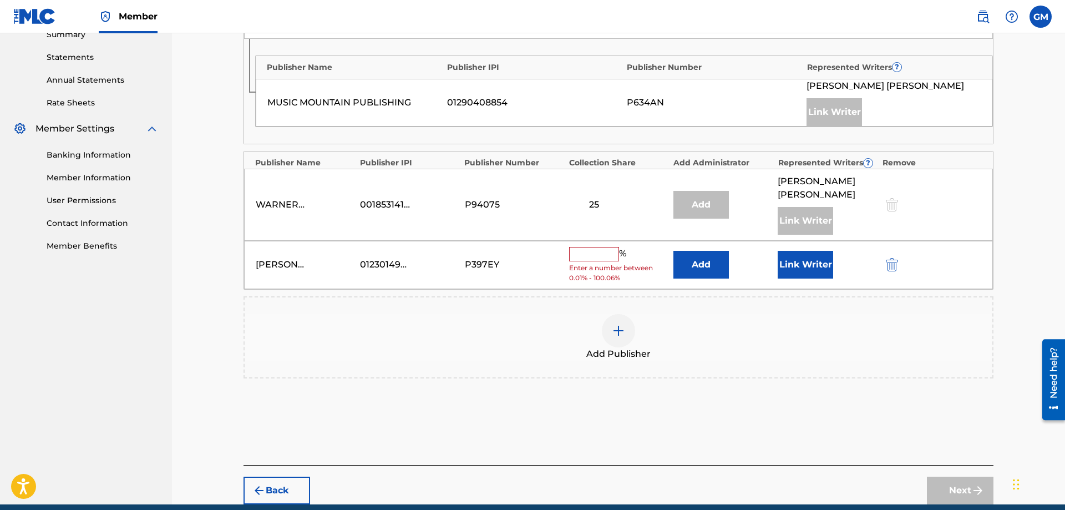
click at [595, 258] on input "text" at bounding box center [594, 254] width 50 height 14
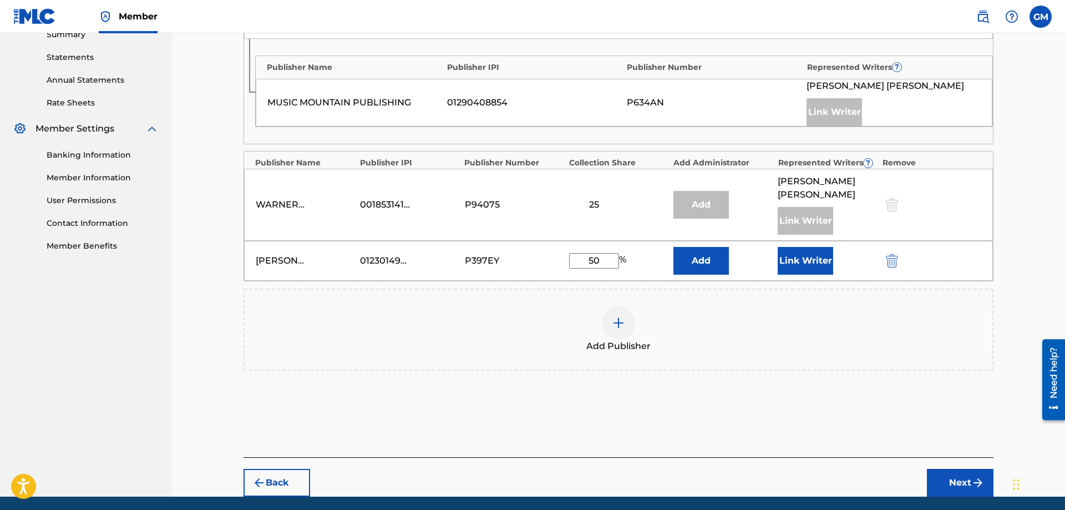
type input "50"
click at [589, 387] on div "Publishers ( 3 ) ? REQUIRED Total shares: 100 % Administrator ? Administrator I…" at bounding box center [618, 179] width 750 height 459
click at [700, 268] on button "Add" at bounding box center [700, 261] width 55 height 28
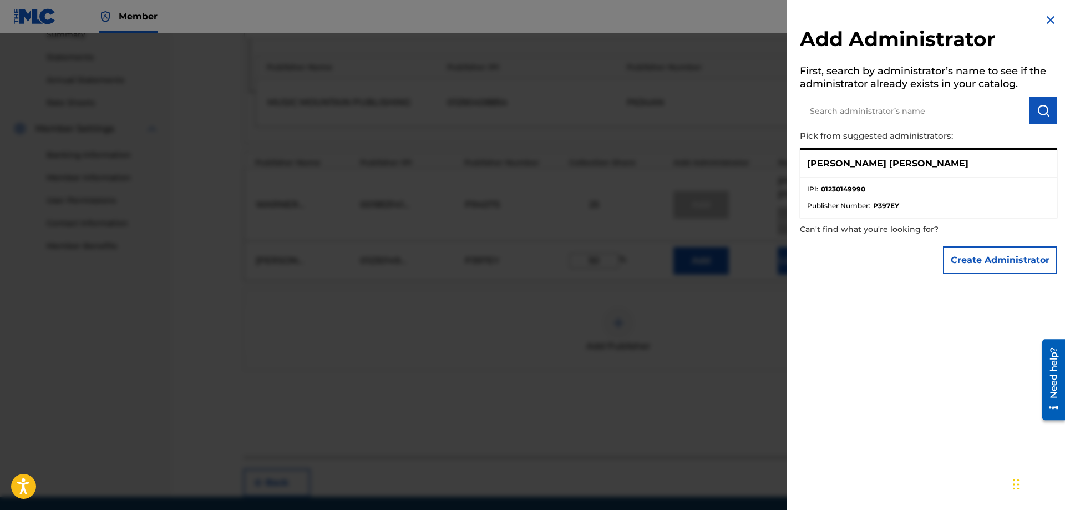
click at [878, 165] on div "[PERSON_NAME] [PERSON_NAME]" at bounding box center [928, 163] width 256 height 27
click at [847, 175] on div "[PERSON_NAME] [PERSON_NAME]" at bounding box center [928, 163] width 256 height 27
click at [845, 164] on p "[PERSON_NAME] [PERSON_NAME]" at bounding box center [887, 163] width 161 height 13
click at [966, 101] on input "text" at bounding box center [915, 111] width 230 height 28
type input "gr"
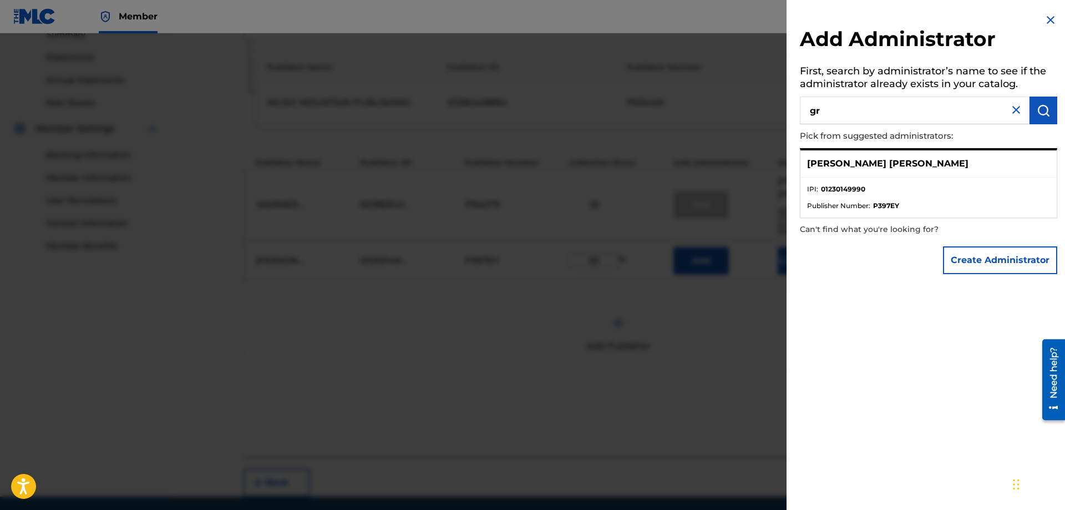
click at [859, 166] on p "[PERSON_NAME] [PERSON_NAME]" at bounding box center [887, 163] width 161 height 13
click at [1047, 19] on img at bounding box center [1050, 19] width 13 height 13
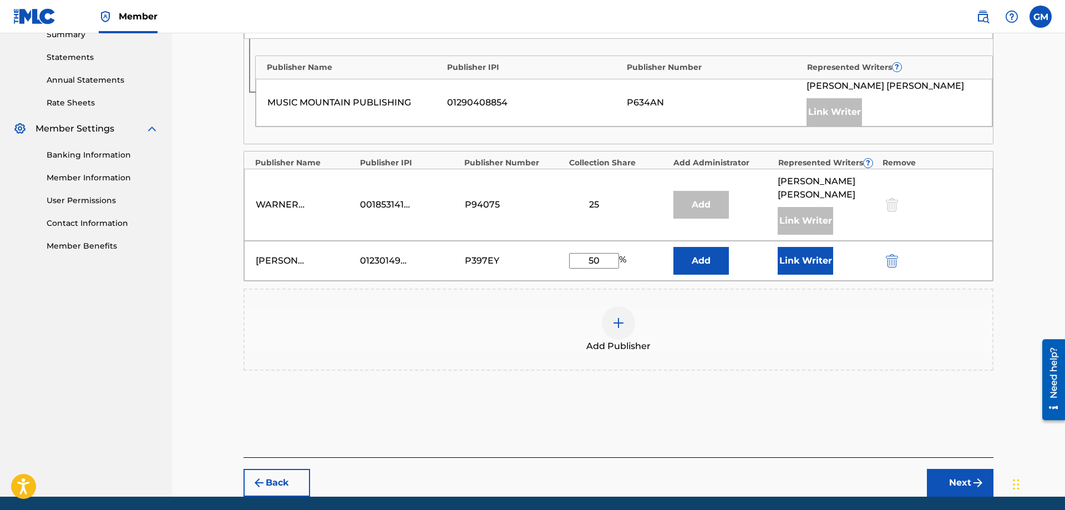
click at [816, 343] on div "Add Publisher" at bounding box center [619, 329] width 748 height 47
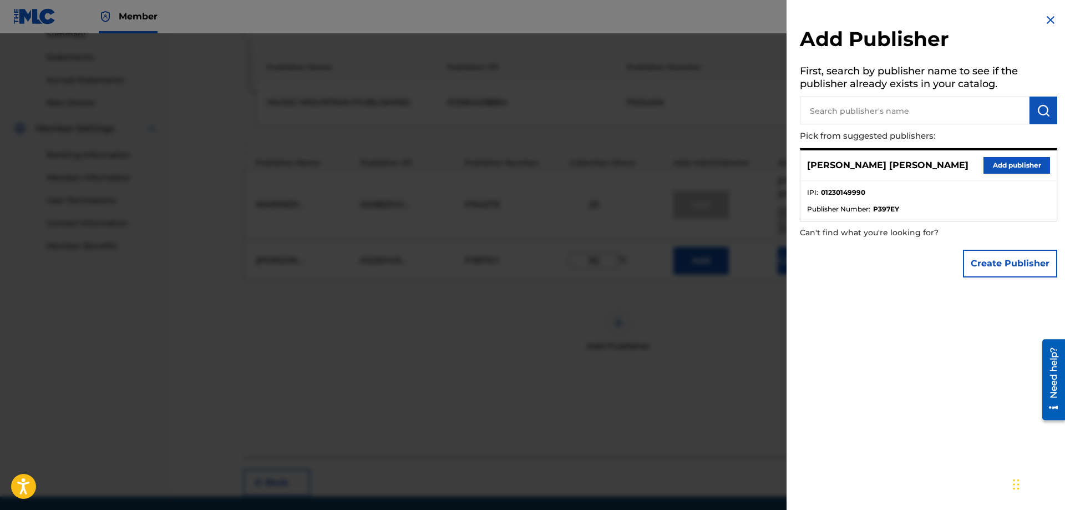
click at [986, 163] on div "[PERSON_NAME] [PERSON_NAME] Add publisher" at bounding box center [928, 165] width 256 height 31
click at [987, 162] on button "Add publisher" at bounding box center [1016, 165] width 67 height 17
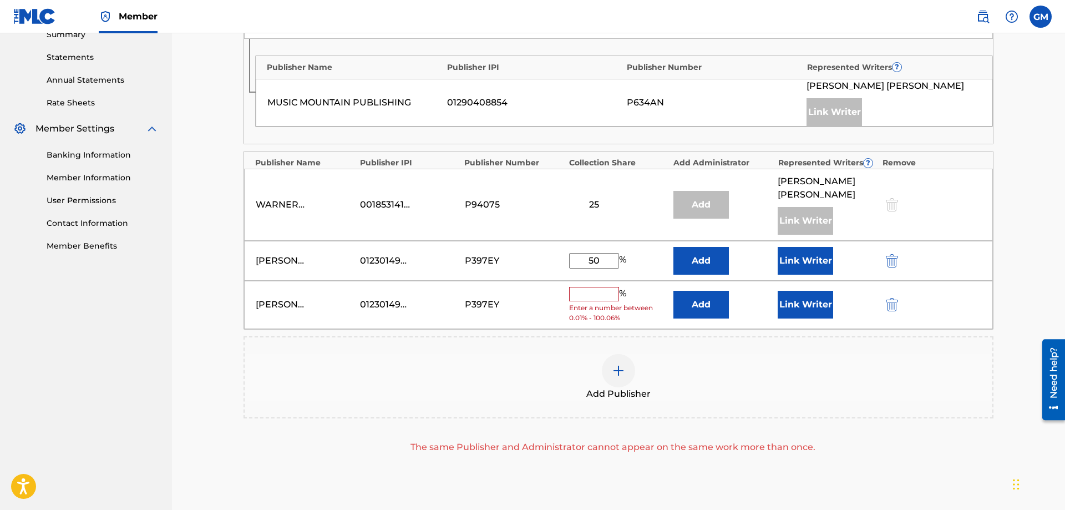
click at [889, 302] on img "submit" at bounding box center [892, 304] width 12 height 13
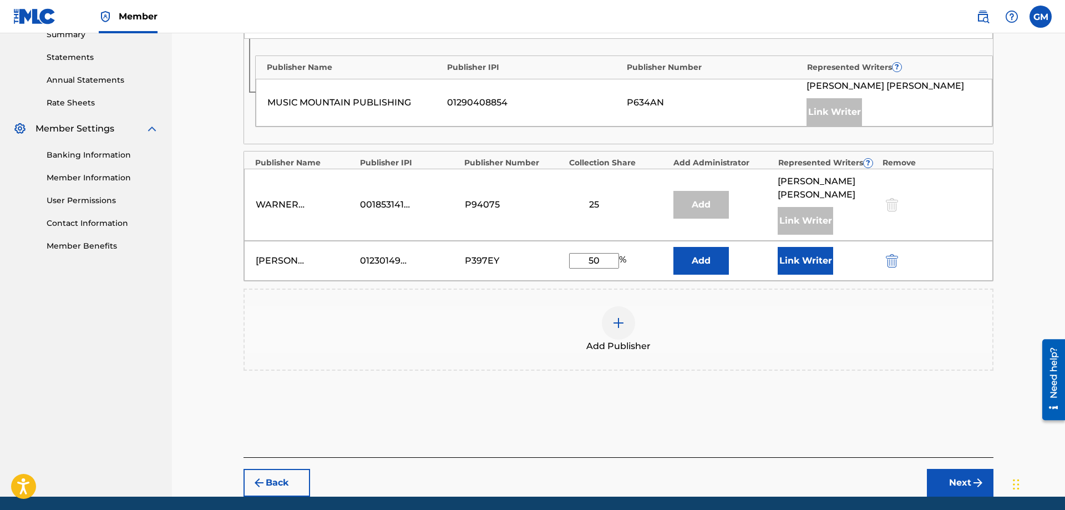
click at [951, 478] on button "Next" at bounding box center [960, 483] width 67 height 28
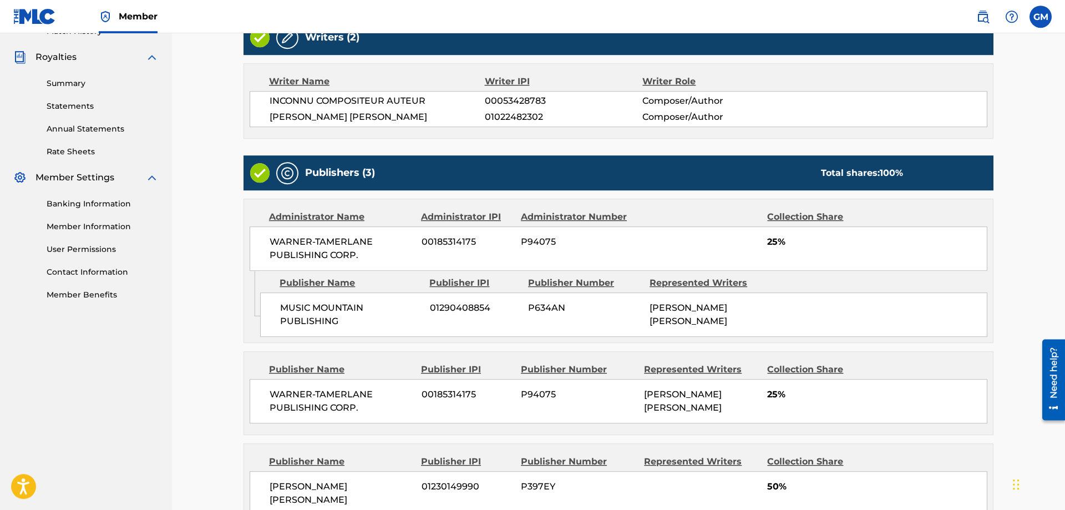
scroll to position [434, 0]
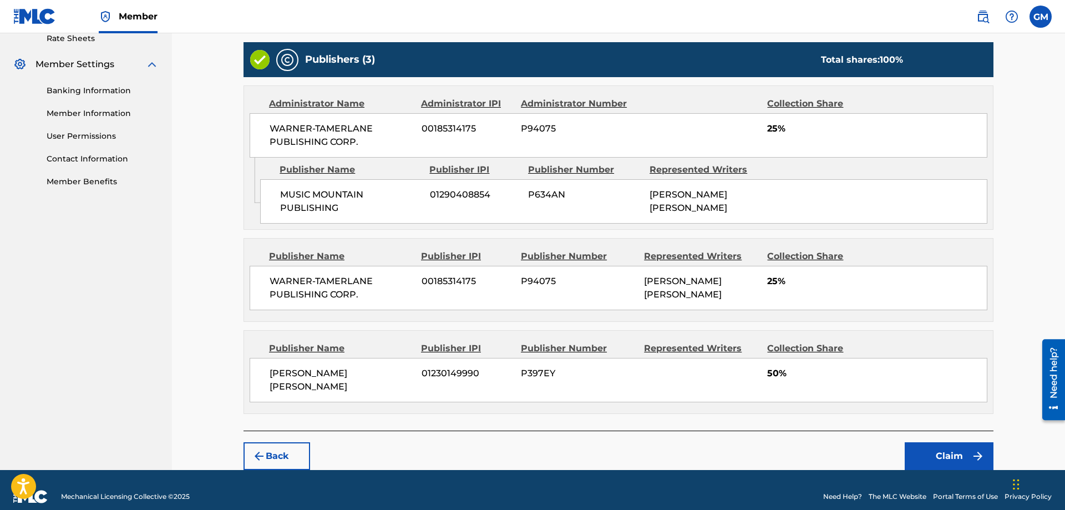
click at [917, 442] on button "Claim" at bounding box center [949, 456] width 89 height 28
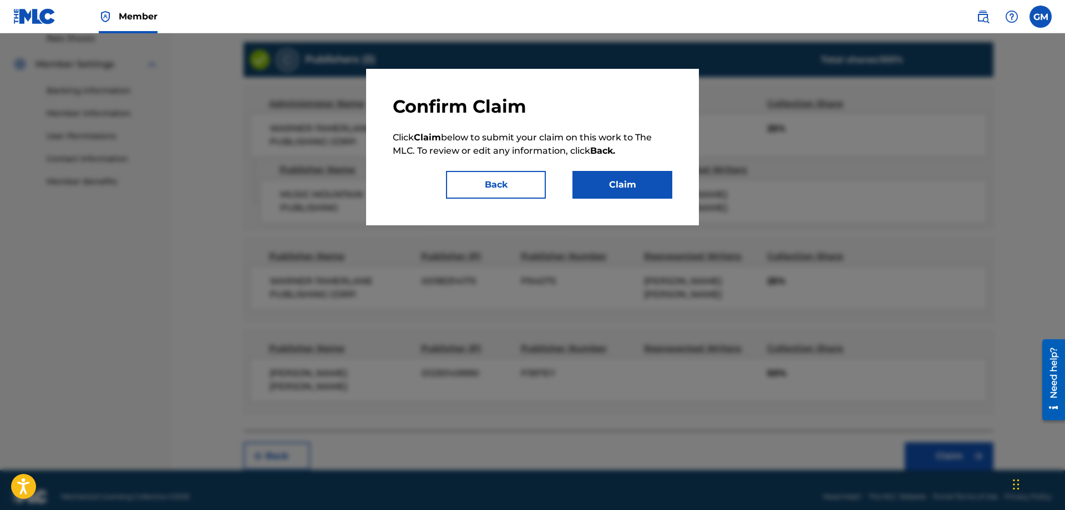
click at [626, 194] on button "Claim" at bounding box center [622, 185] width 100 height 28
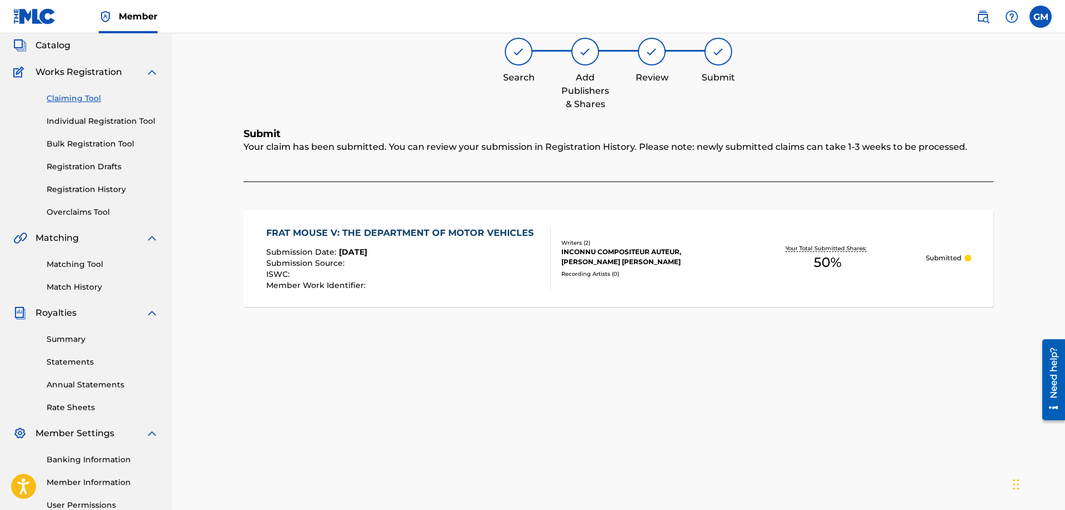
scroll to position [0, 0]
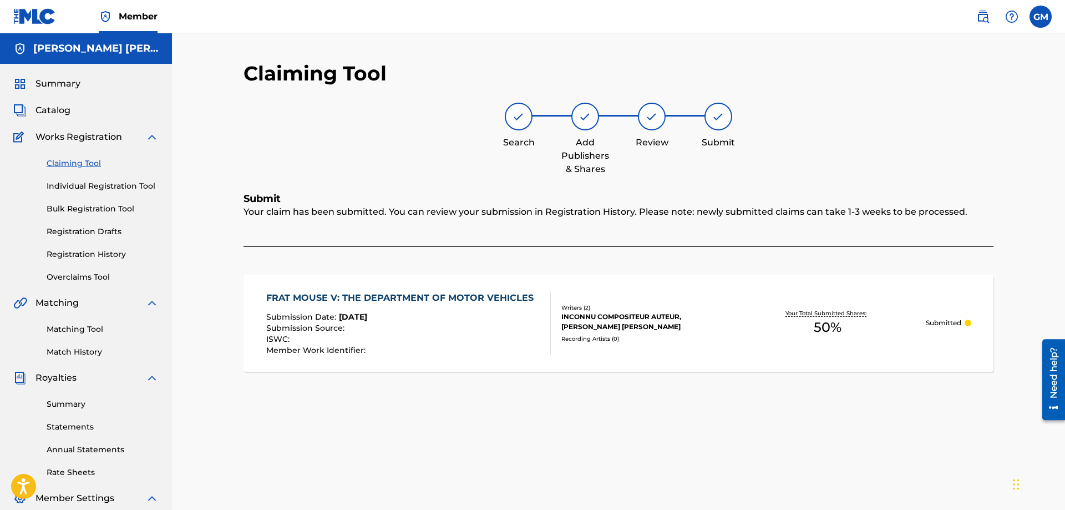
click at [87, 170] on div "Claiming Tool Individual Registration Tool Bulk Registration Tool Registration …" at bounding box center [85, 213] width 145 height 139
click at [88, 165] on link "Claiming Tool" at bounding box center [103, 164] width 112 height 12
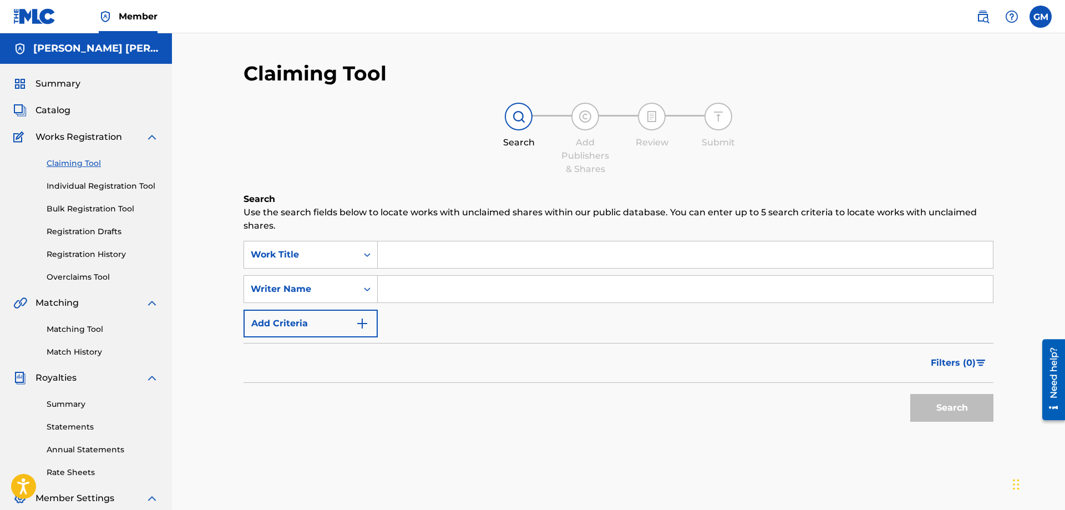
click at [410, 256] on input "Search Form" at bounding box center [685, 254] width 615 height 27
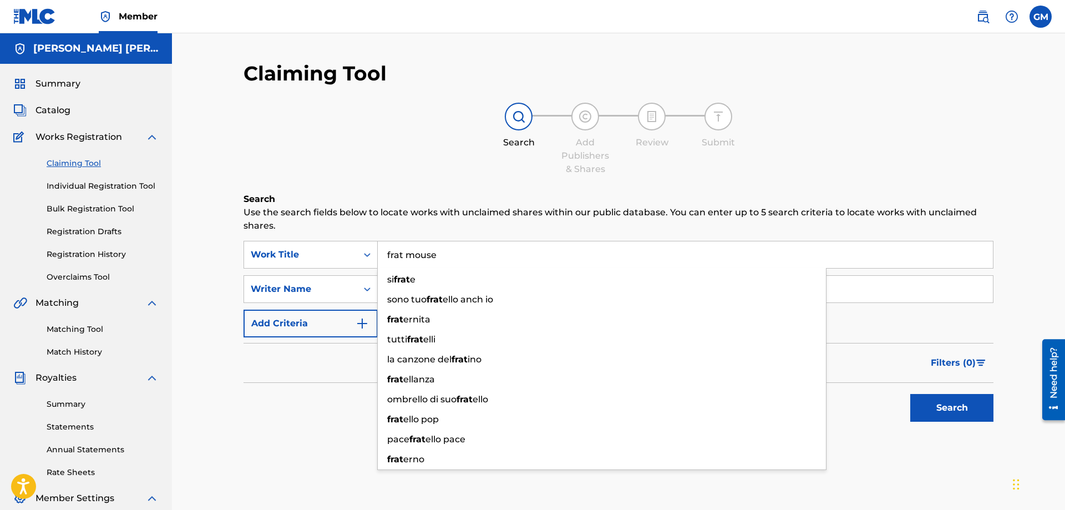
click at [910, 394] on button "Search" at bounding box center [951, 408] width 83 height 28
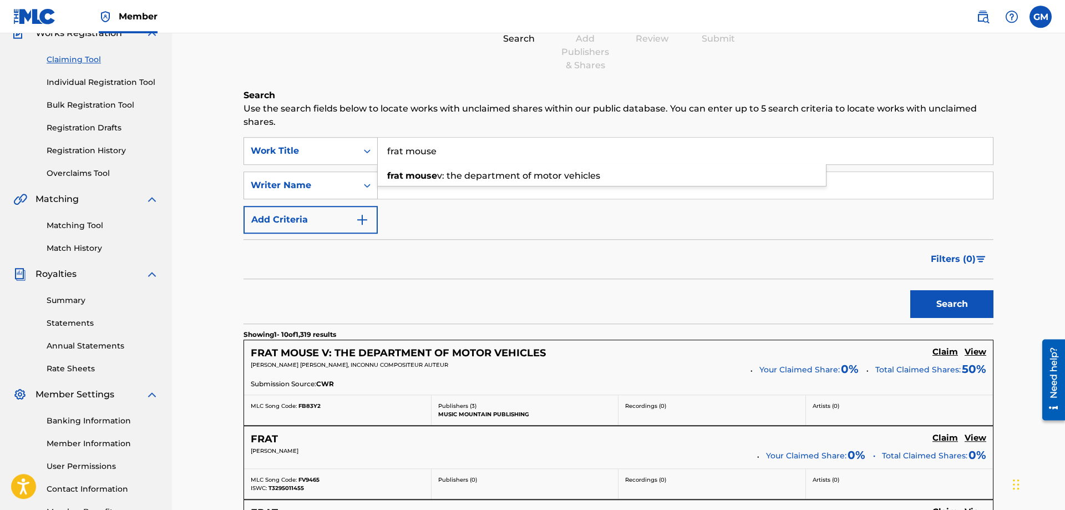
scroll to position [38, 0]
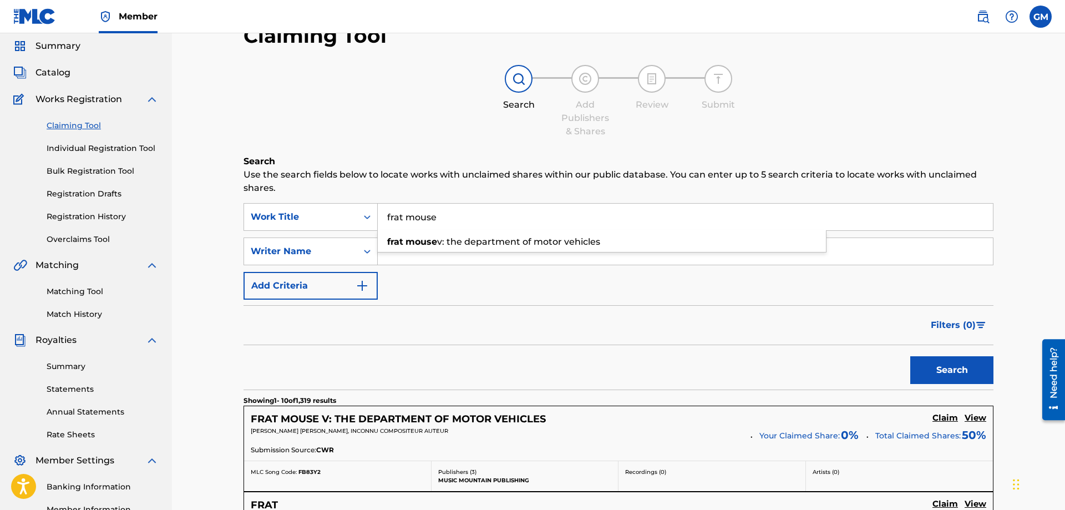
click at [488, 217] on input "frat mouse" at bounding box center [685, 217] width 615 height 27
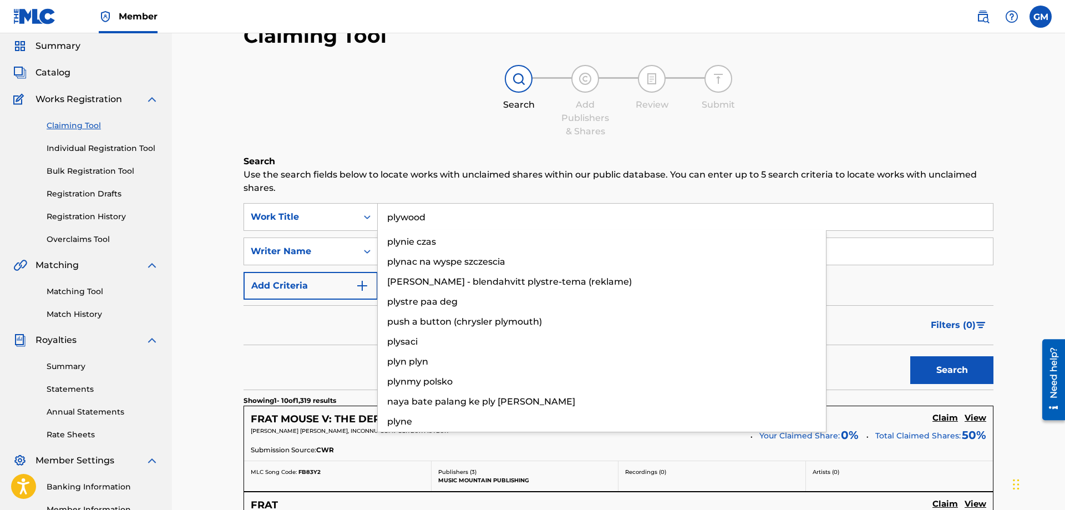
type input "plywood"
click at [910, 356] on button "Search" at bounding box center [951, 370] width 83 height 28
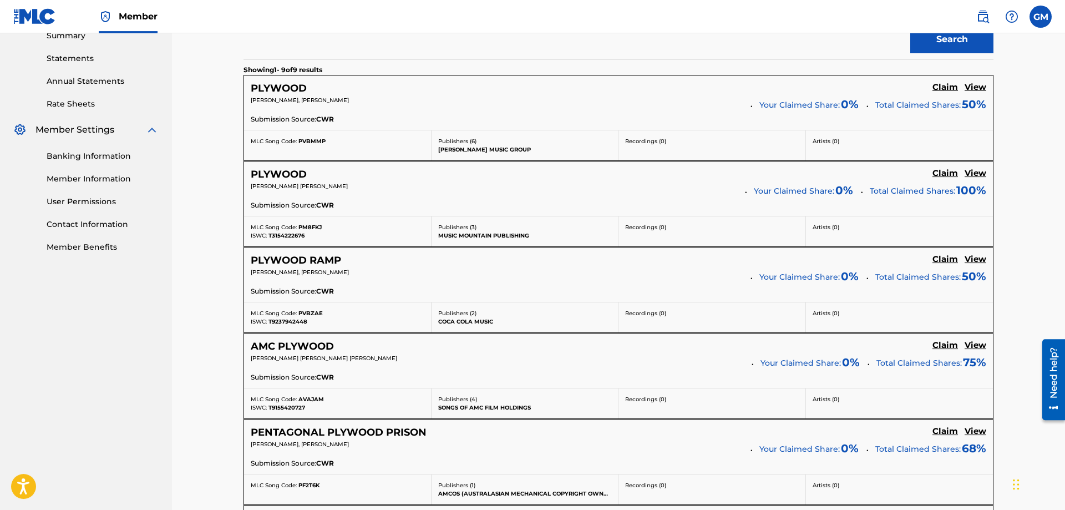
scroll to position [302, 0]
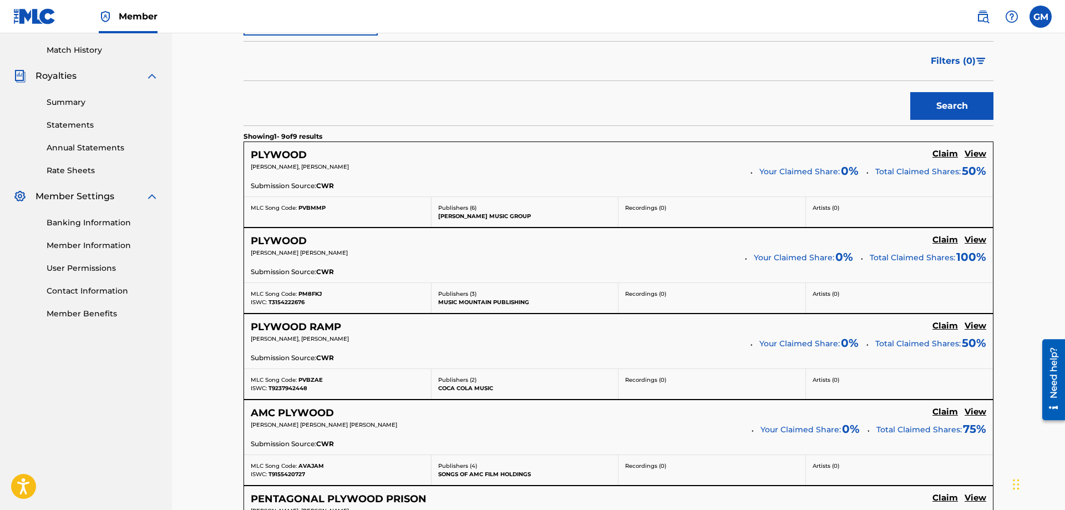
click at [290, 243] on h5 "PLYWOOD" at bounding box center [279, 241] width 56 height 13
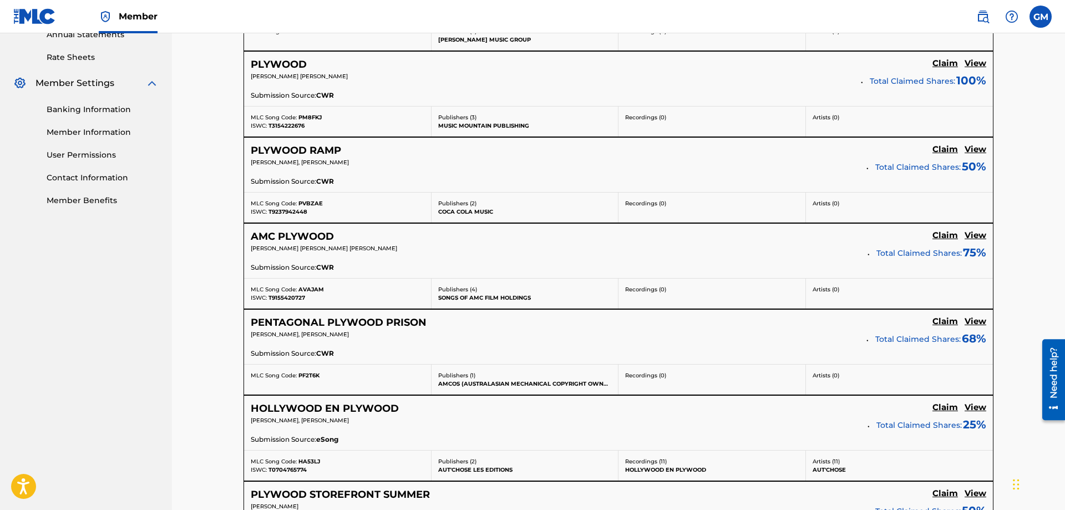
scroll to position [302, 0]
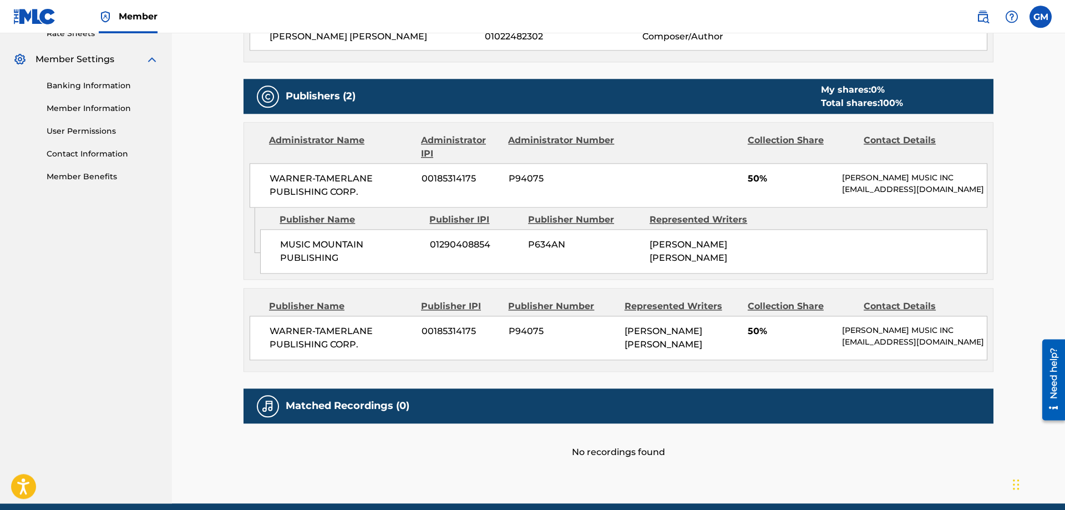
scroll to position [442, 0]
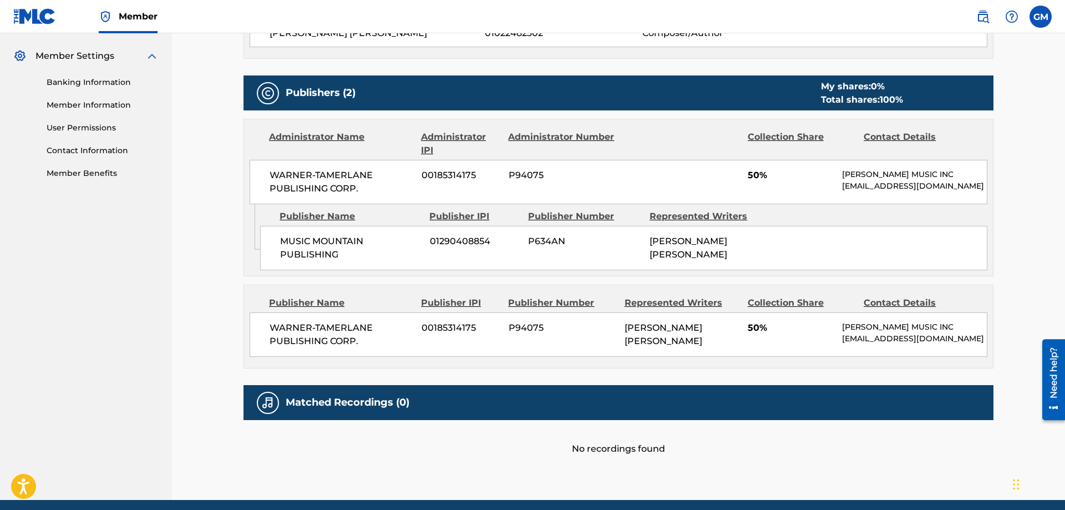
scroll to position [178, 0]
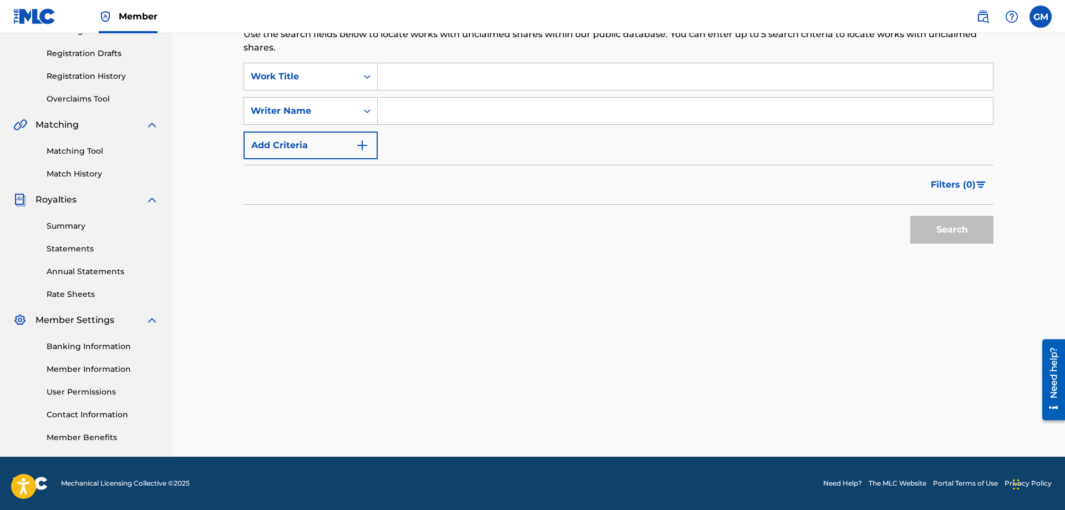
click at [103, 334] on div "Banking Information Member Information User Permissions Contact Information Mem…" at bounding box center [85, 385] width 145 height 116
click at [100, 341] on div "Banking Information Member Information User Permissions Contact Information Mem…" at bounding box center [85, 385] width 145 height 116
click at [99, 343] on link "Banking Information" at bounding box center [103, 347] width 112 height 12
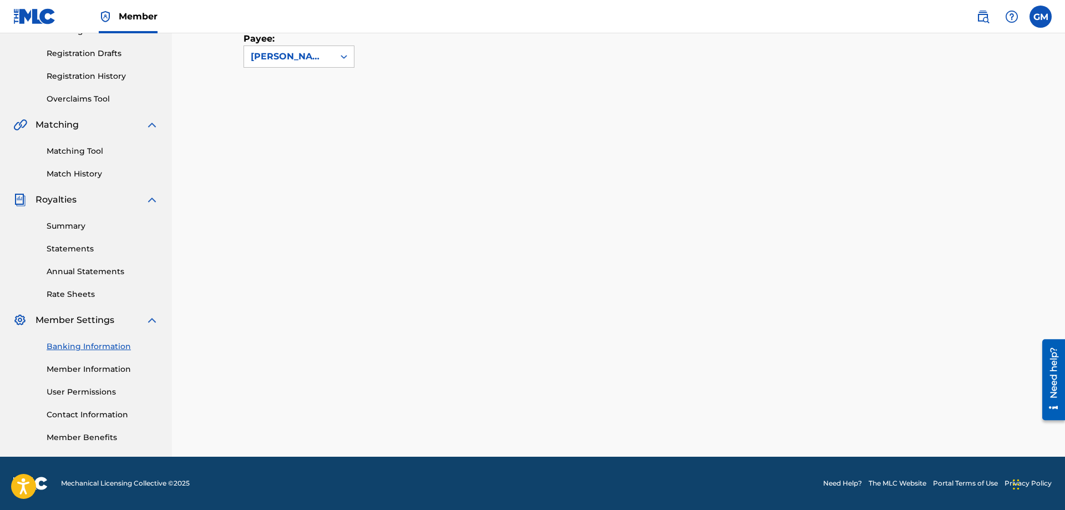
scroll to position [178, 0]
click at [75, 227] on link "Summary" at bounding box center [103, 226] width 112 height 12
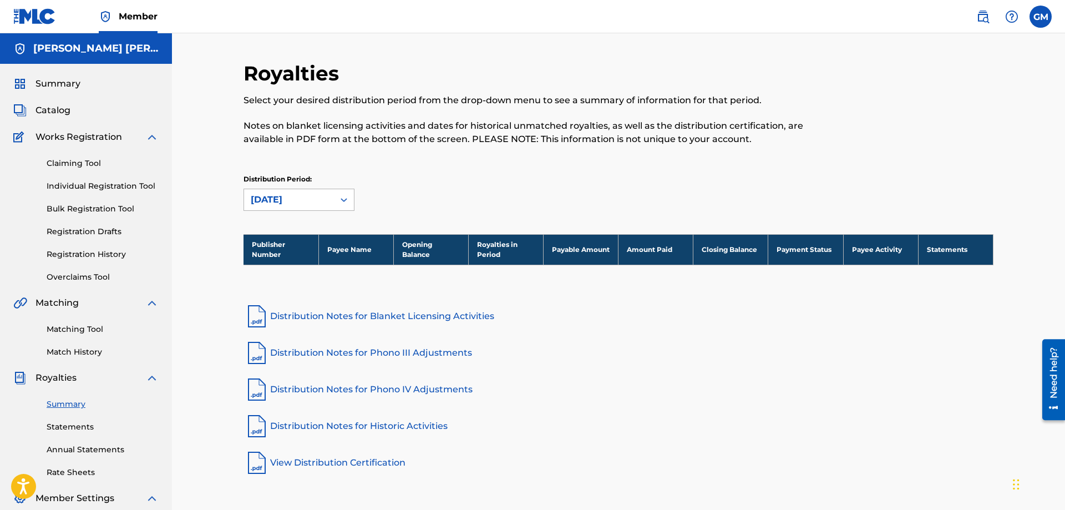
click at [337, 198] on div at bounding box center [344, 200] width 20 height 20
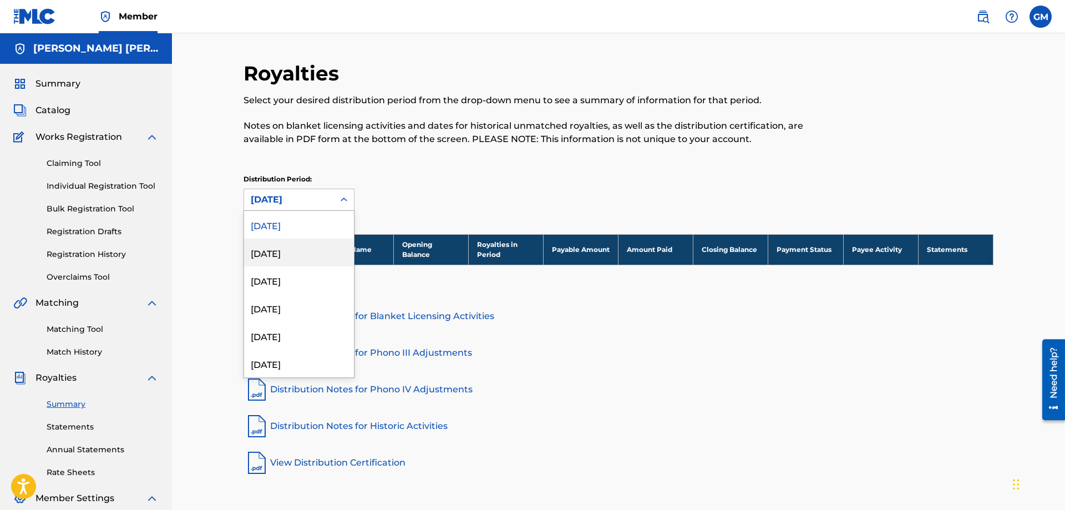
click at [309, 249] on div "[DATE]" at bounding box center [299, 252] width 110 height 28
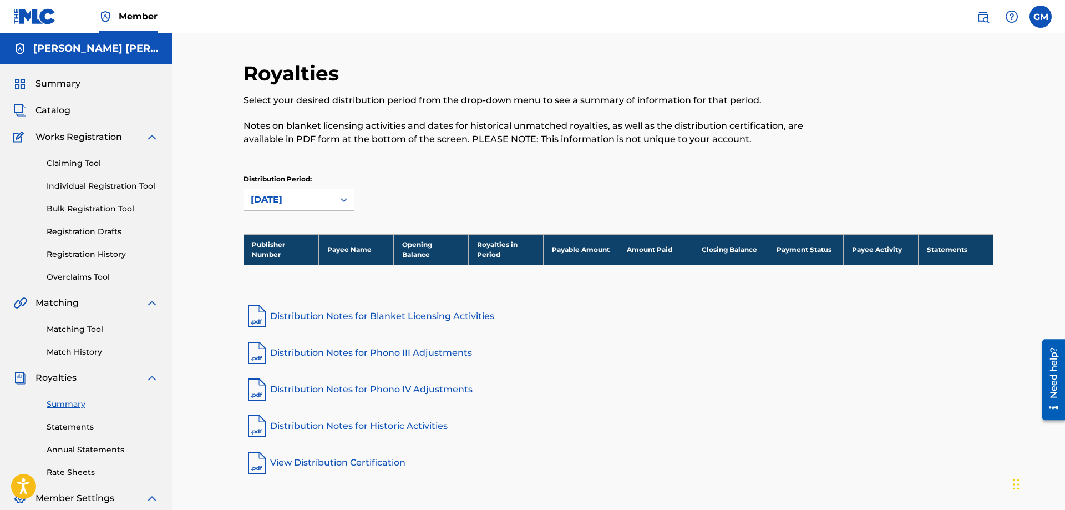
click at [314, 206] on div "[DATE]" at bounding box center [289, 199] width 90 height 21
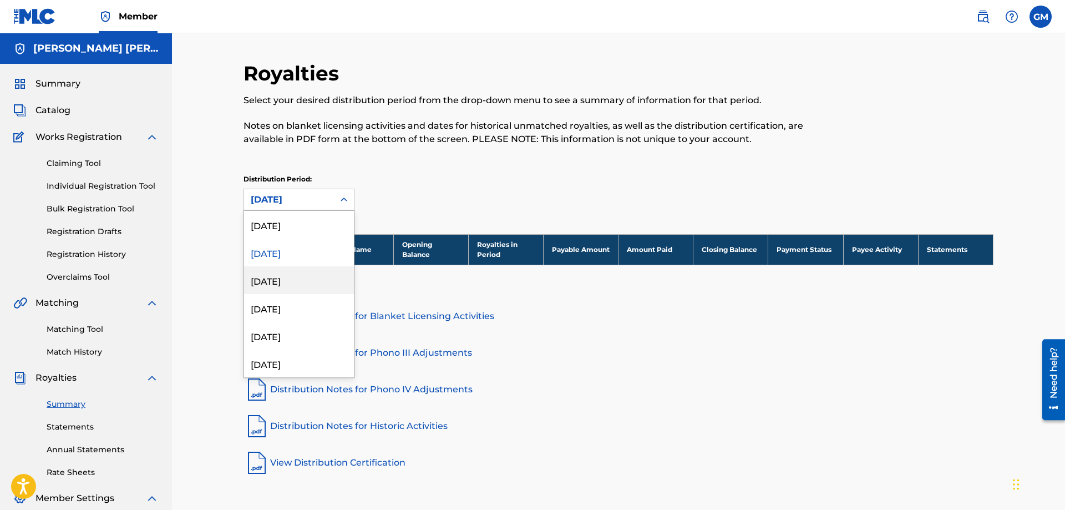
click at [297, 275] on div "[DATE]" at bounding box center [299, 280] width 110 height 28
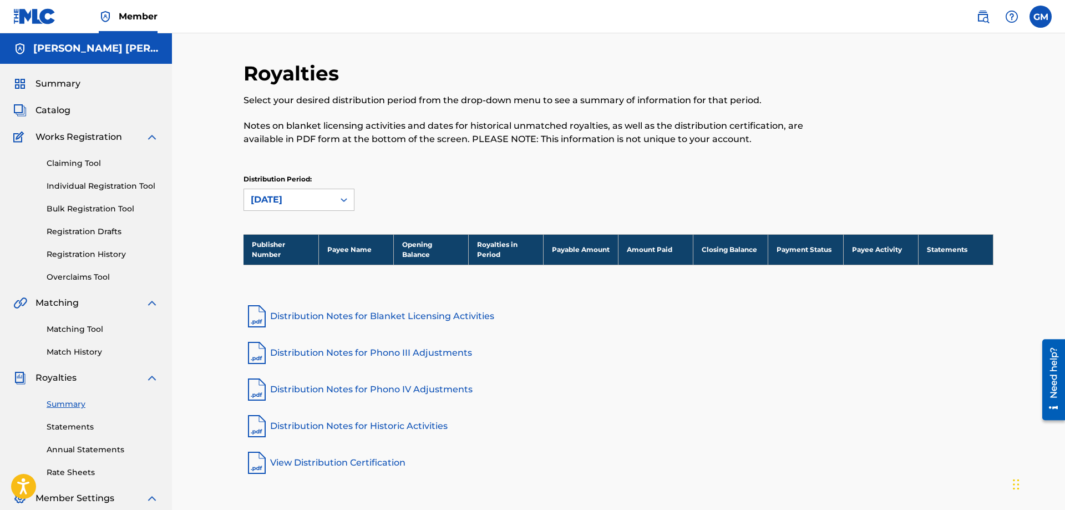
click at [342, 321] on link "Distribution Notes for Blanket Licensing Activities" at bounding box center [618, 316] width 750 height 27
click at [95, 426] on link "Statements" at bounding box center [103, 427] width 112 height 12
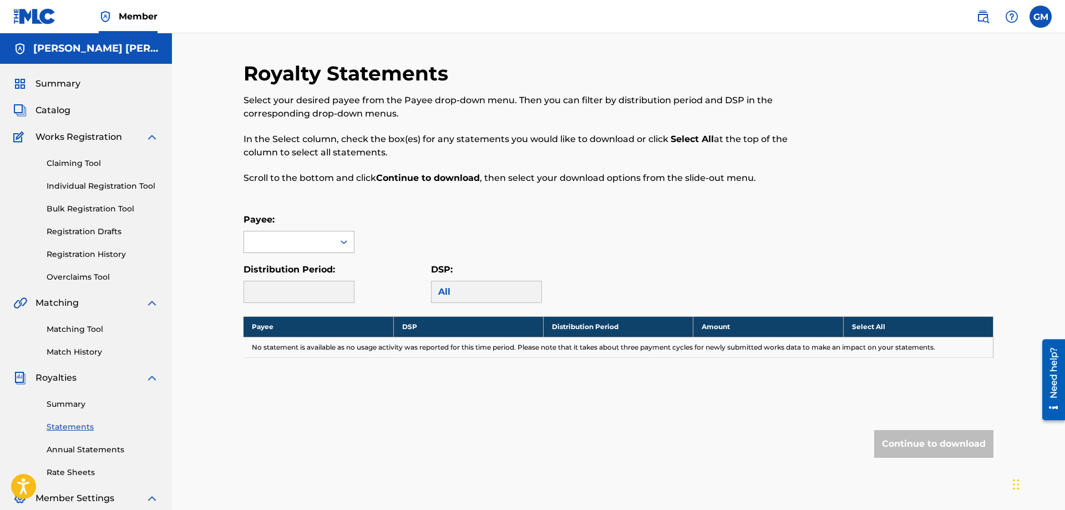
click at [316, 238] on div at bounding box center [289, 241] width 90 height 21
click at [318, 258] on div "No options" at bounding box center [299, 264] width 110 height 22
click at [333, 243] on div at bounding box center [289, 241] width 90 height 21
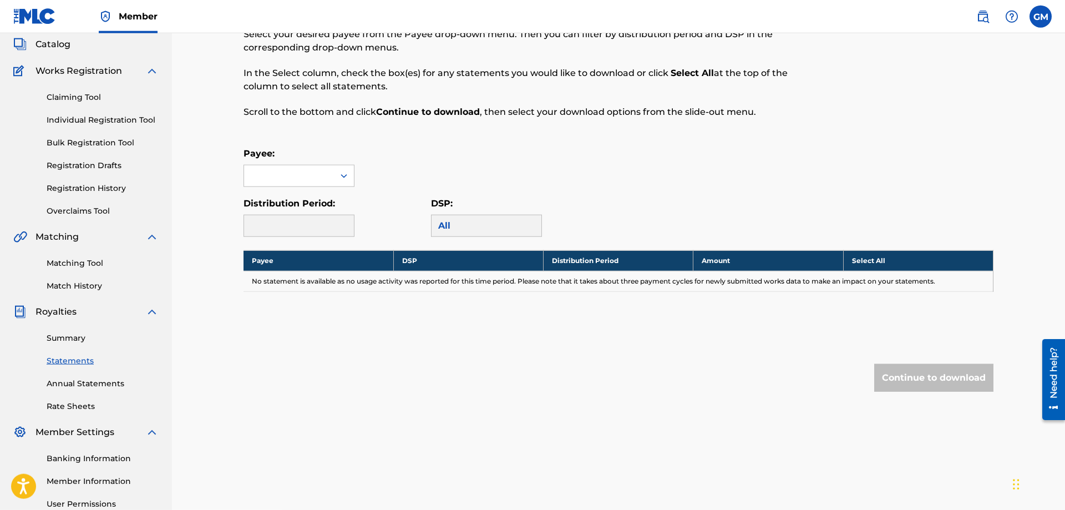
scroll to position [75, 0]
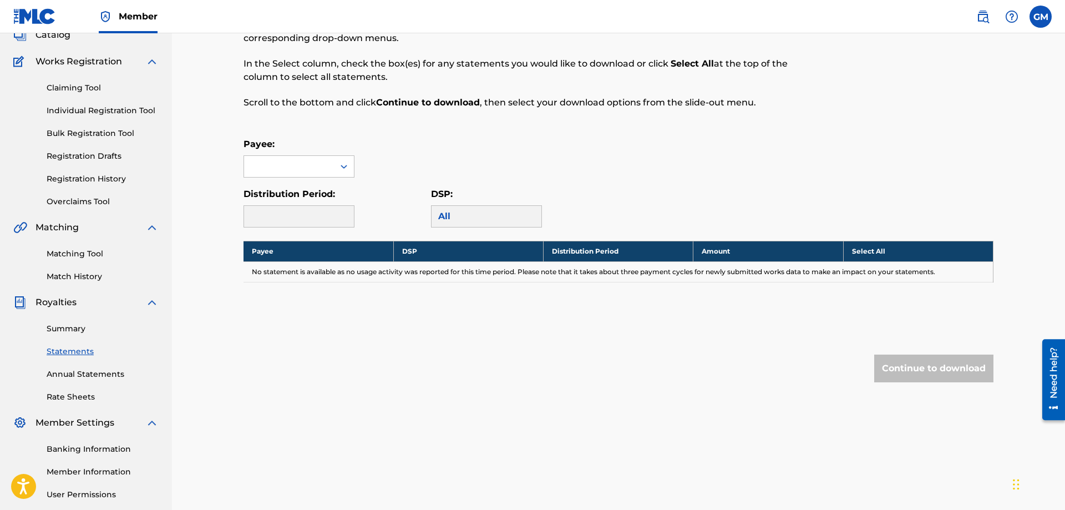
click at [115, 382] on div "Summary Statements Annual Statements Rate Sheets" at bounding box center [85, 356] width 145 height 94
click at [115, 378] on link "Annual Statements" at bounding box center [103, 374] width 112 height 12
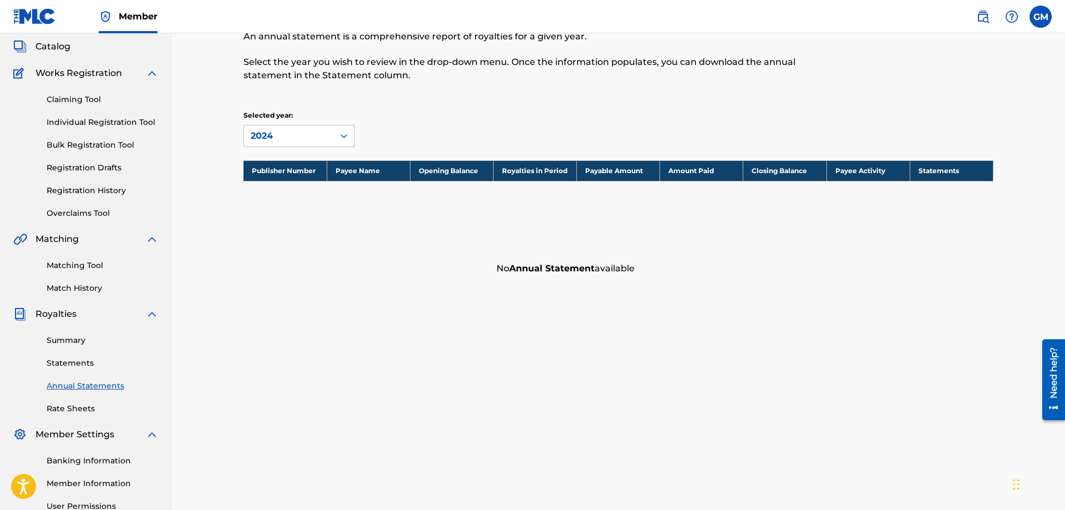
scroll to position [75, 0]
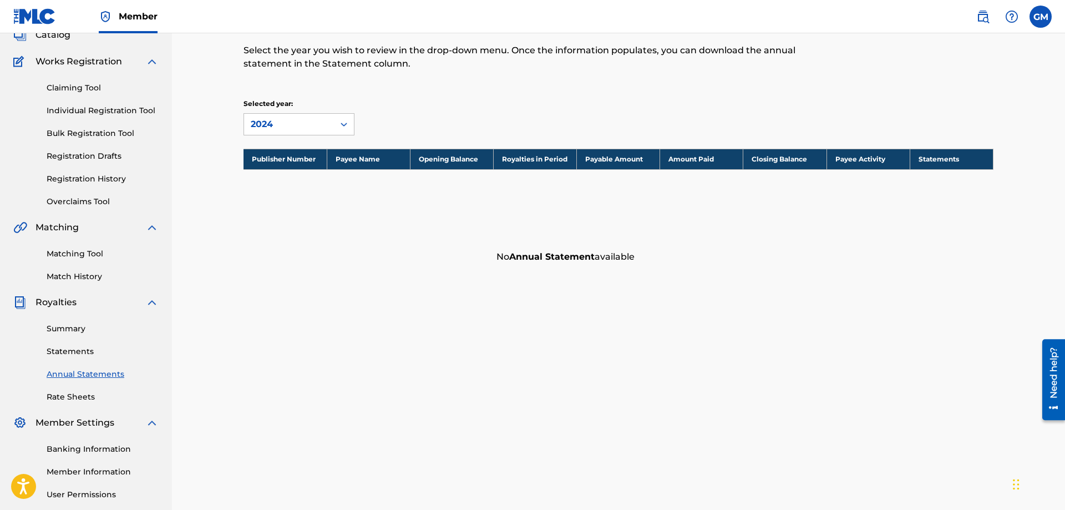
click at [94, 399] on link "Rate Sheets" at bounding box center [103, 397] width 112 height 12
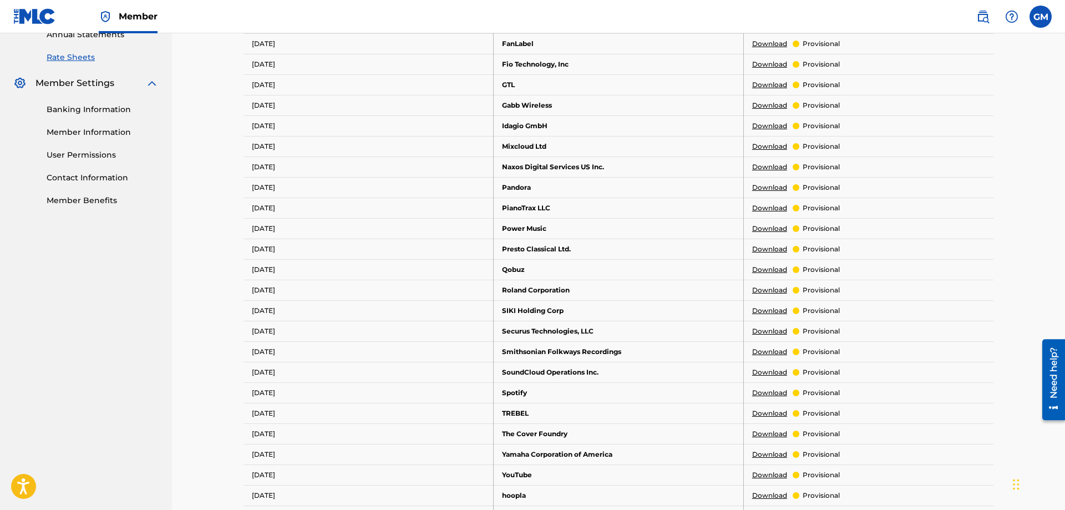
scroll to position [595, 0]
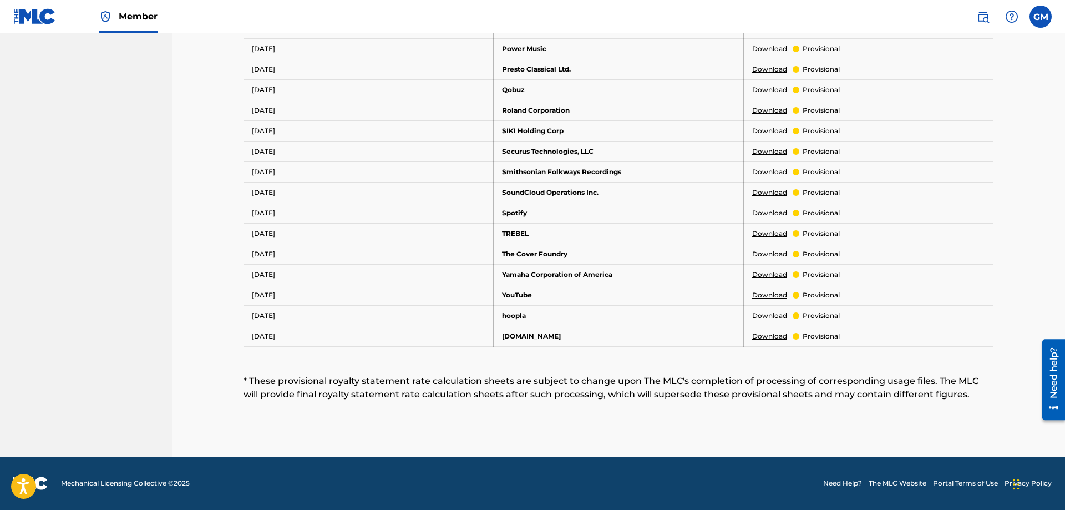
click at [673, 213] on td "Spotify" at bounding box center [619, 212] width 250 height 21
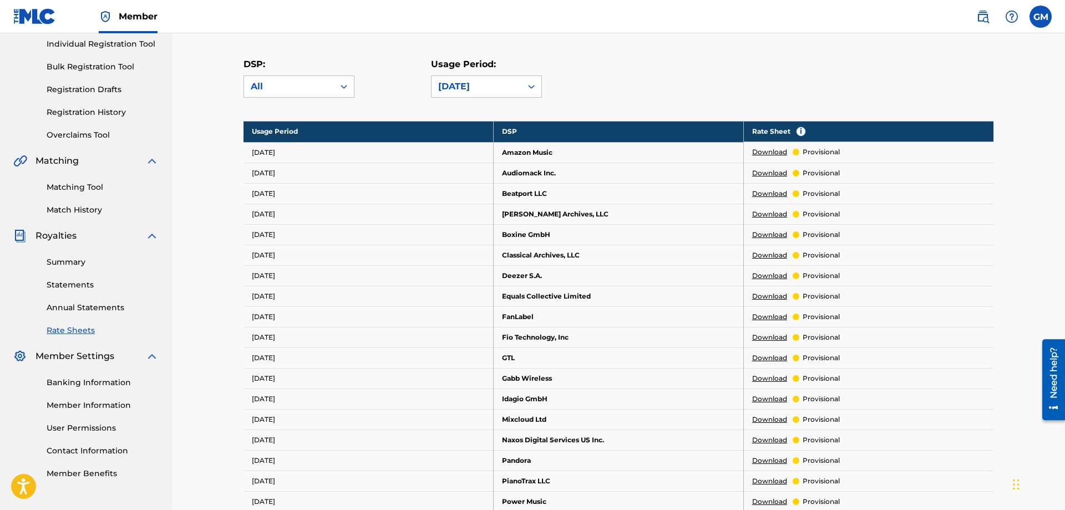
scroll to position [0, 0]
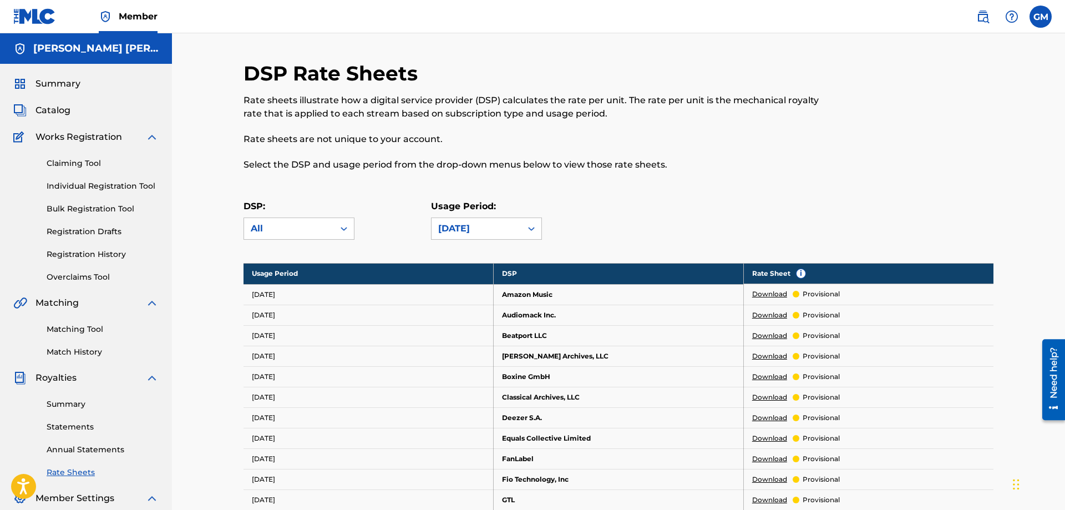
click at [690, 203] on div "DSP: All Usage Period: [DATE]" at bounding box center [618, 225] width 750 height 50
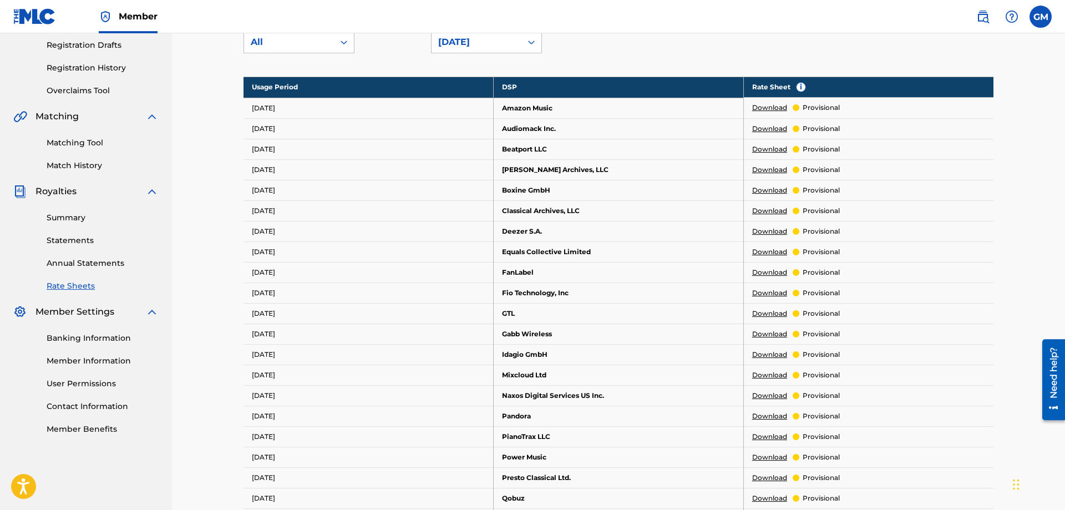
scroll to position [189, 0]
